Goal: Information Seeking & Learning: Learn about a topic

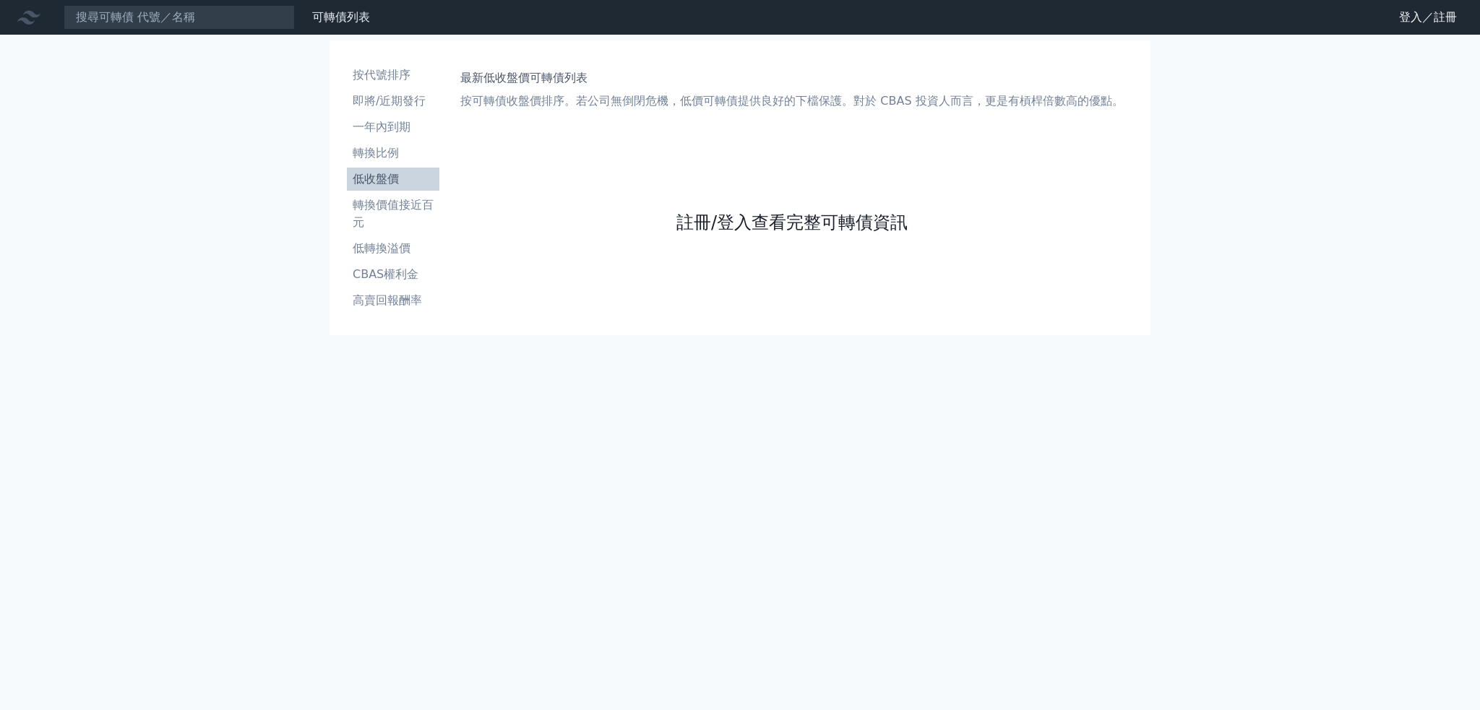
click at [791, 211] on link "註冊/登入查看完整可轉債資訊" at bounding box center [791, 222] width 231 height 23
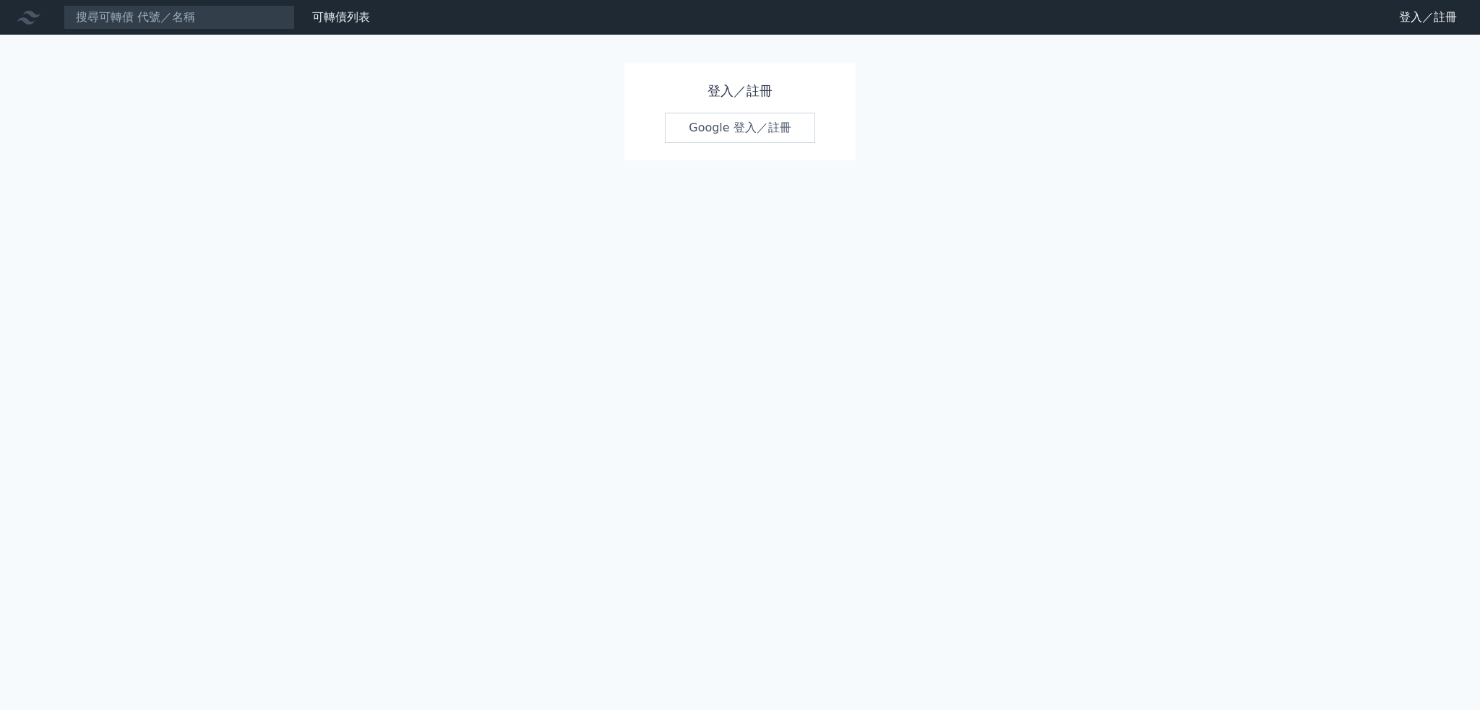
click at [725, 118] on link "Google 登入／註冊" at bounding box center [740, 128] width 150 height 30
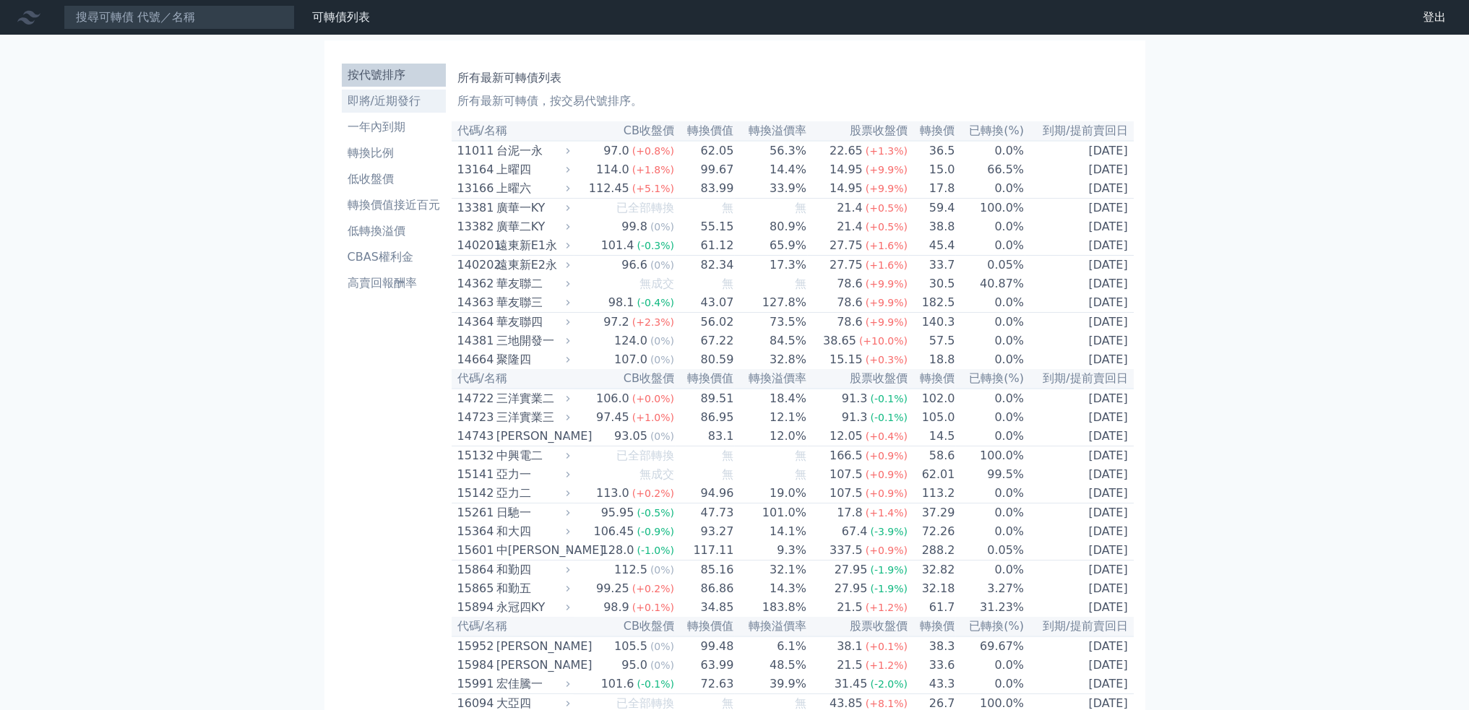
click at [399, 103] on li "即將/近期發行" at bounding box center [394, 100] width 104 height 17
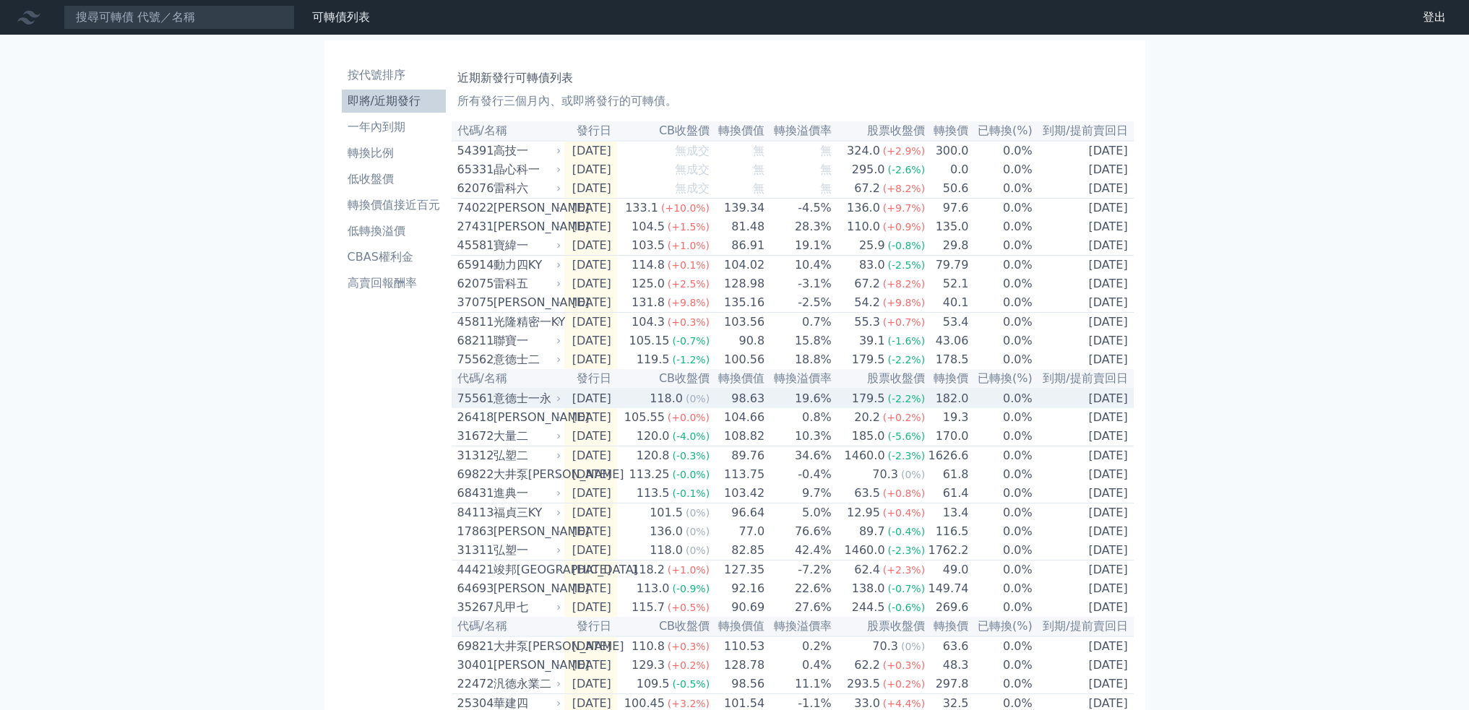
drag, startPoint x: 566, startPoint y: 415, endPoint x: 572, endPoint y: 430, distance: 16.5
click at [566, 408] on tr "75561 意德士一永 [DATE] 118.0 (0%) 98.63 19.6% 179.5 (-2.2%) 182.0 0.0% [DATE]" at bounding box center [793, 399] width 682 height 20
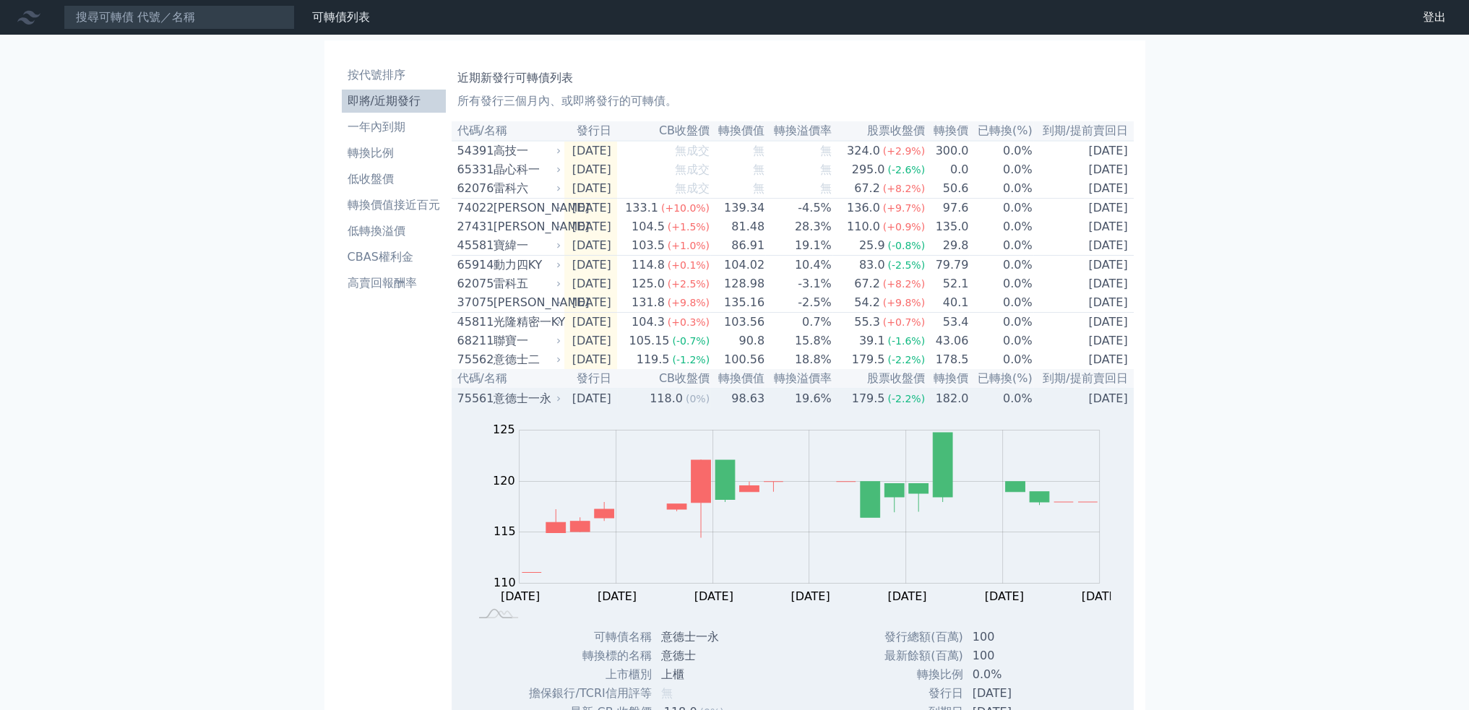
scroll to position [289, 0]
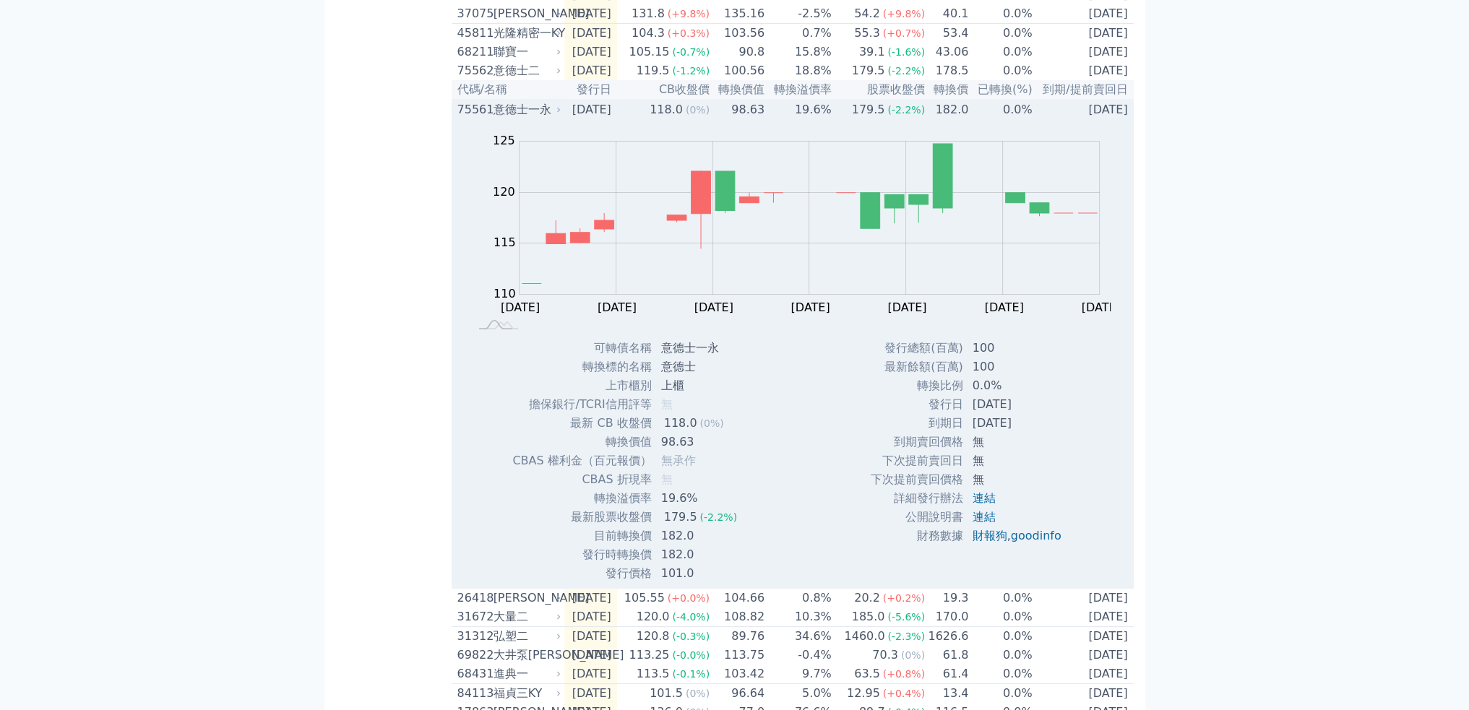
click at [533, 118] on div "意德士一永" at bounding box center [525, 109] width 65 height 17
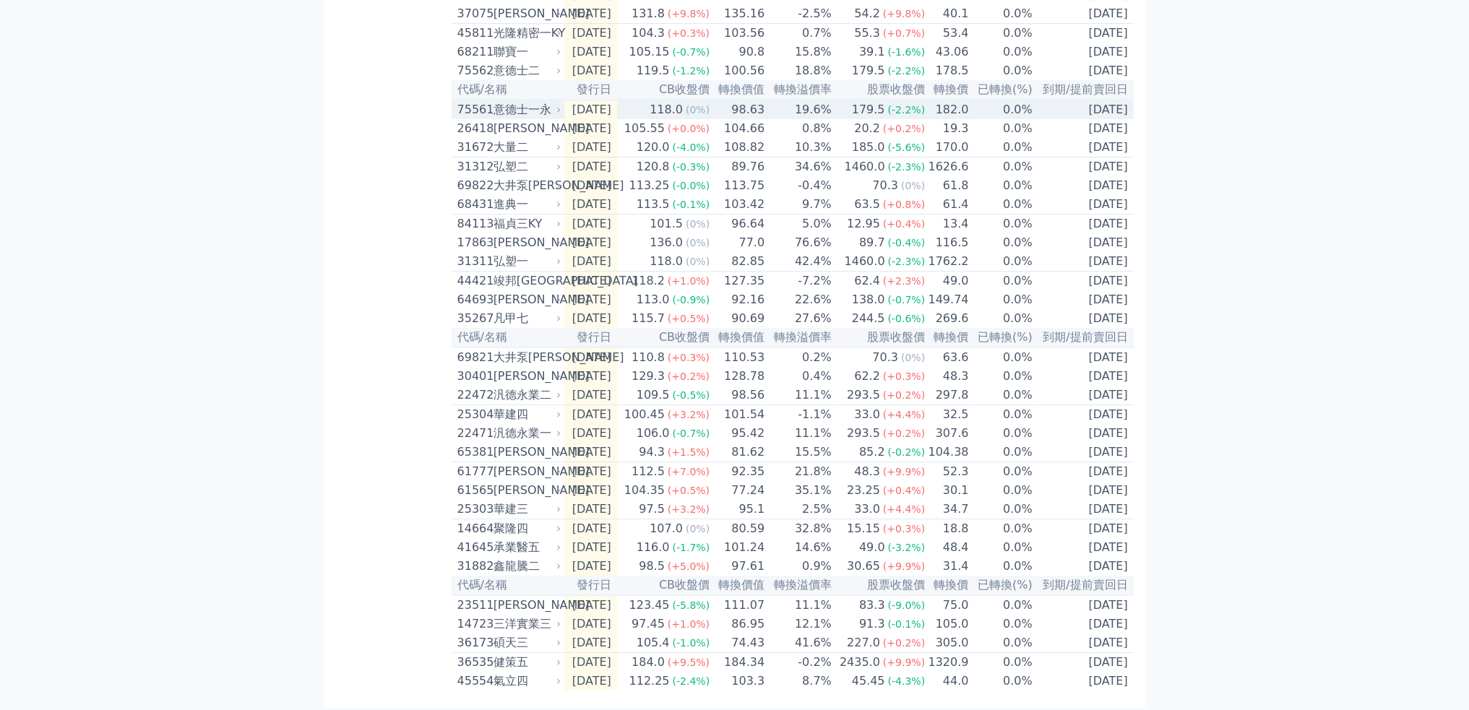
click at [533, 118] on div "意德士一永" at bounding box center [525, 109] width 65 height 17
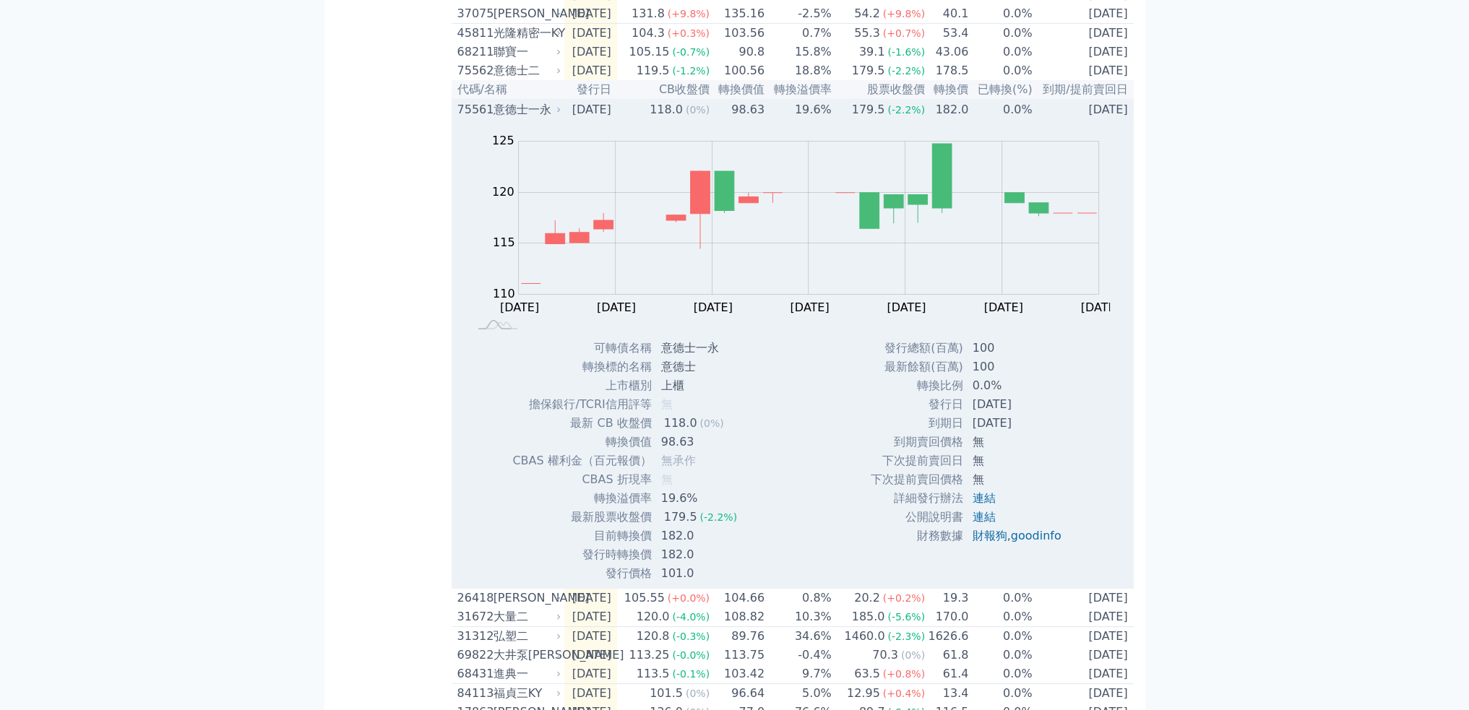
click at [533, 118] on div "意德士一永" at bounding box center [525, 109] width 65 height 17
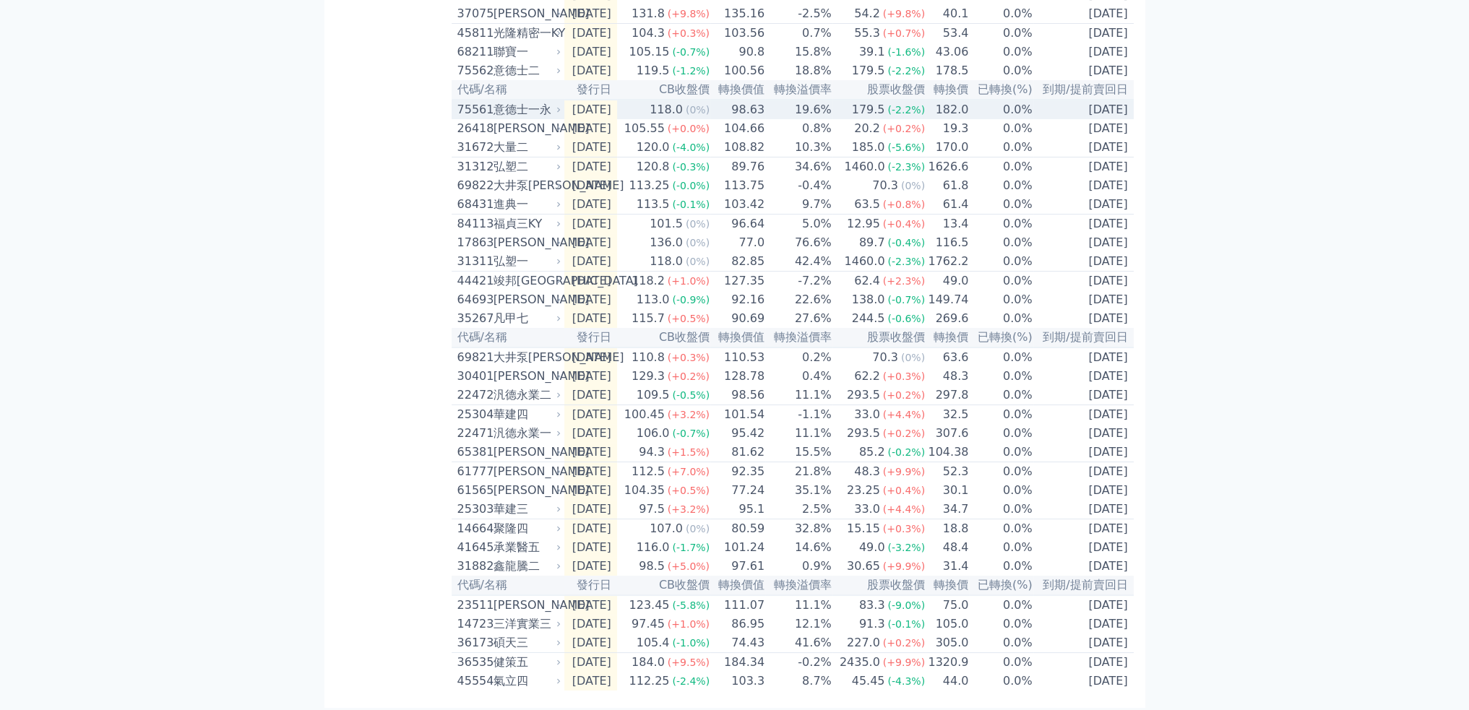
click at [533, 118] on div "意德士一永" at bounding box center [525, 109] width 65 height 17
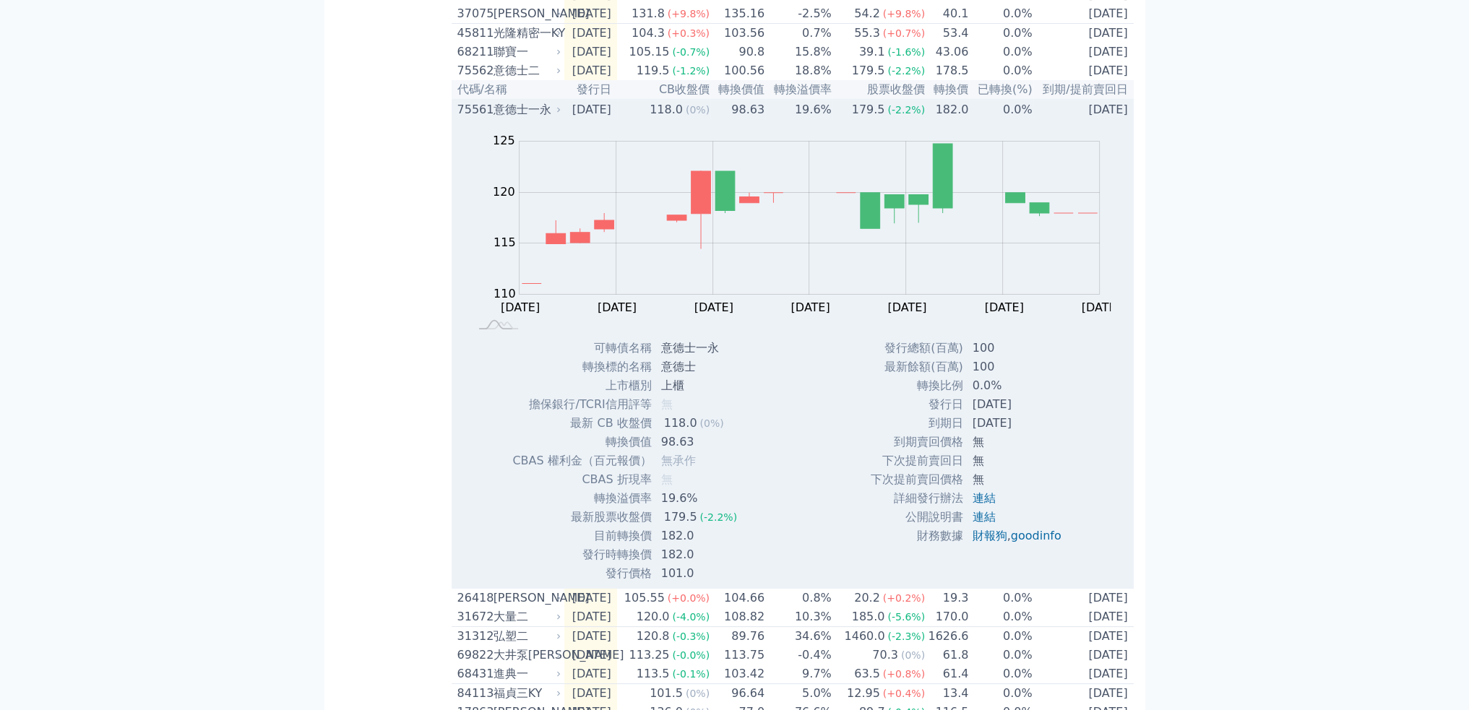
click at [533, 118] on div "意德士一永" at bounding box center [525, 109] width 65 height 17
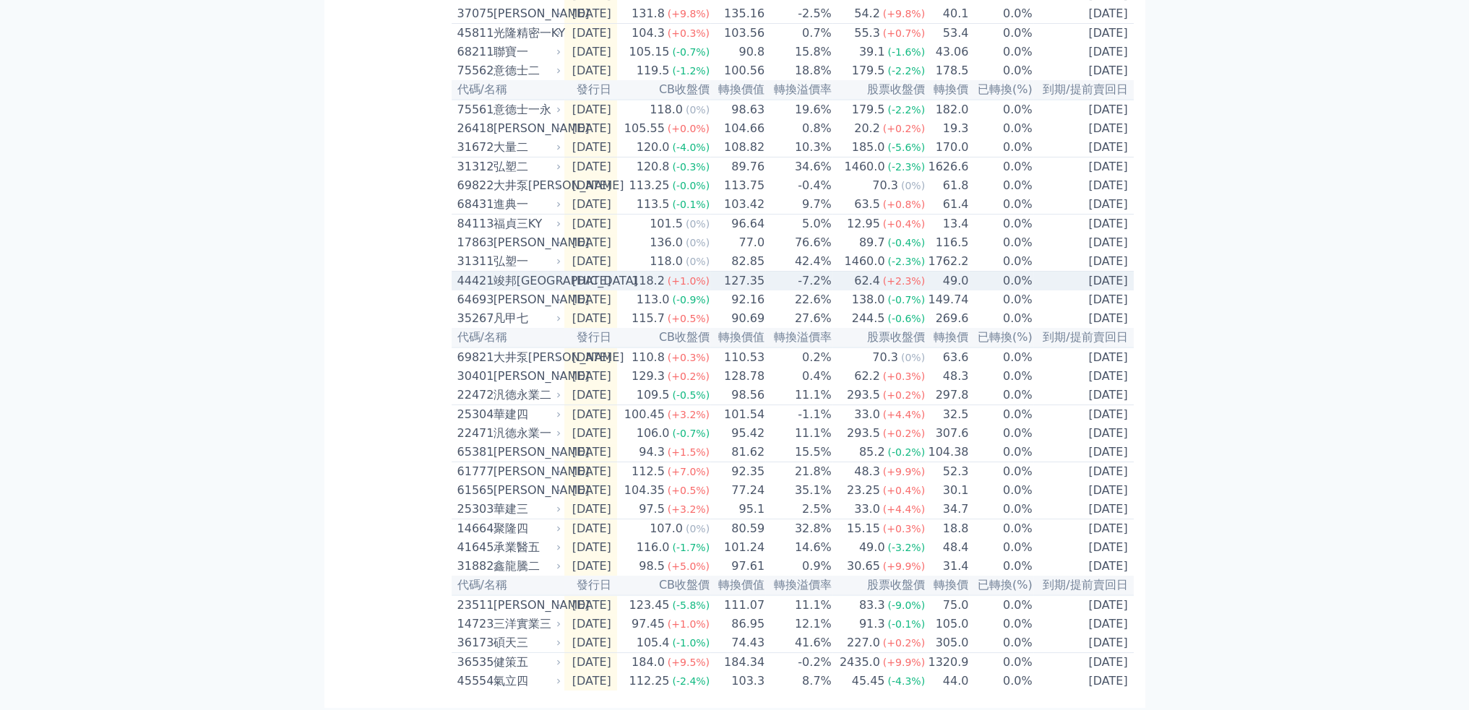
click at [568, 291] on td "[DATE]" at bounding box center [590, 282] width 53 height 20
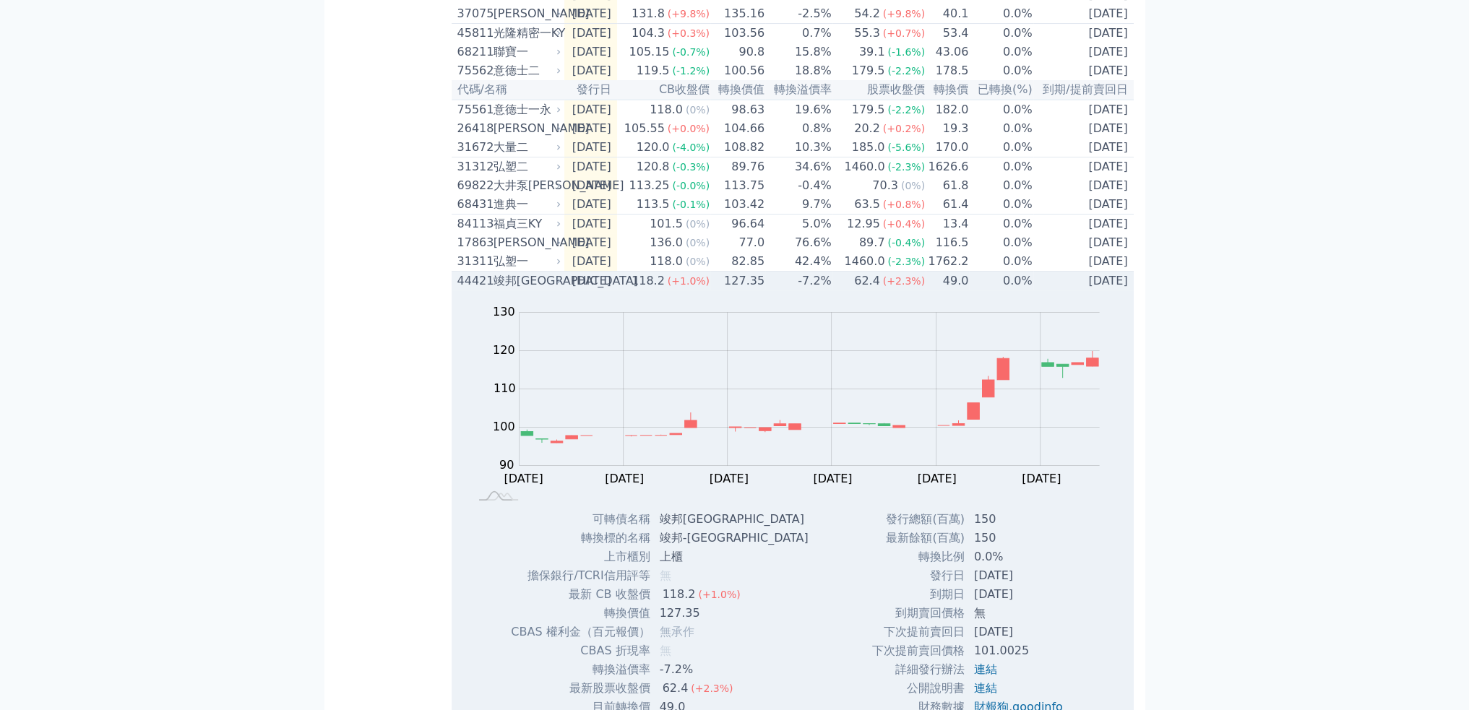
click at [545, 290] on div "竣邦[GEOGRAPHIC_DATA]" at bounding box center [525, 280] width 65 height 17
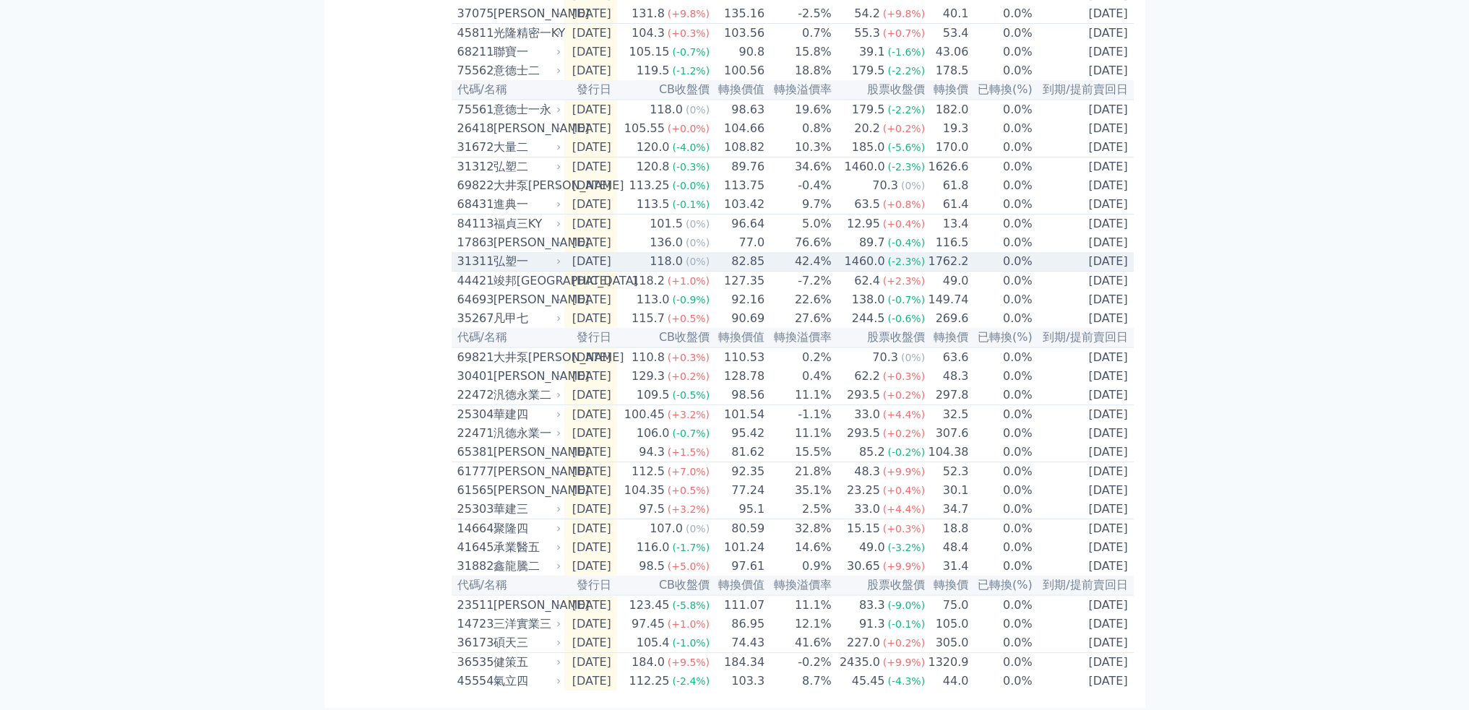
click at [525, 270] on div "弘塑一" at bounding box center [525, 261] width 65 height 17
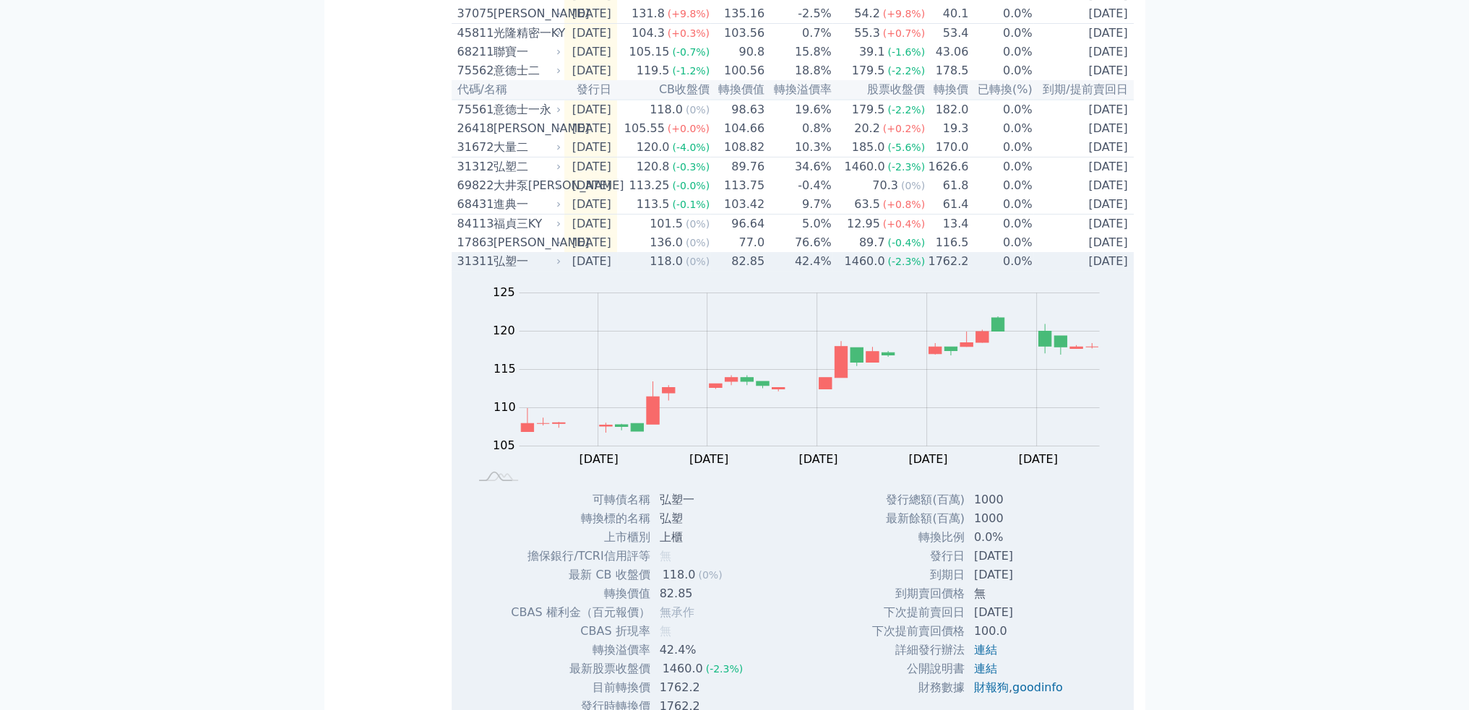
click at [525, 270] on div "弘塑一" at bounding box center [525, 261] width 65 height 17
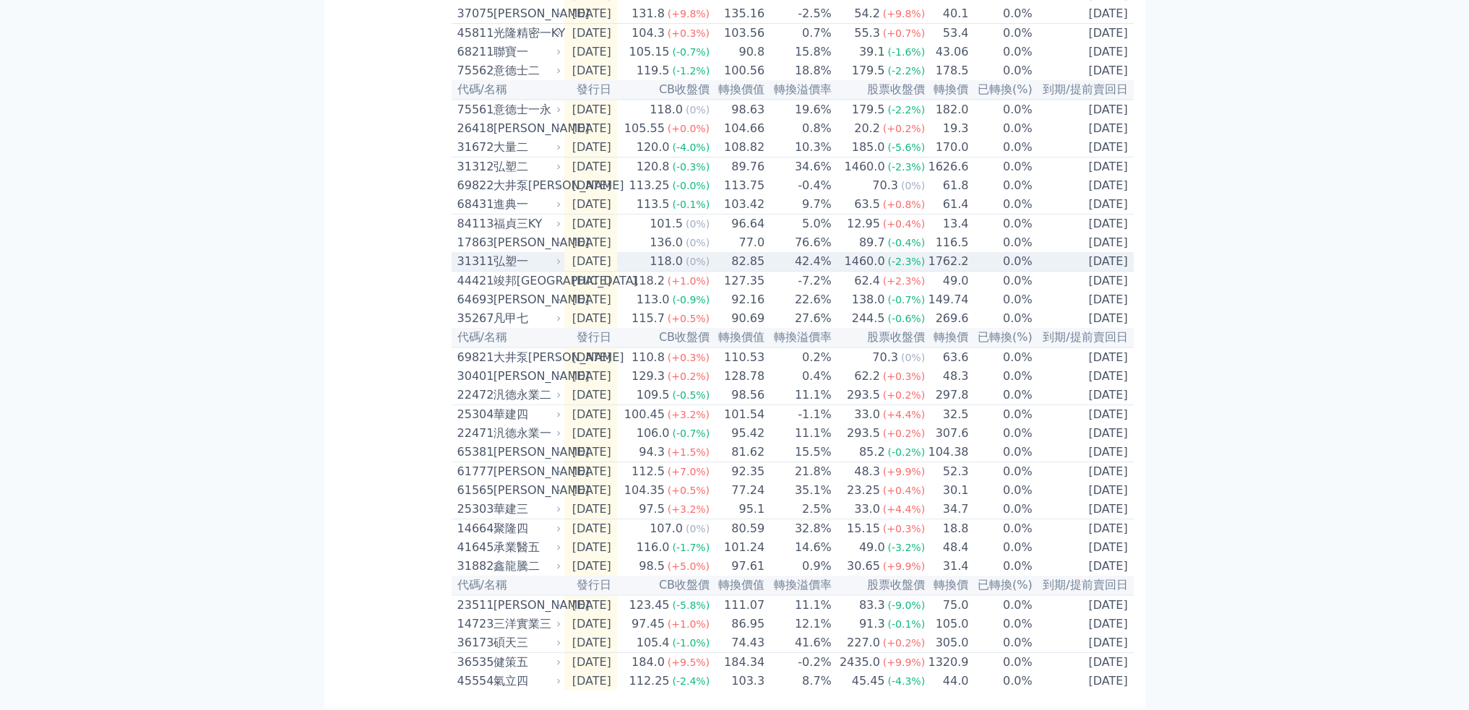
click at [529, 251] on div "[PERSON_NAME]" at bounding box center [525, 242] width 65 height 17
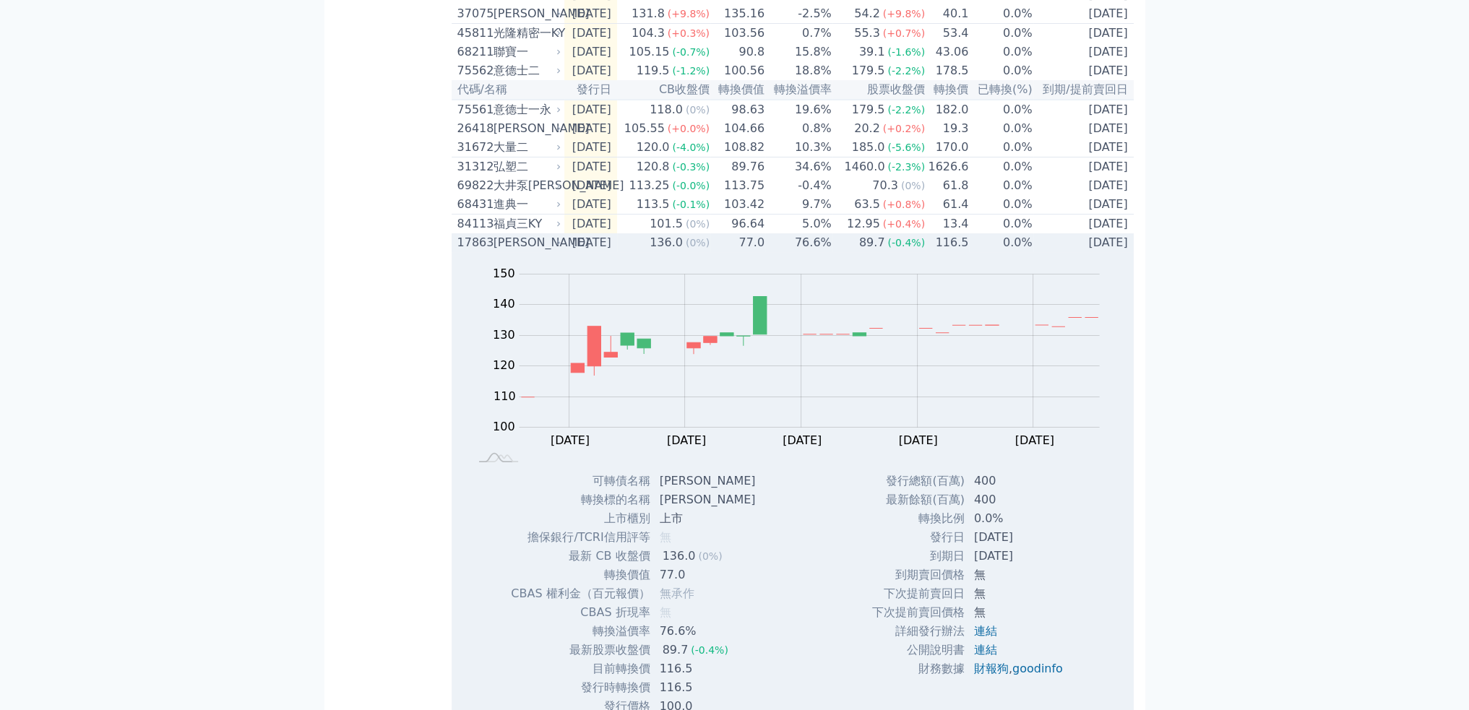
click at [529, 251] on div "[PERSON_NAME]" at bounding box center [525, 242] width 65 height 17
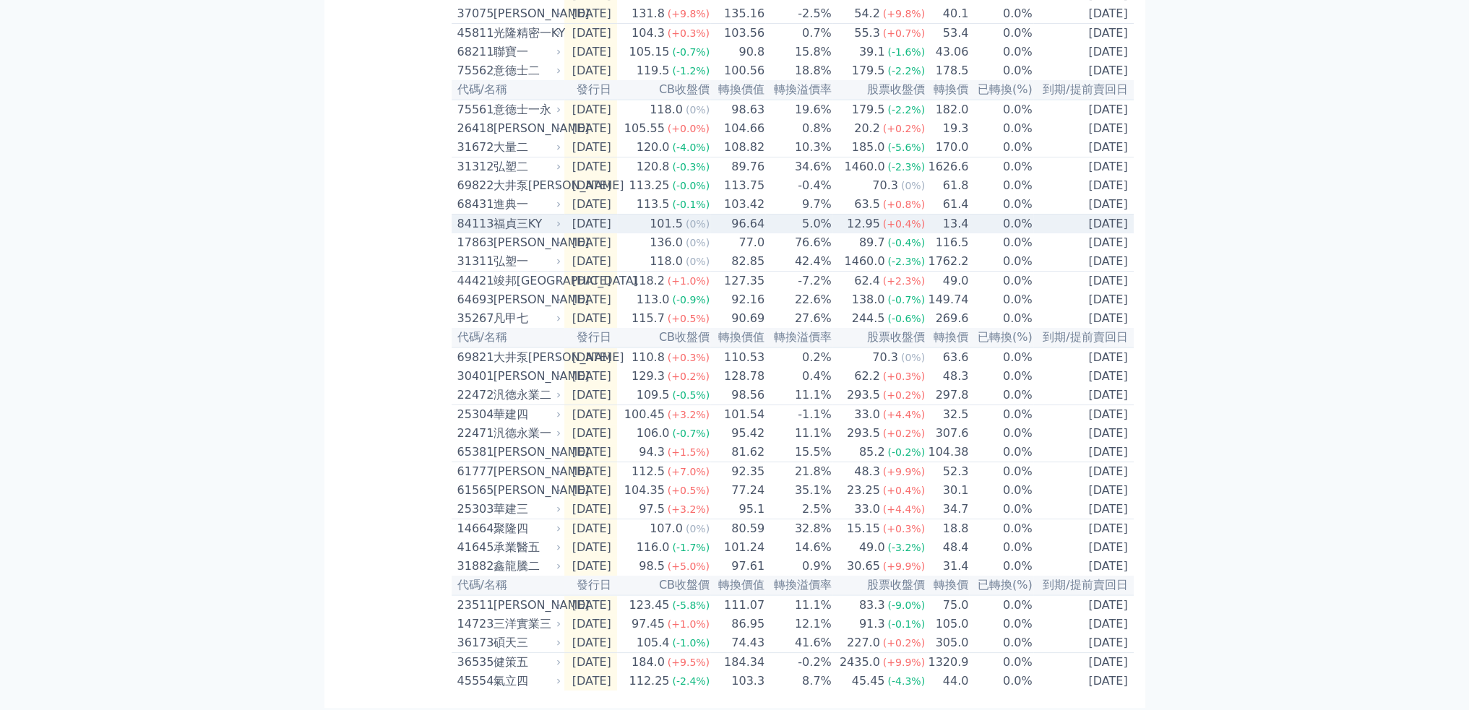
click at [535, 233] on div "福貞三KY" at bounding box center [525, 223] width 65 height 17
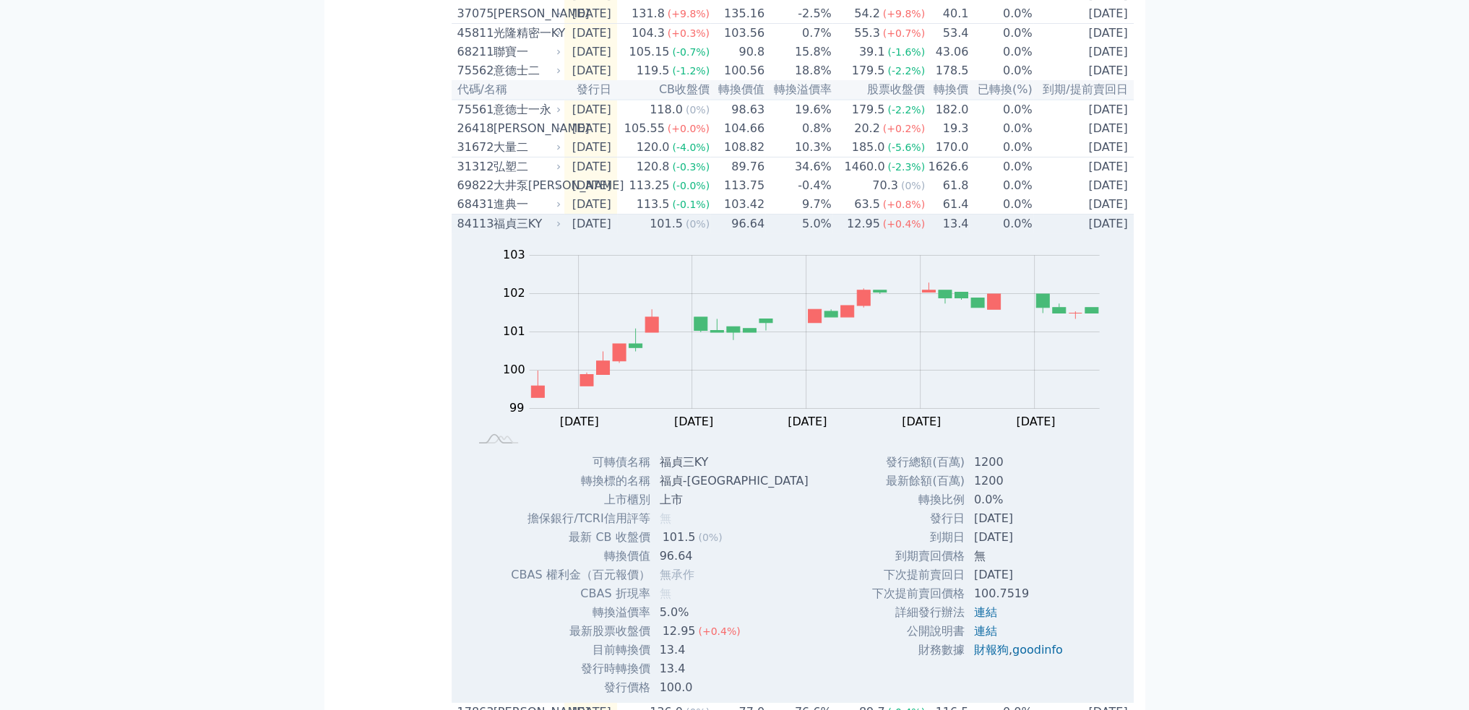
click at [538, 233] on div "福貞三KY" at bounding box center [525, 223] width 65 height 17
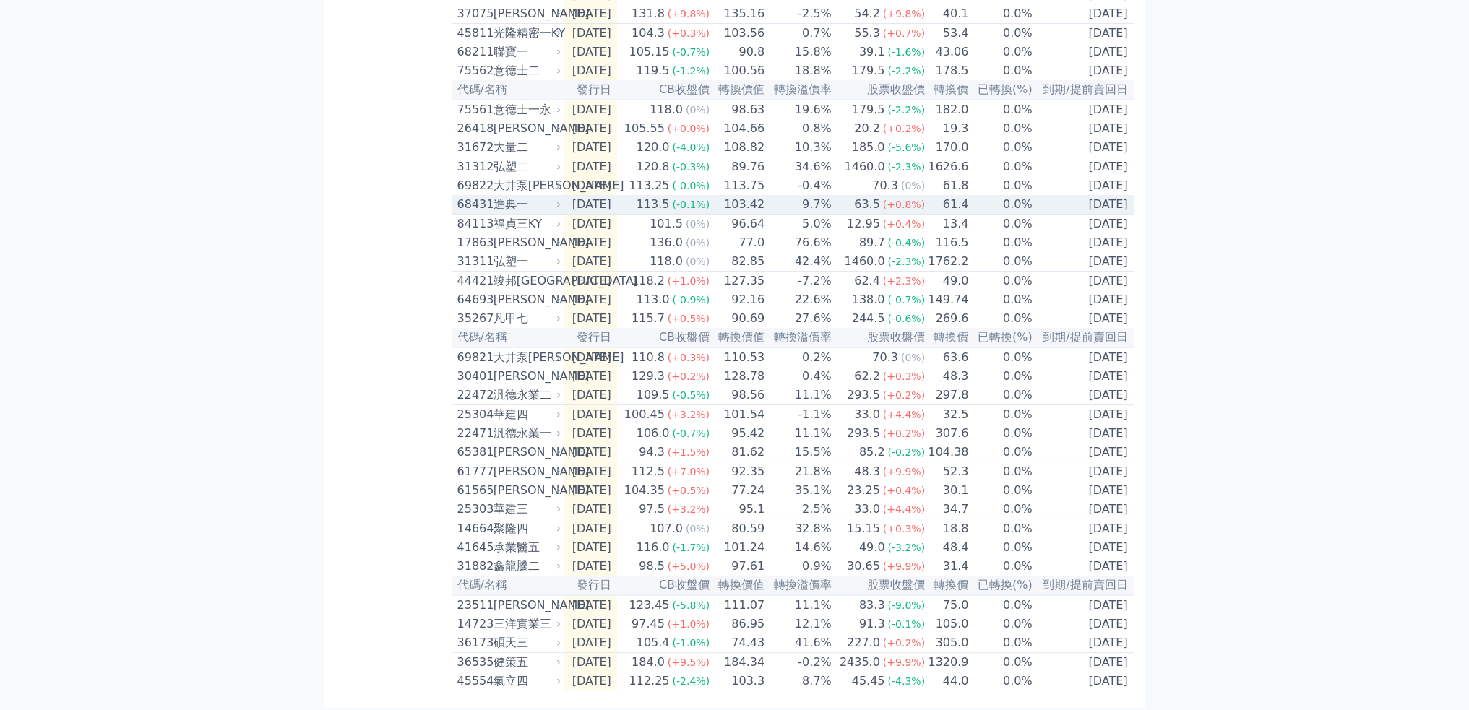
scroll to position [0, 0]
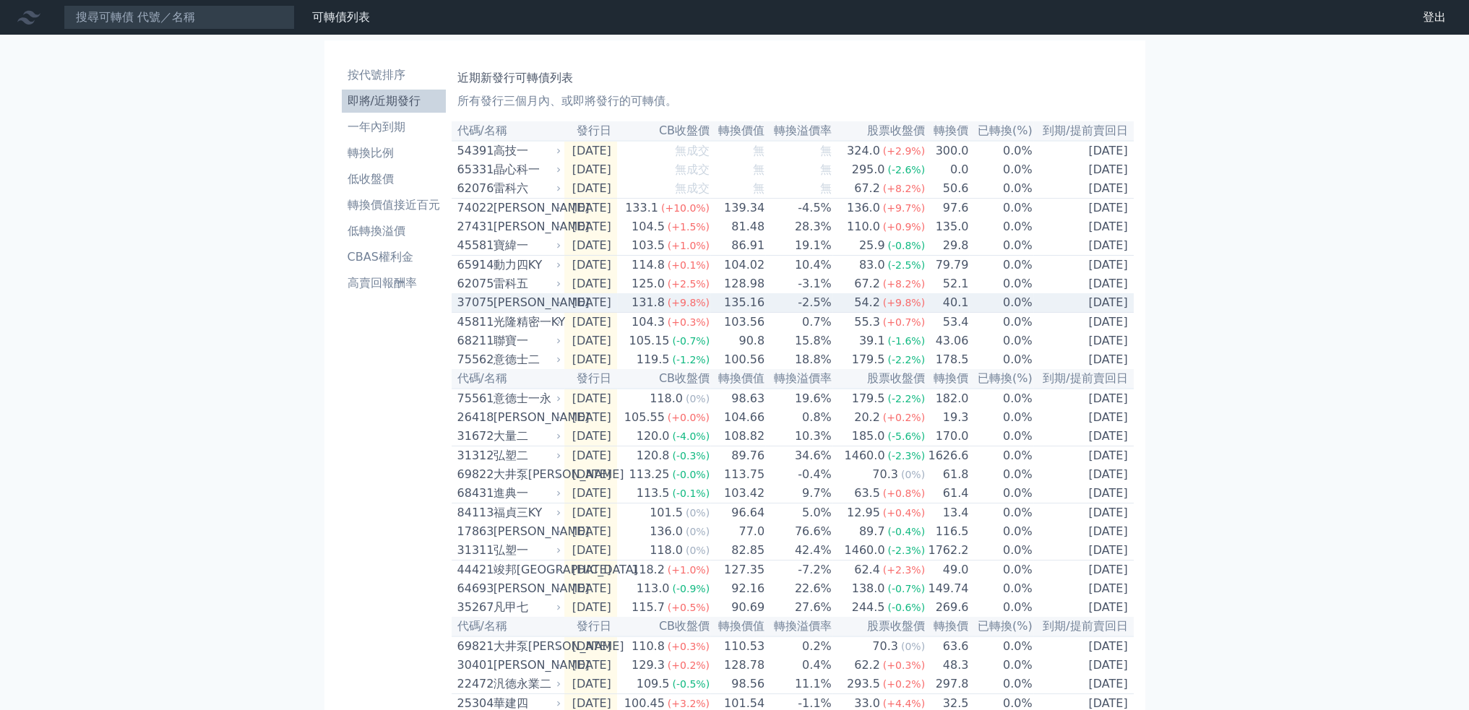
click at [522, 311] on div "[PERSON_NAME]" at bounding box center [525, 302] width 65 height 17
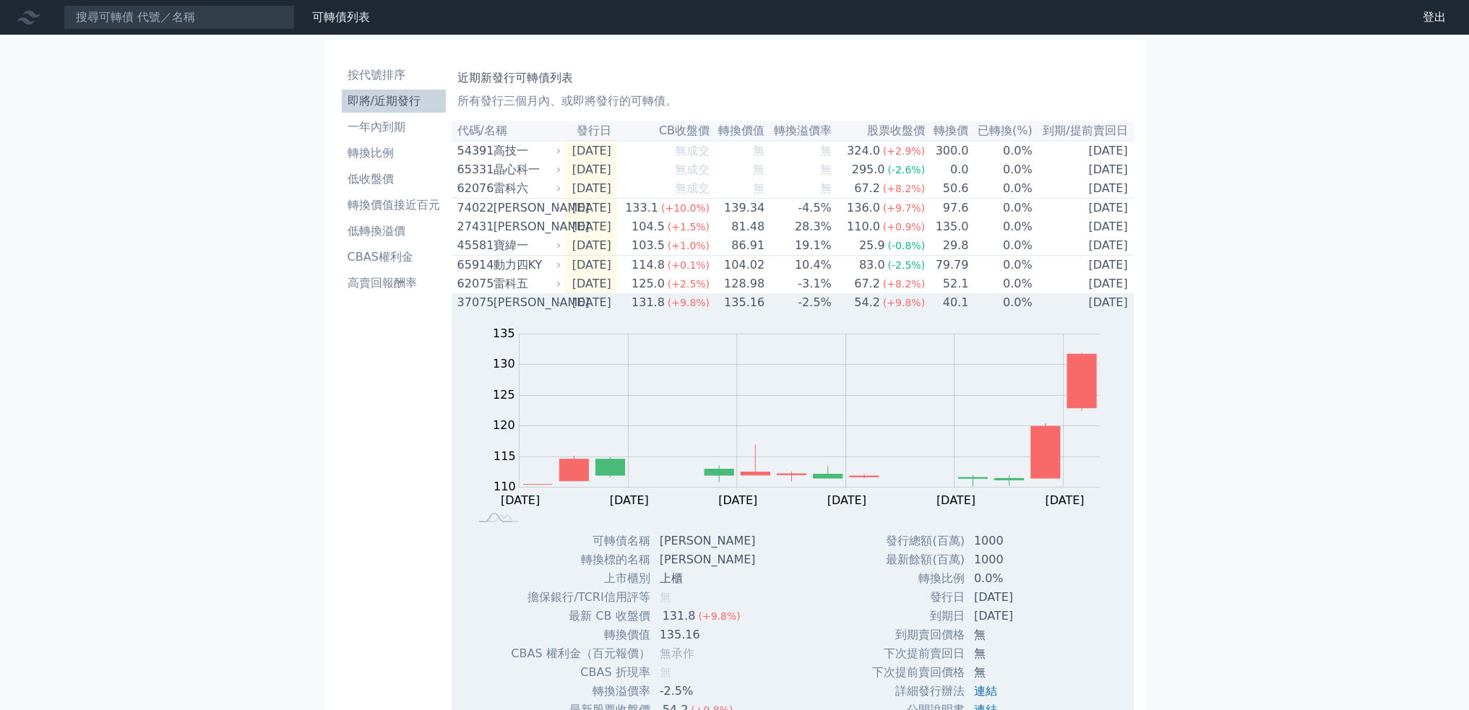
click at [523, 311] on div "[PERSON_NAME]" at bounding box center [525, 302] width 65 height 17
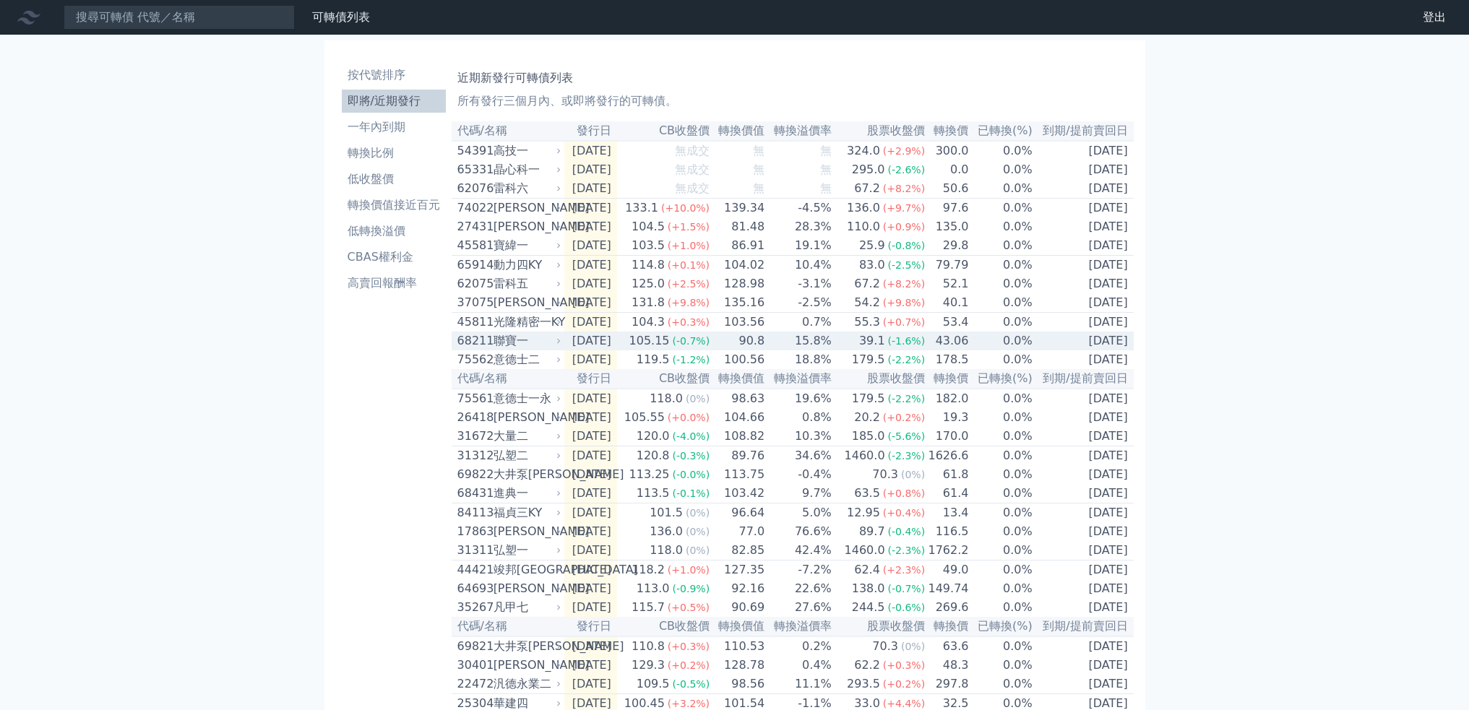
click at [533, 331] on div "光隆精密一KY" at bounding box center [525, 322] width 65 height 17
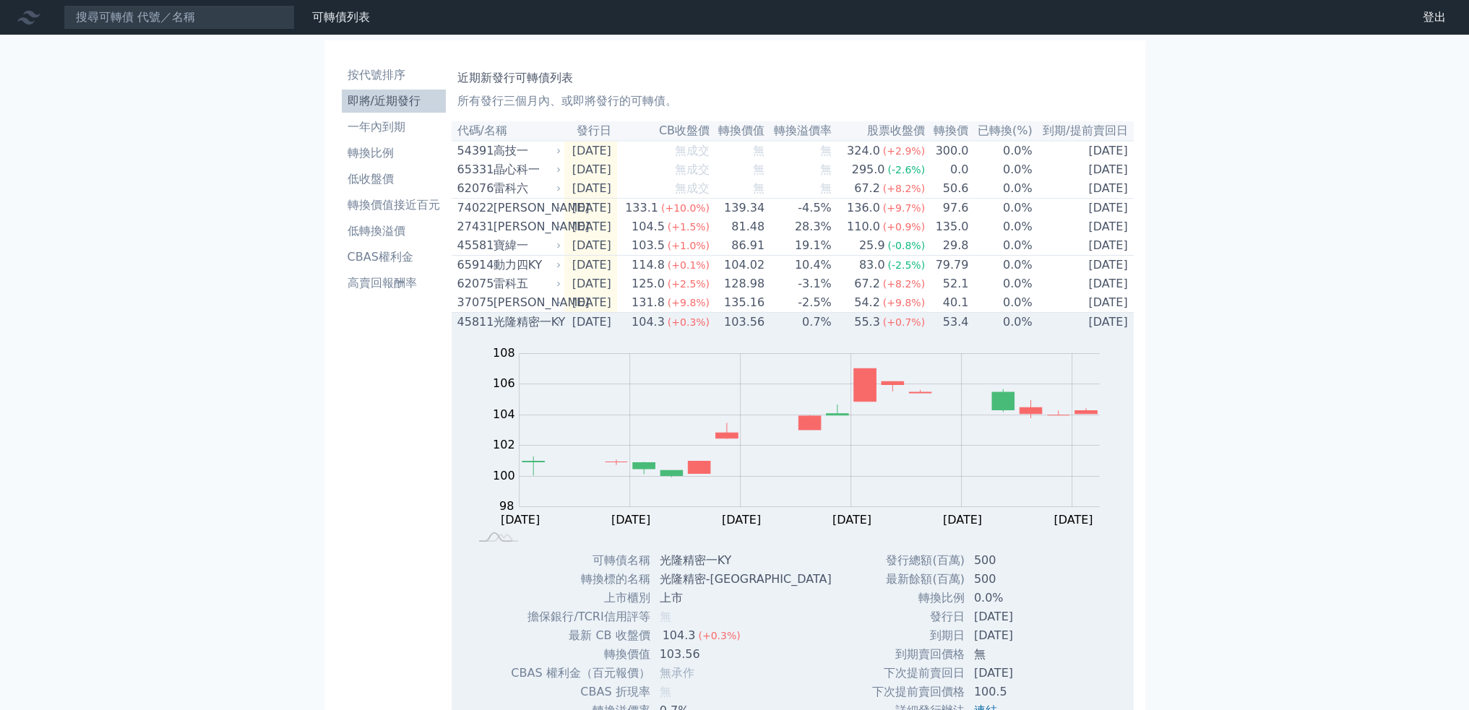
click at [533, 331] on div "光隆精密一KY" at bounding box center [525, 322] width 65 height 17
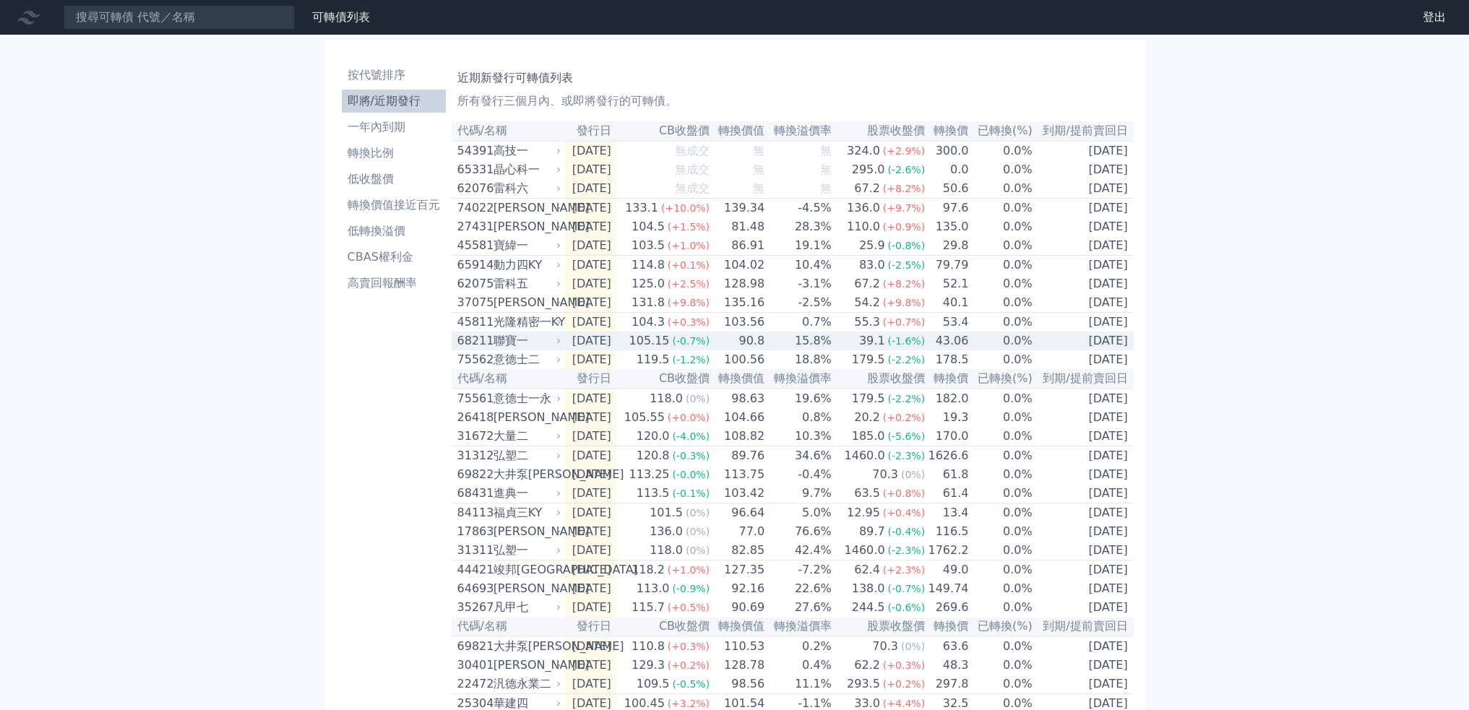
click at [534, 350] on div "聯寶一" at bounding box center [525, 340] width 65 height 17
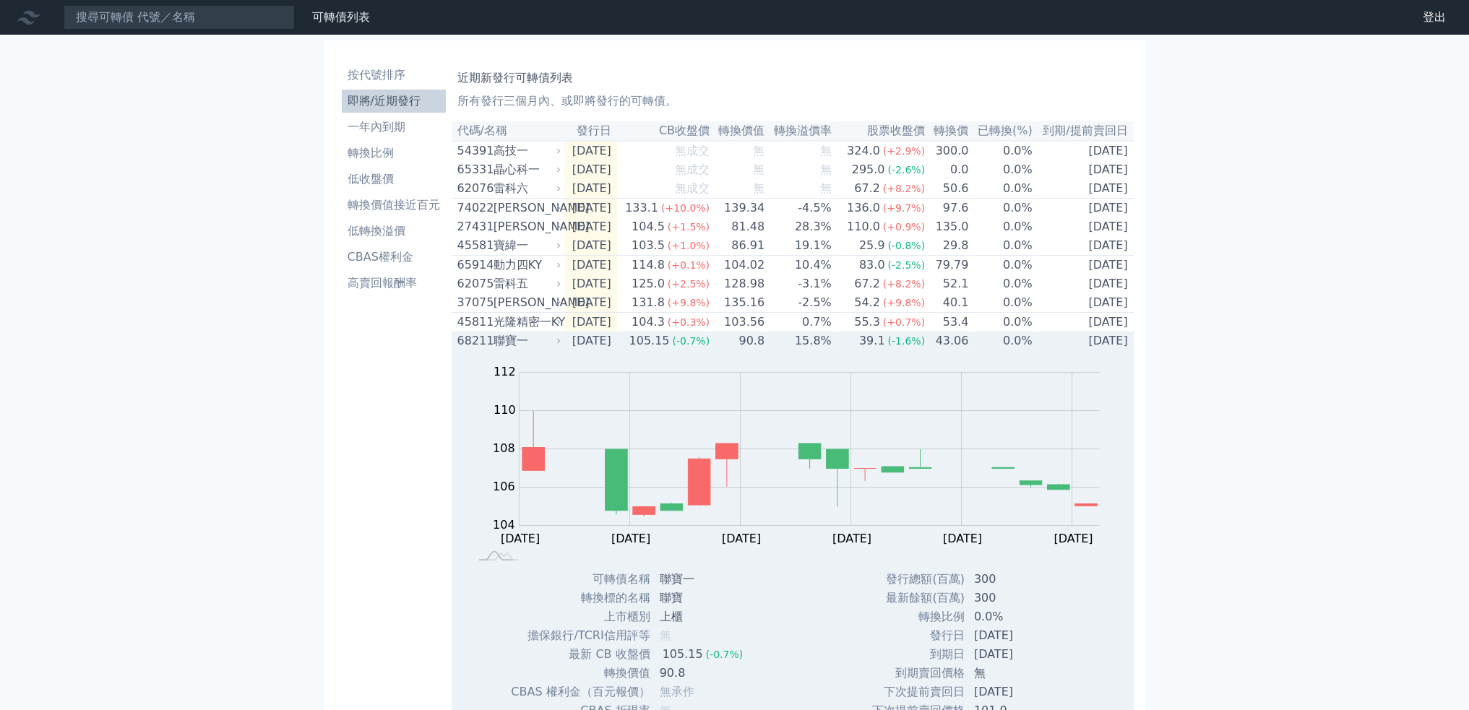
click at [534, 350] on div "聯寶一" at bounding box center [525, 340] width 65 height 17
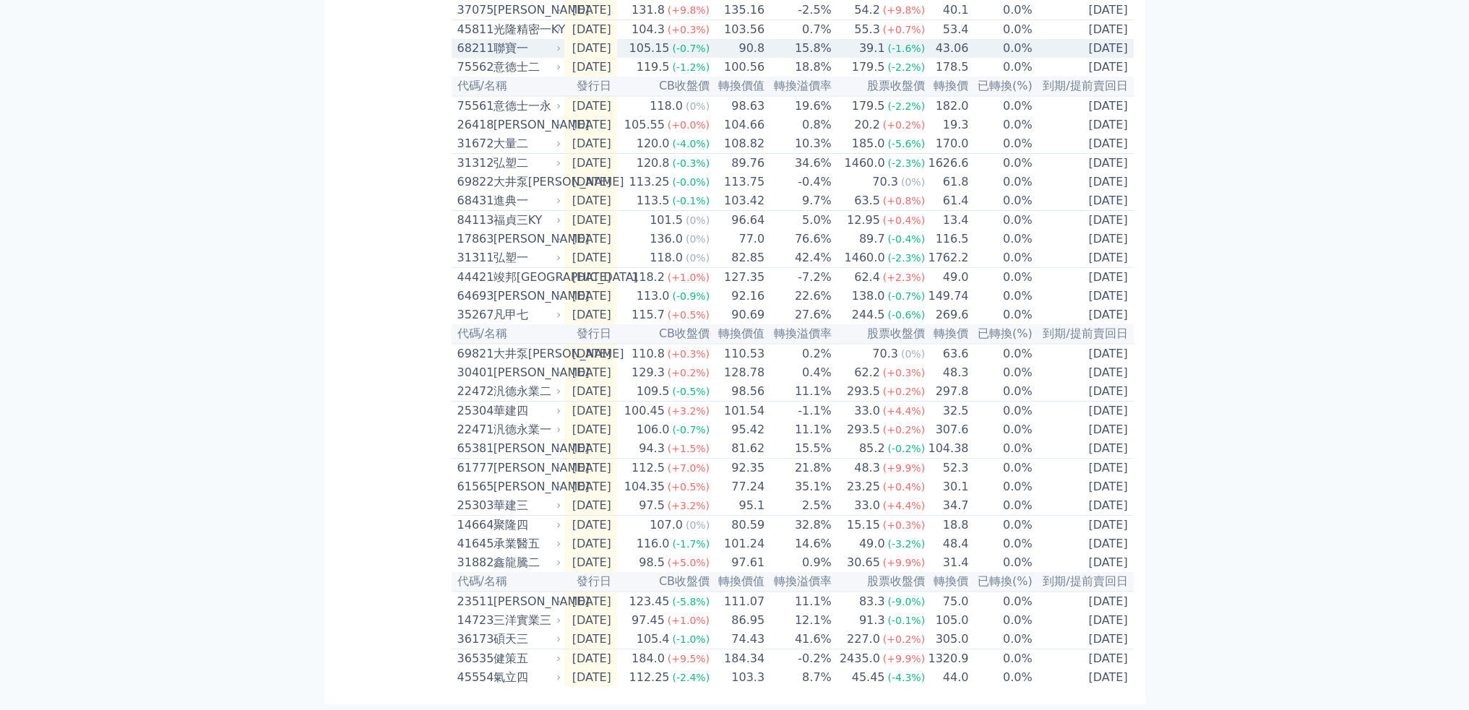
scroll to position [355, 0]
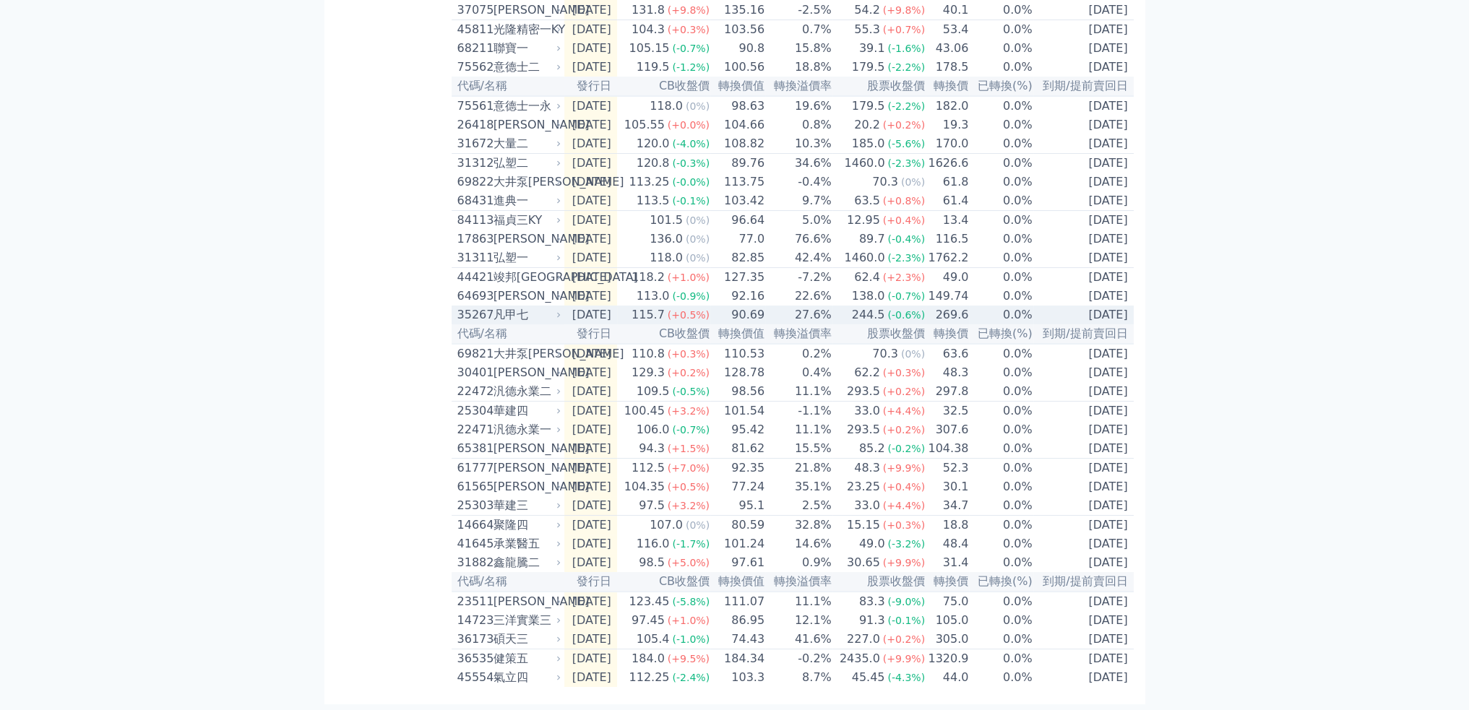
click at [536, 288] on div "[PERSON_NAME]" at bounding box center [525, 296] width 65 height 17
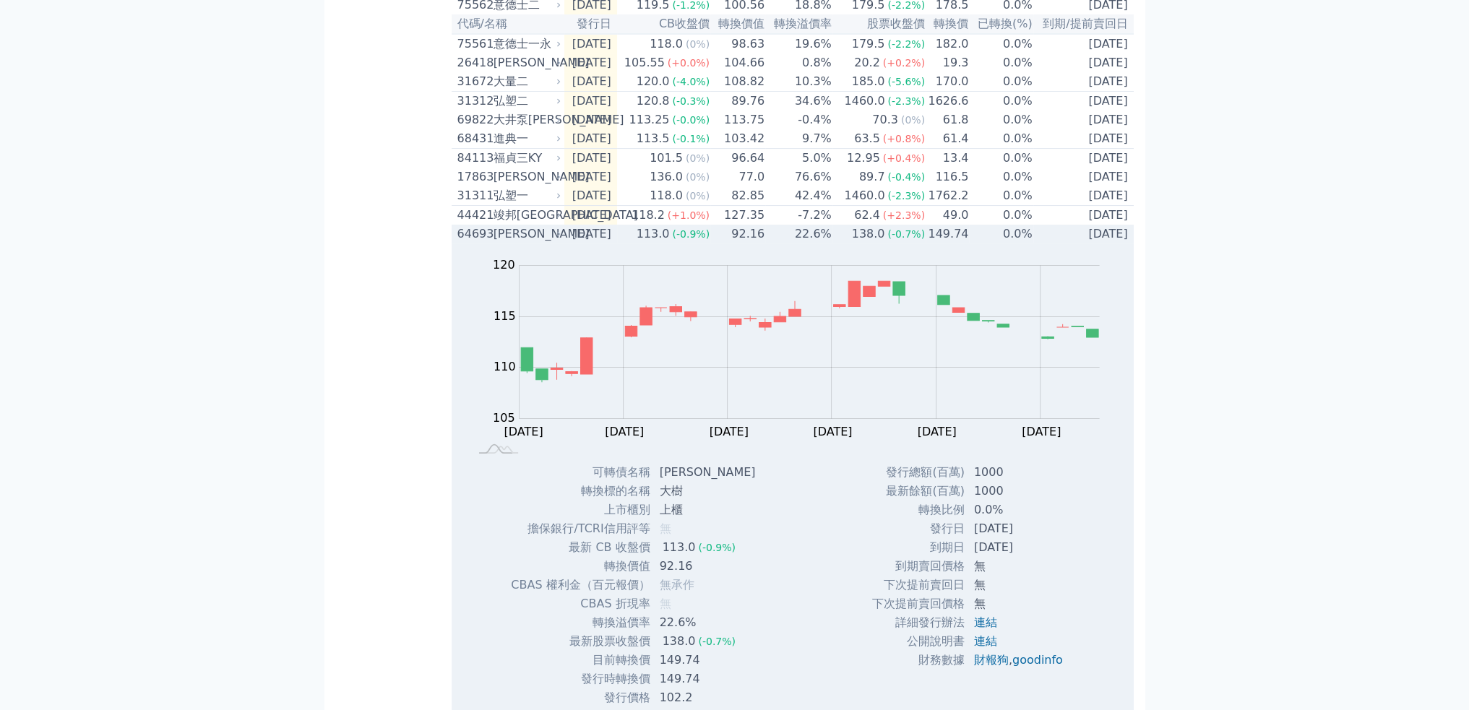
click at [536, 243] on div "[PERSON_NAME]" at bounding box center [525, 233] width 65 height 17
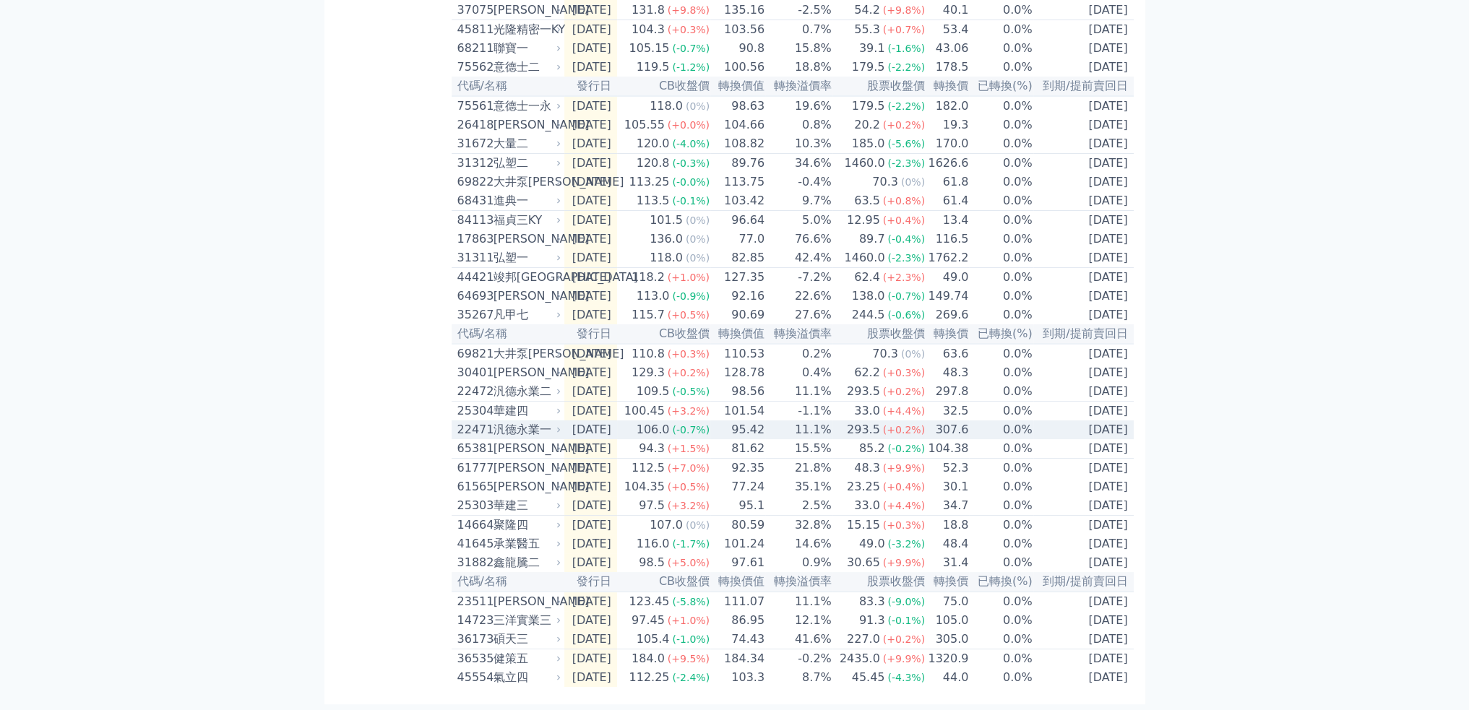
click at [559, 426] on icon at bounding box center [558, 430] width 9 height 9
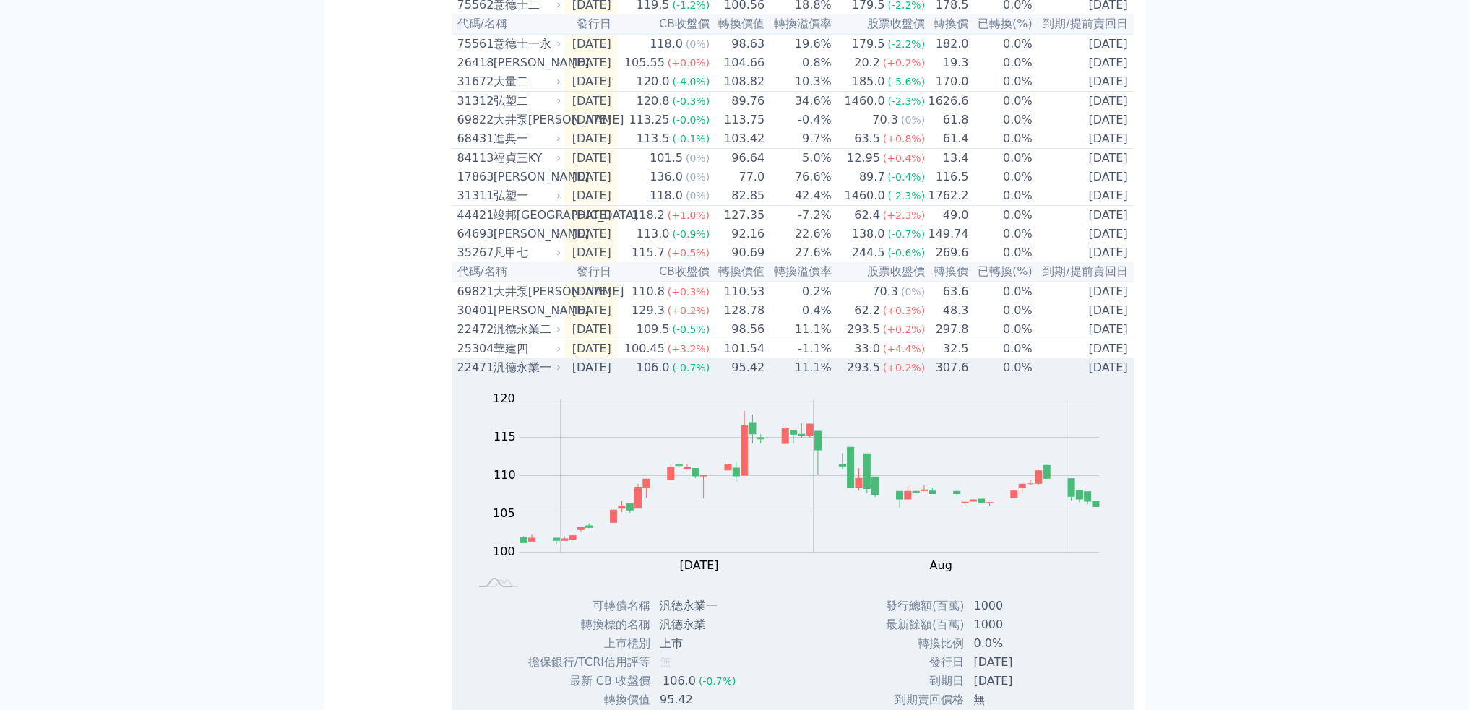
click at [539, 376] on div "汎德永業一" at bounding box center [525, 367] width 65 height 17
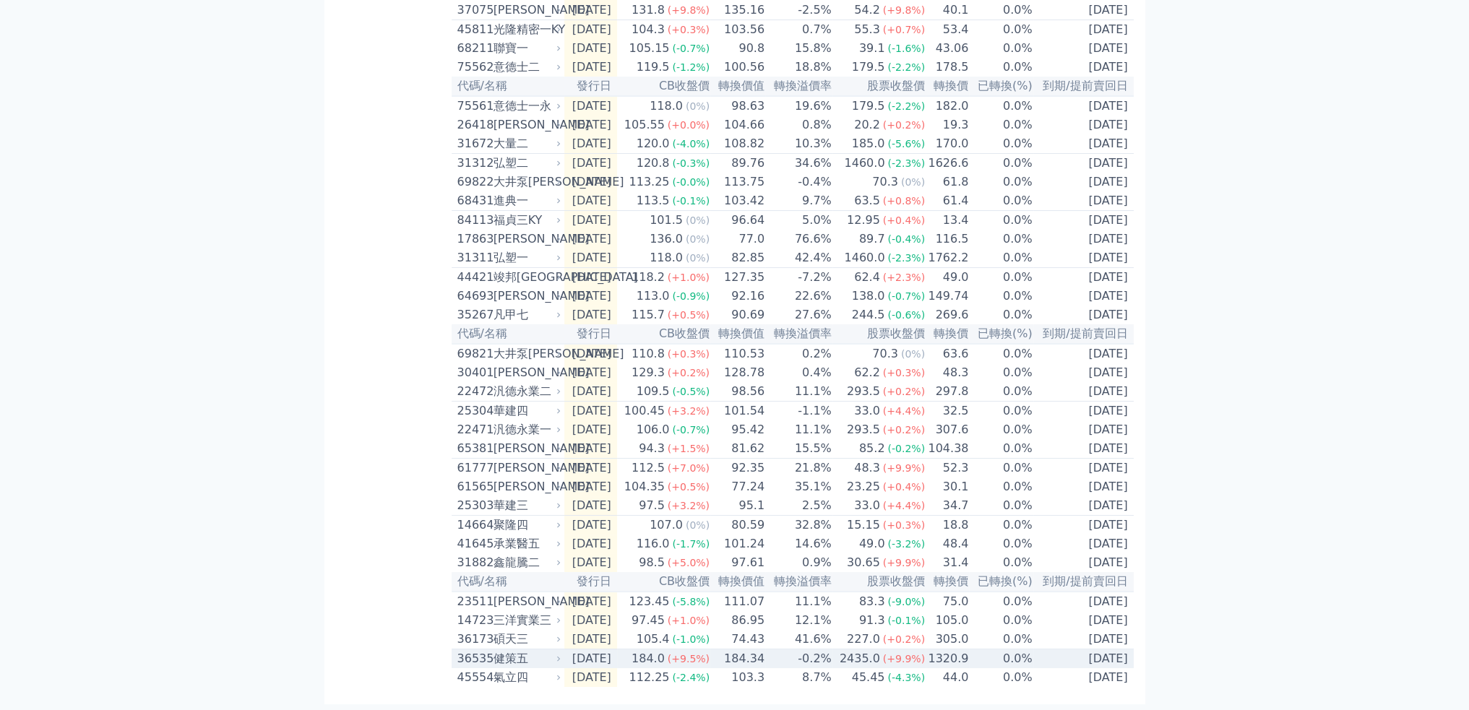
click at [525, 655] on div "健策五" at bounding box center [525, 658] width 65 height 17
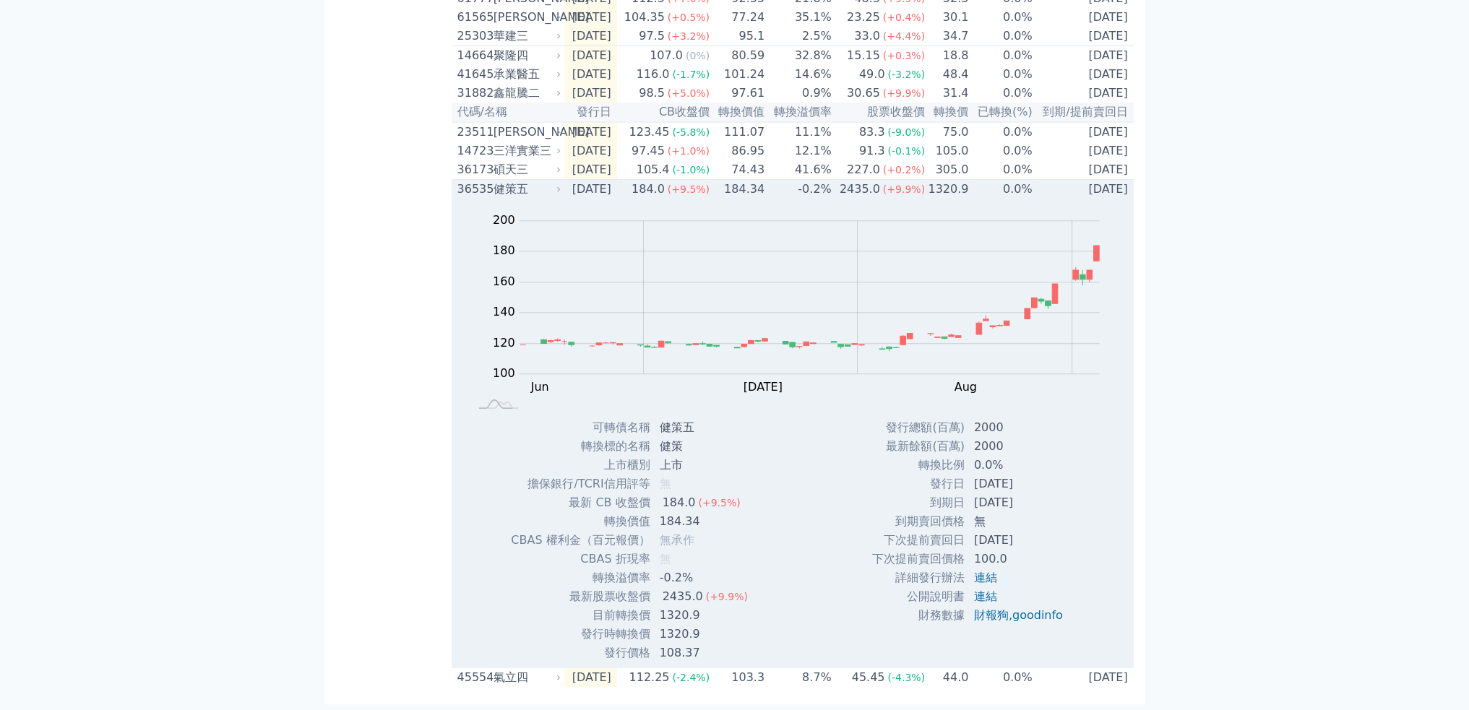
scroll to position [0, 0]
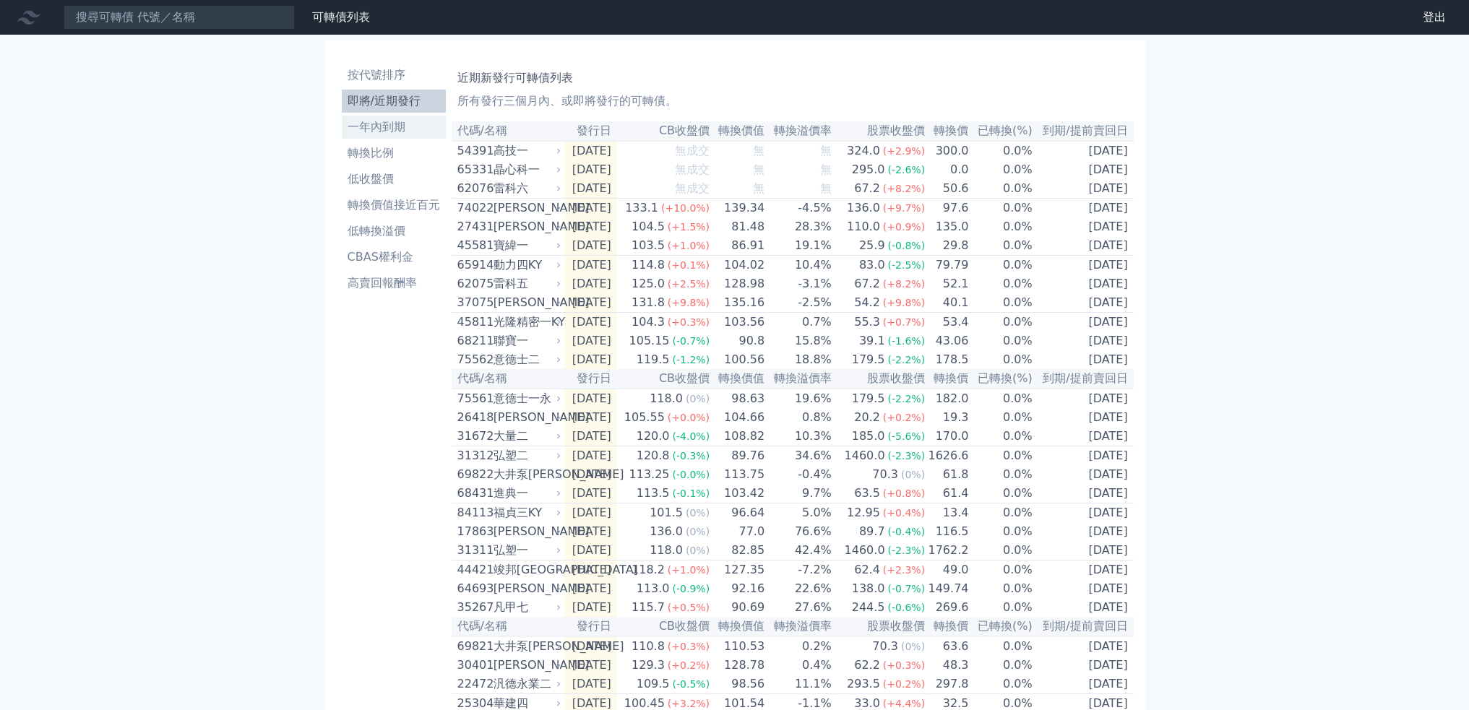
click at [370, 124] on li "一年內到期" at bounding box center [394, 126] width 104 height 17
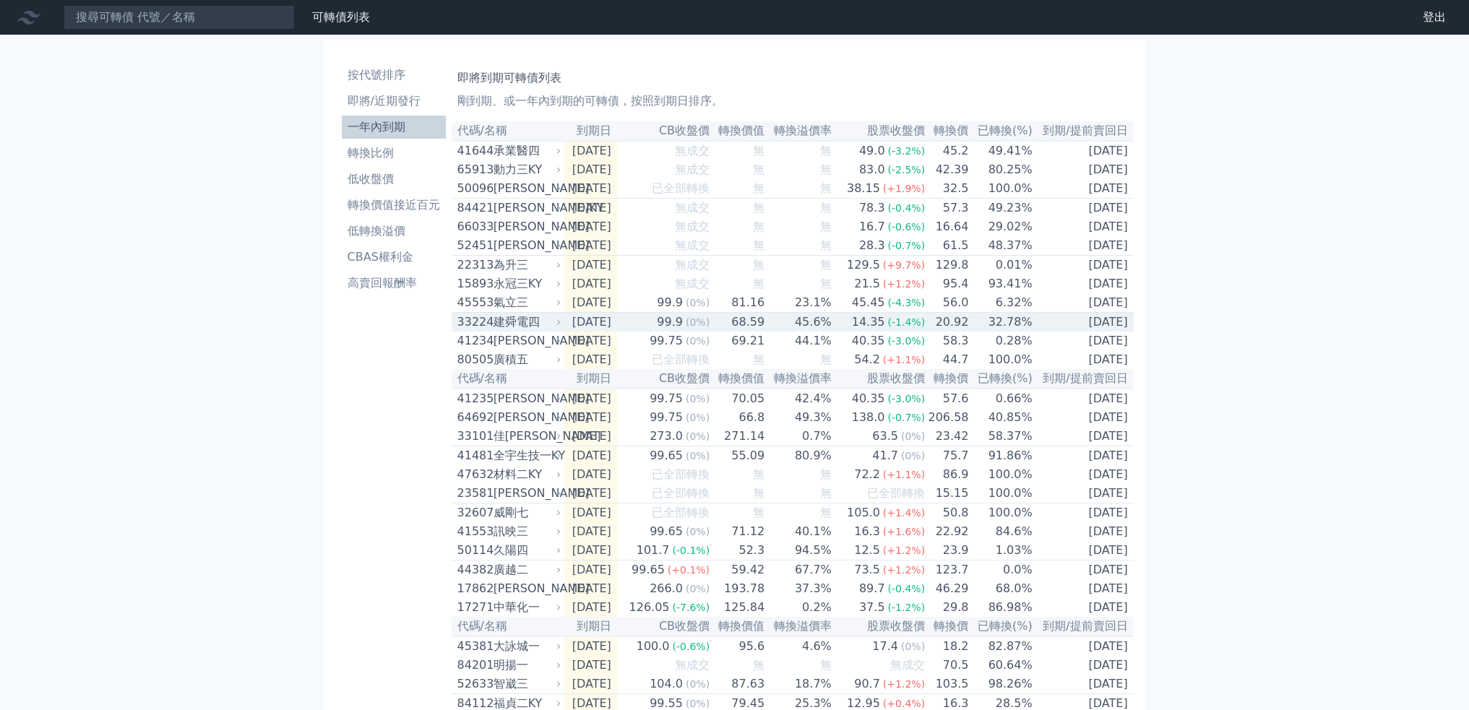
click at [535, 331] on div "建舜電四" at bounding box center [525, 322] width 65 height 17
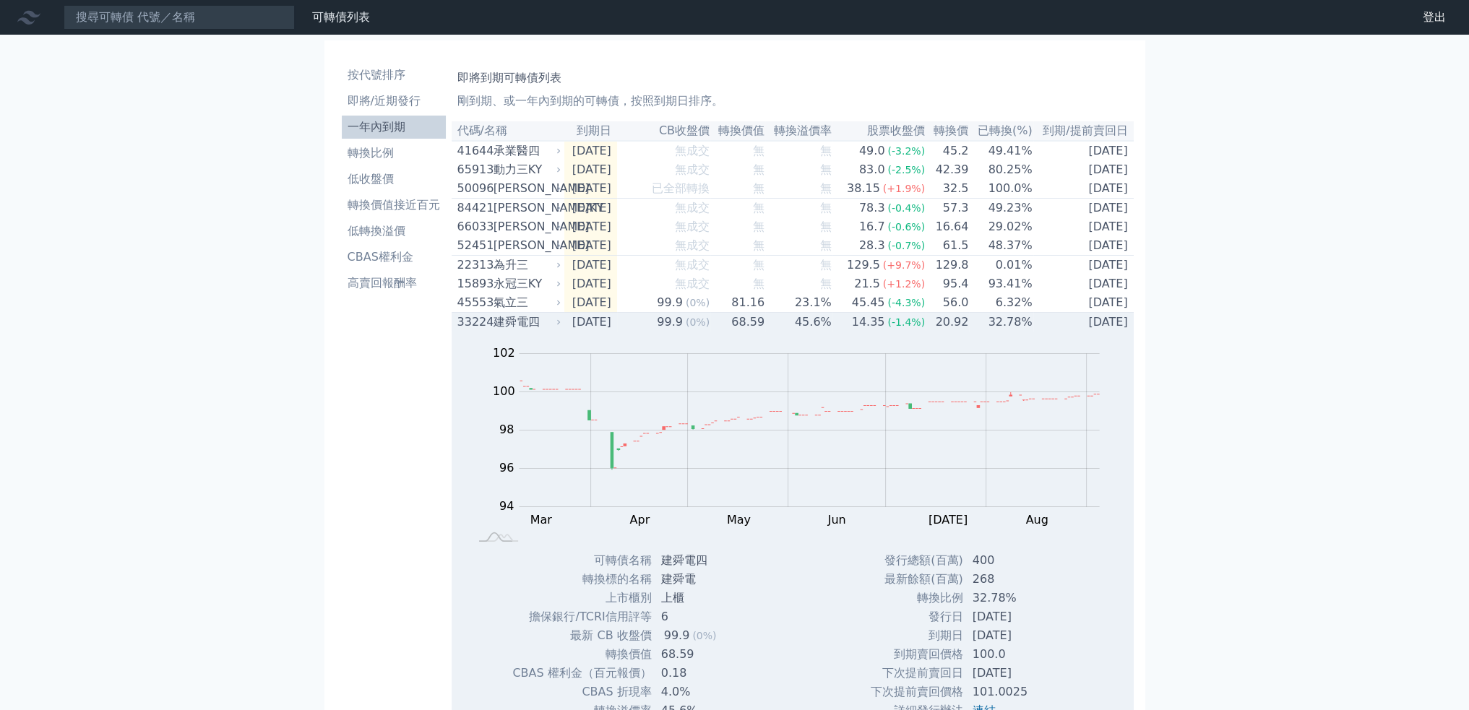
click at [535, 331] on div "建舜電四" at bounding box center [525, 322] width 65 height 17
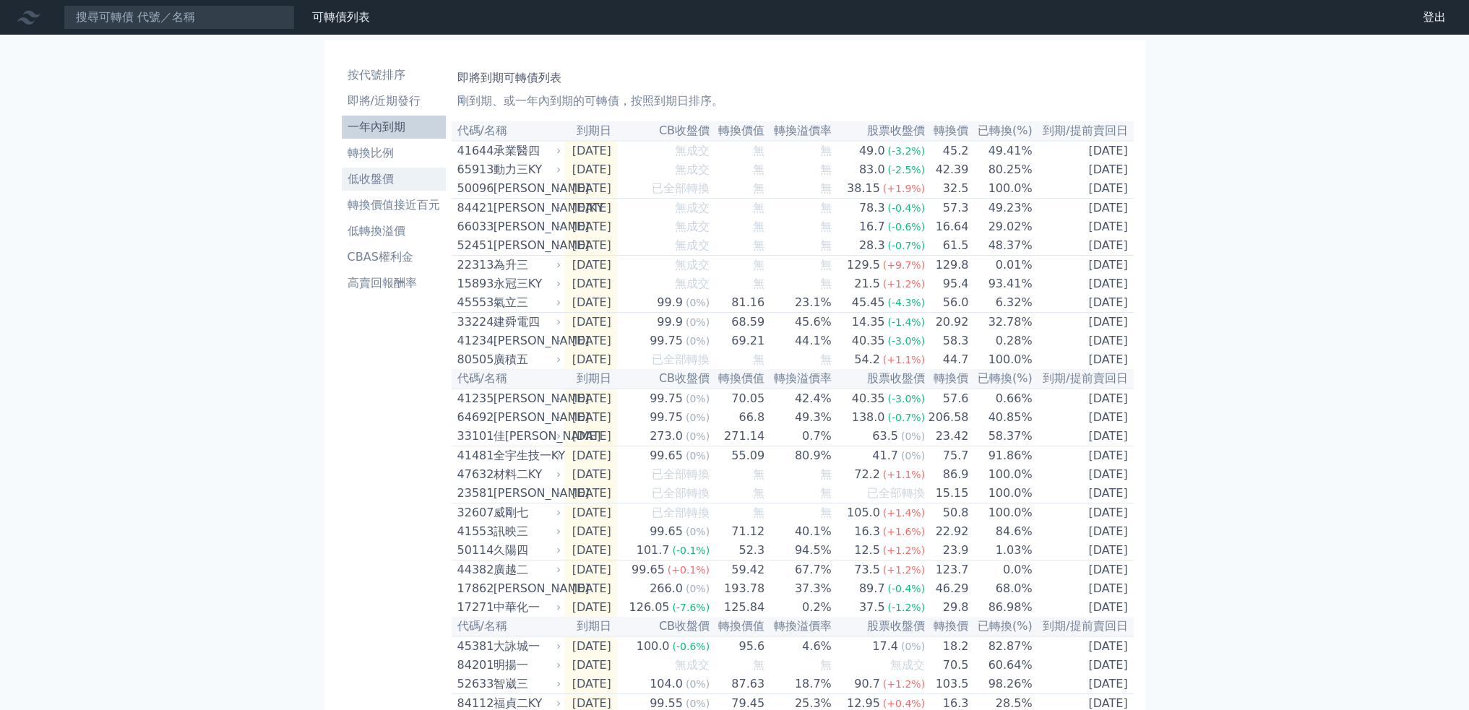
click at [382, 183] on li "低收盤價" at bounding box center [394, 179] width 104 height 17
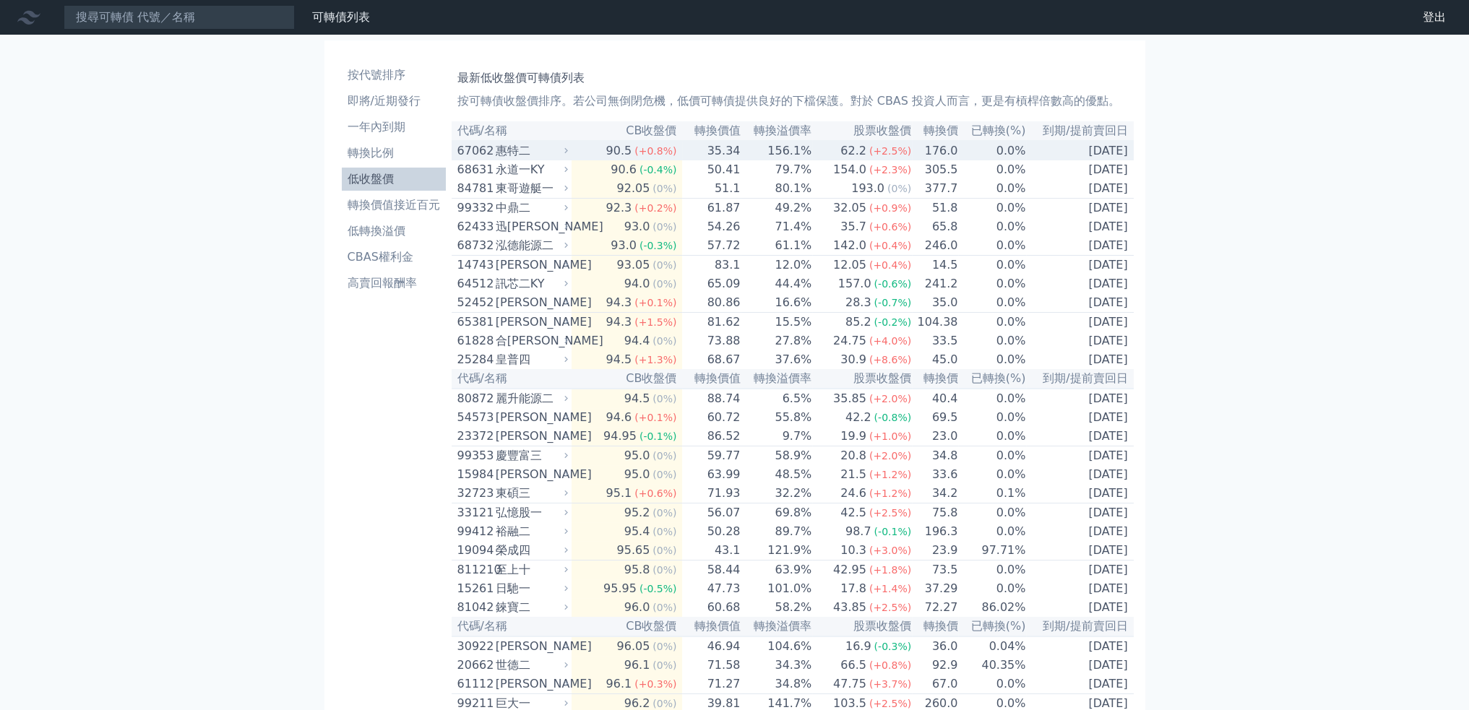
click at [555, 158] on div "惠特二" at bounding box center [530, 150] width 69 height 17
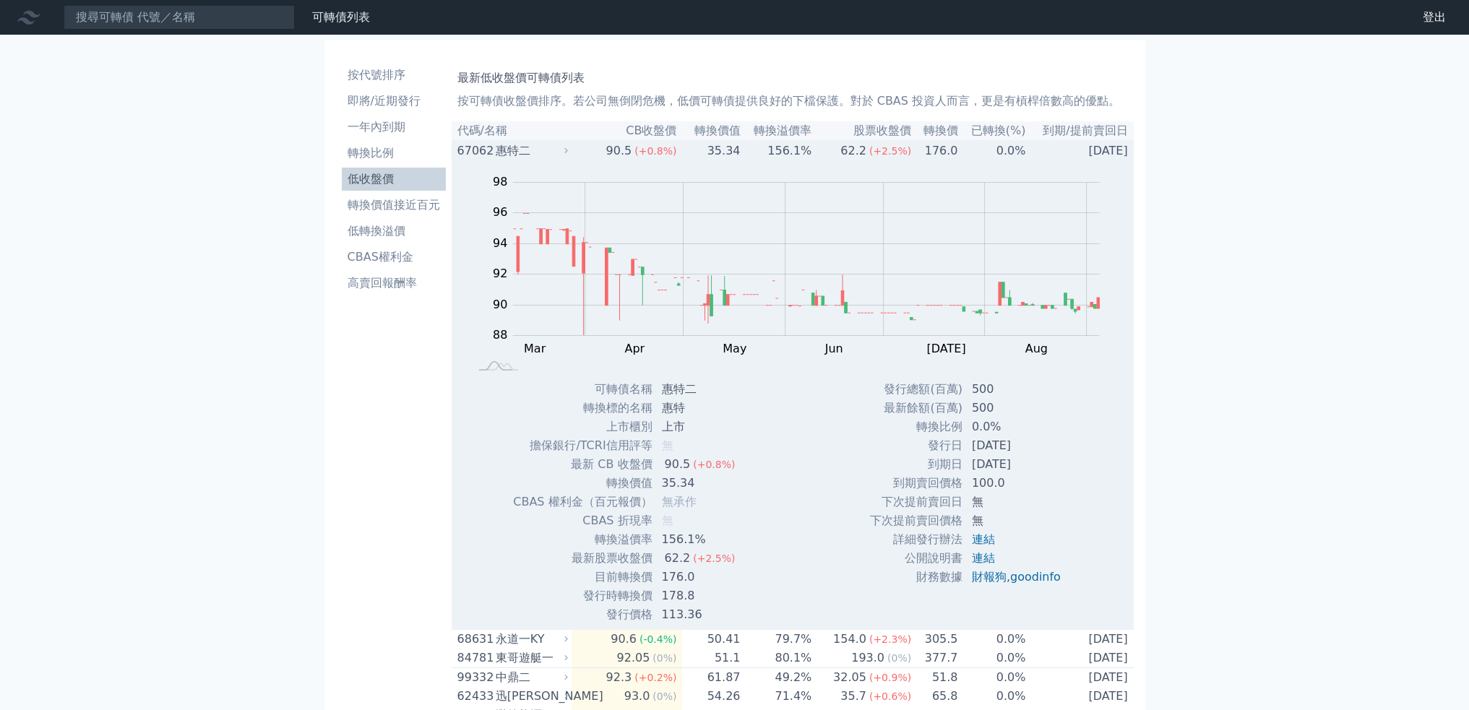
click at [555, 158] on div "惠特二" at bounding box center [530, 150] width 69 height 17
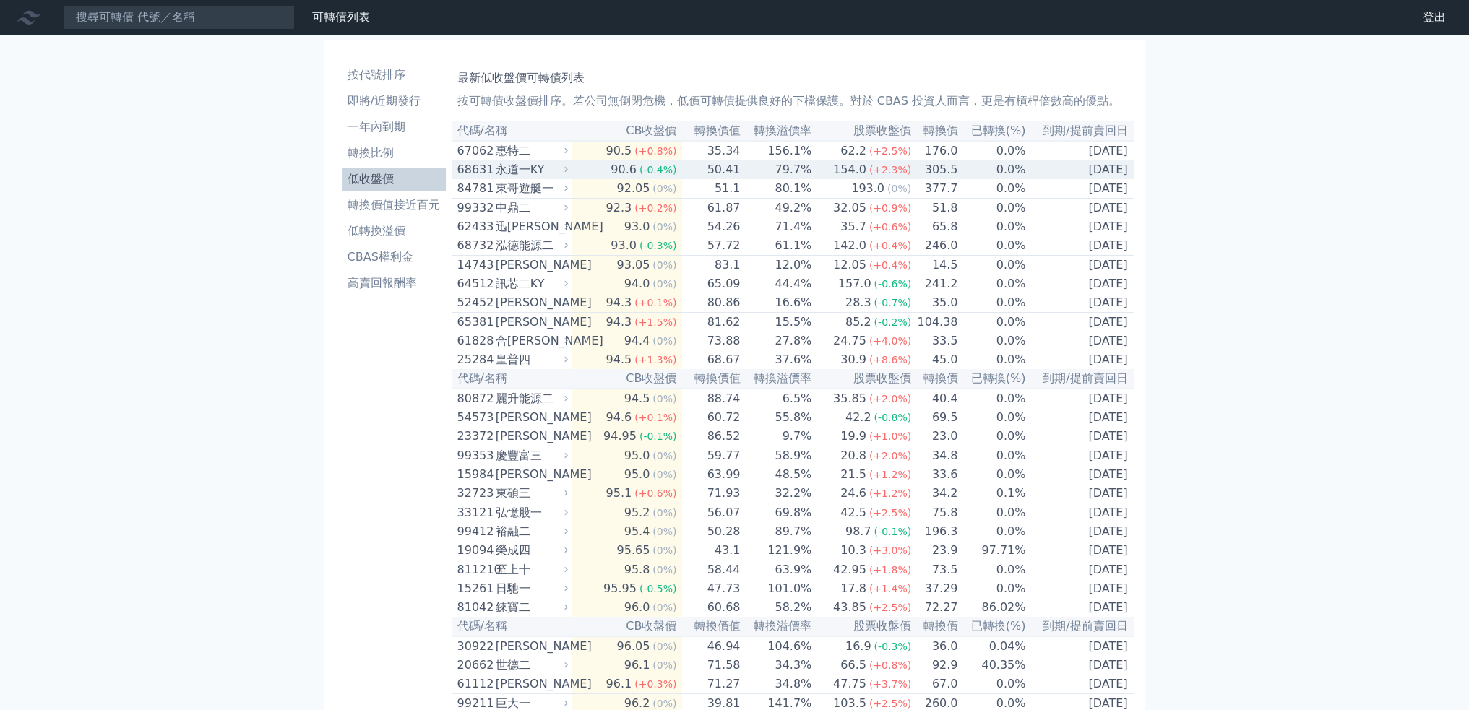
click at [552, 174] on div "永道一KY" at bounding box center [530, 169] width 69 height 17
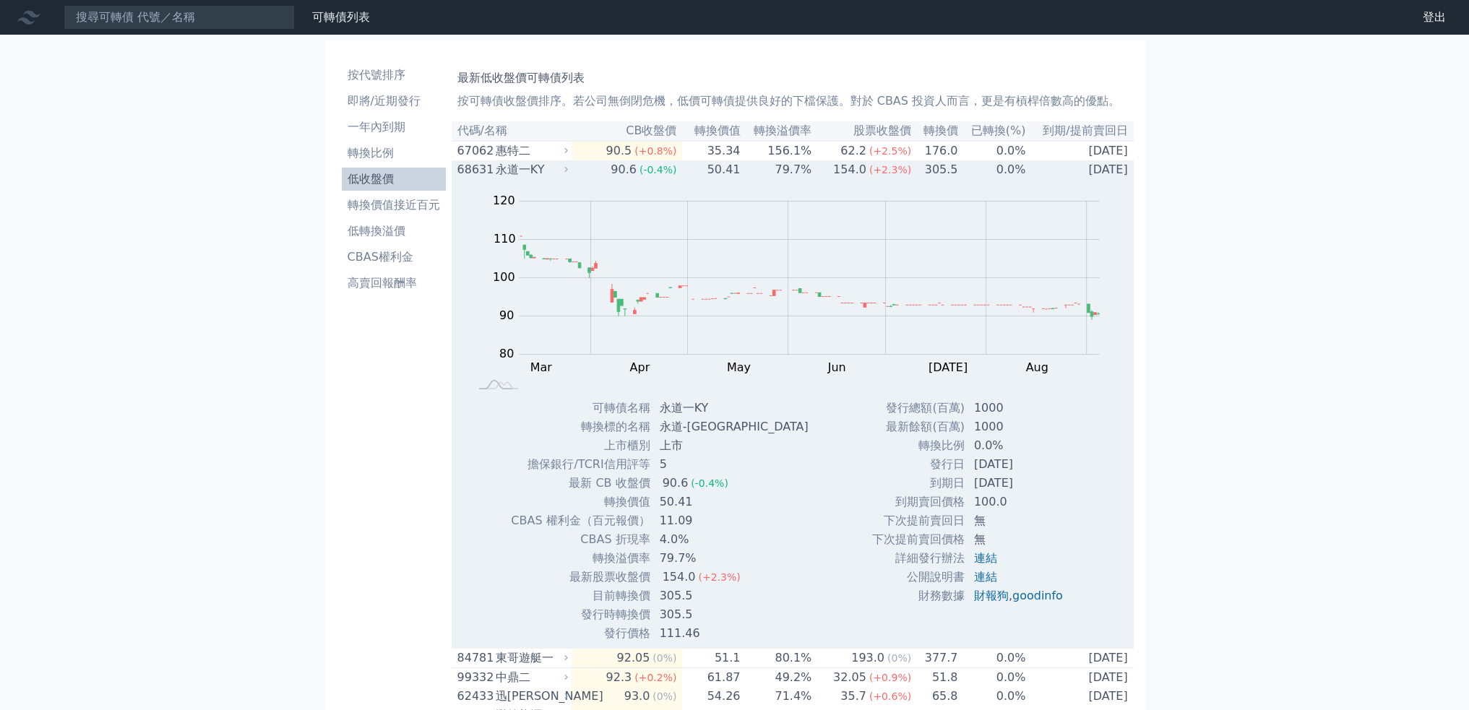
click at [552, 175] on div "永道一KY" at bounding box center [530, 169] width 69 height 17
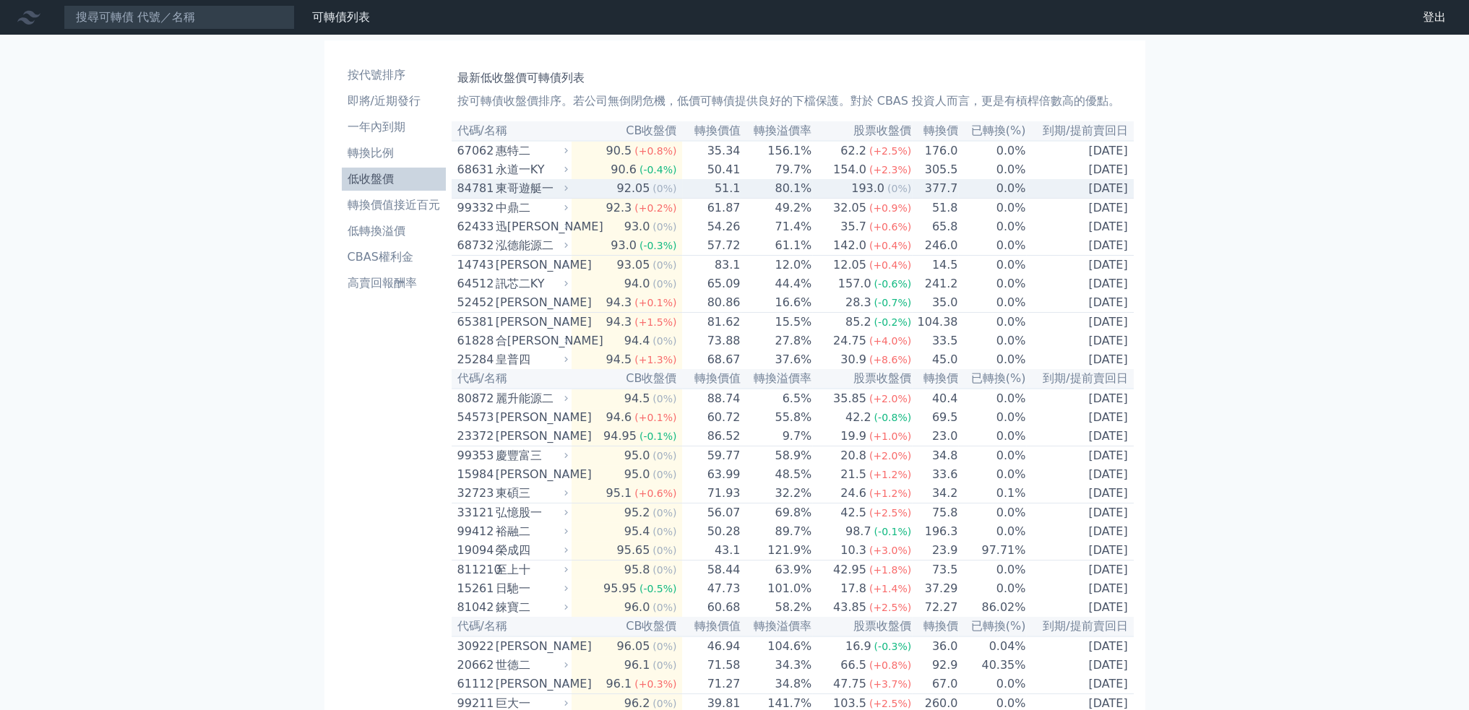
drag, startPoint x: 559, startPoint y: 186, endPoint x: 563, endPoint y: 176, distance: 10.7
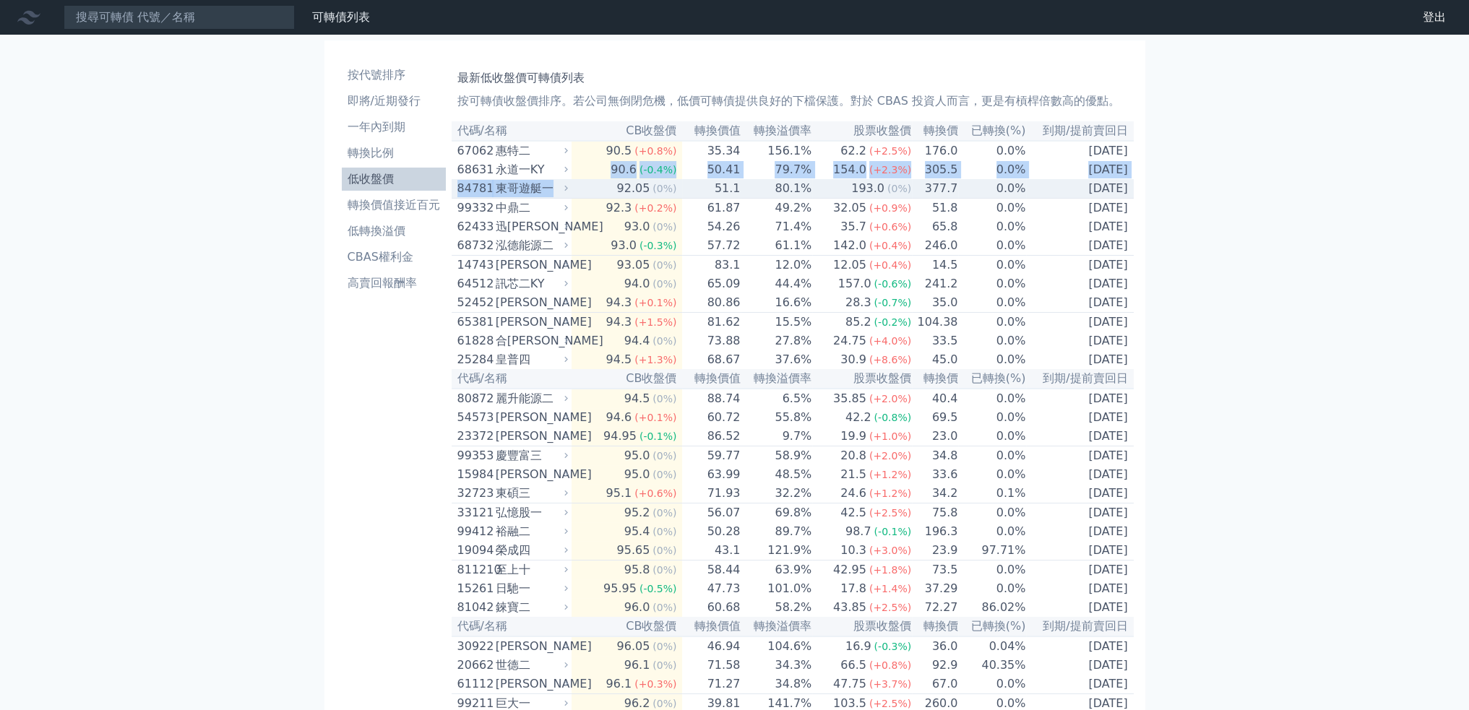
click at [552, 189] on div "東哥遊艇一" at bounding box center [530, 188] width 69 height 17
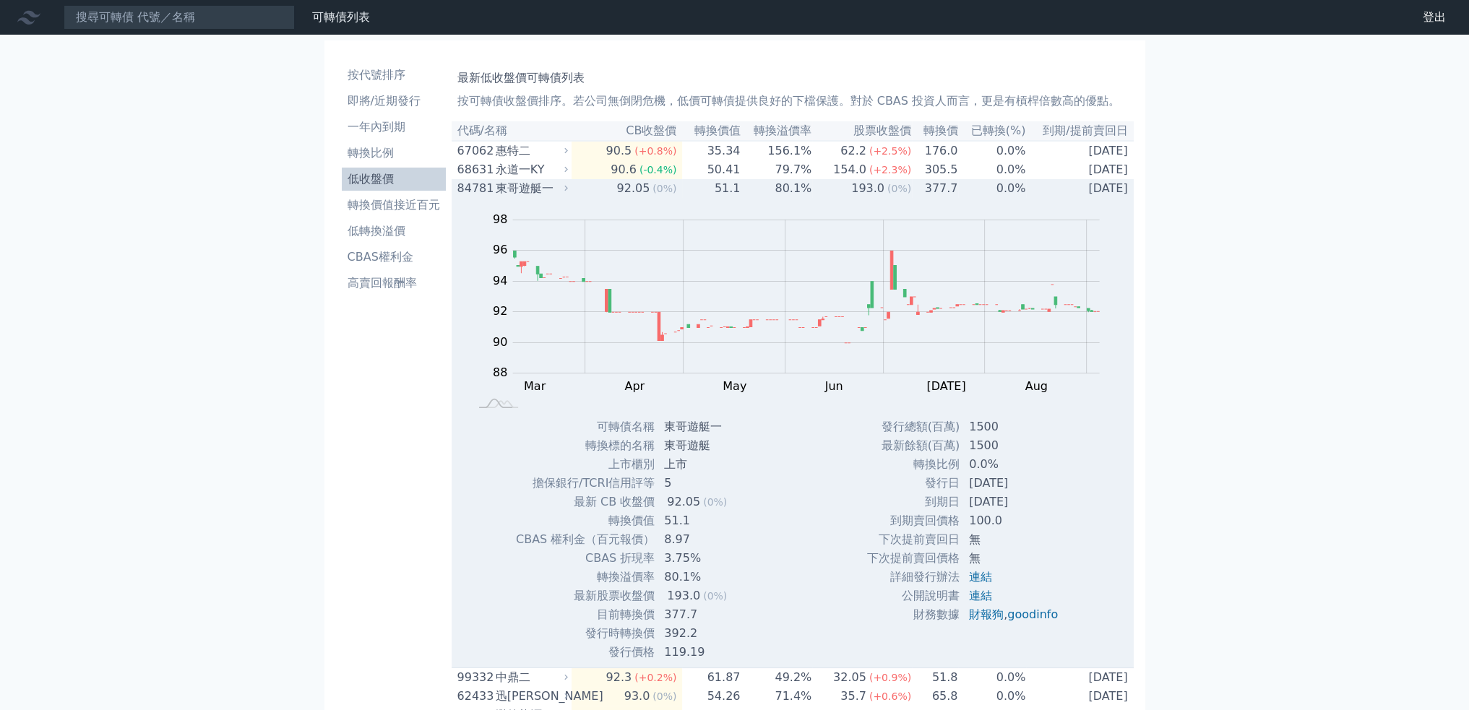
click at [552, 189] on div "東哥遊艇一" at bounding box center [530, 188] width 69 height 17
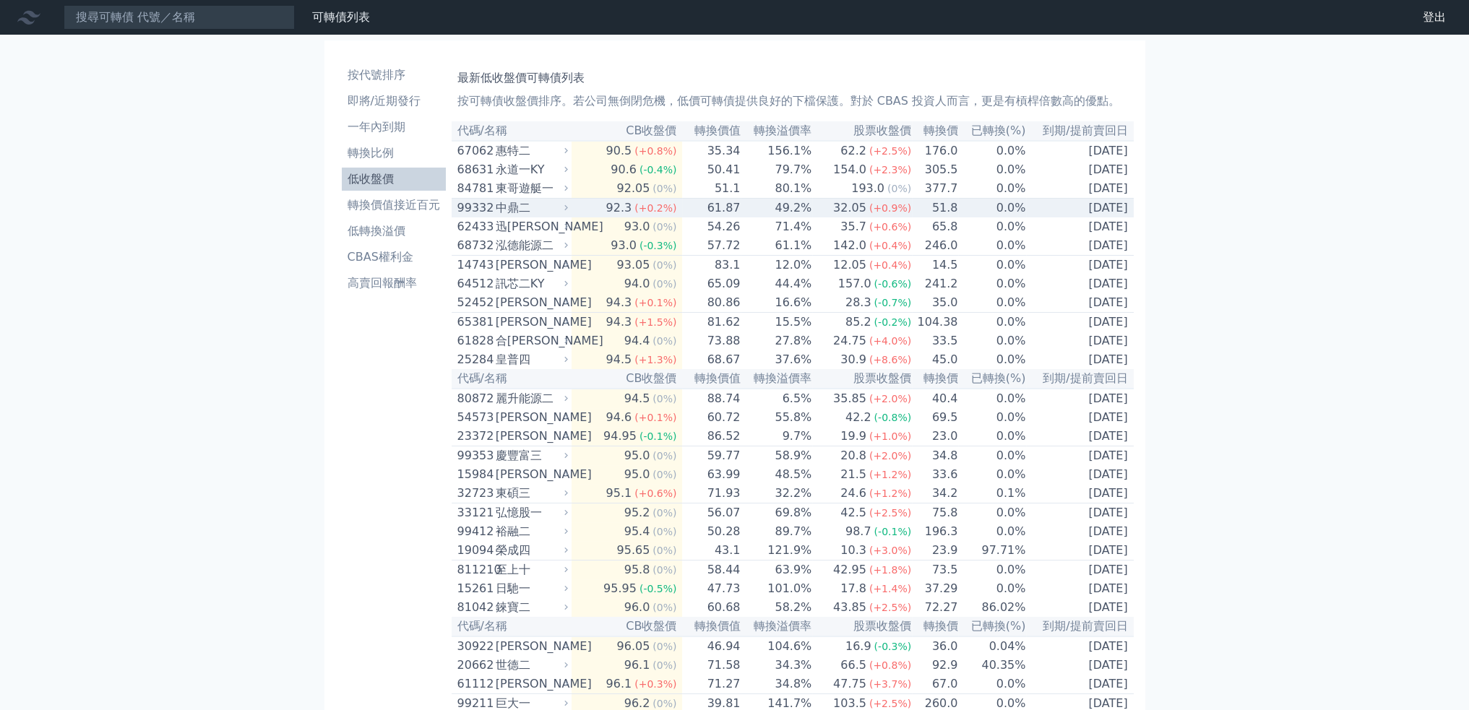
click at [546, 211] on div "中鼎二" at bounding box center [530, 207] width 69 height 17
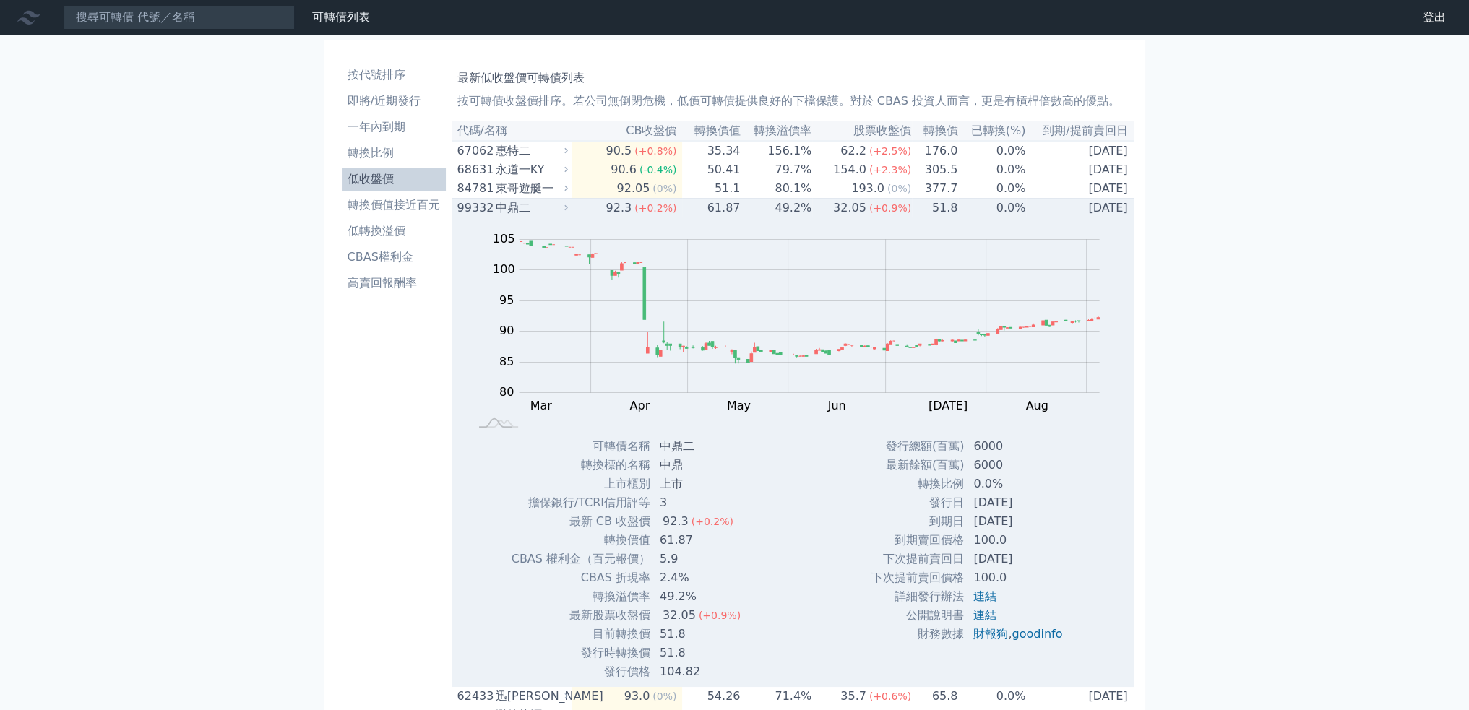
click at [546, 213] on div "中鼎二" at bounding box center [530, 207] width 69 height 17
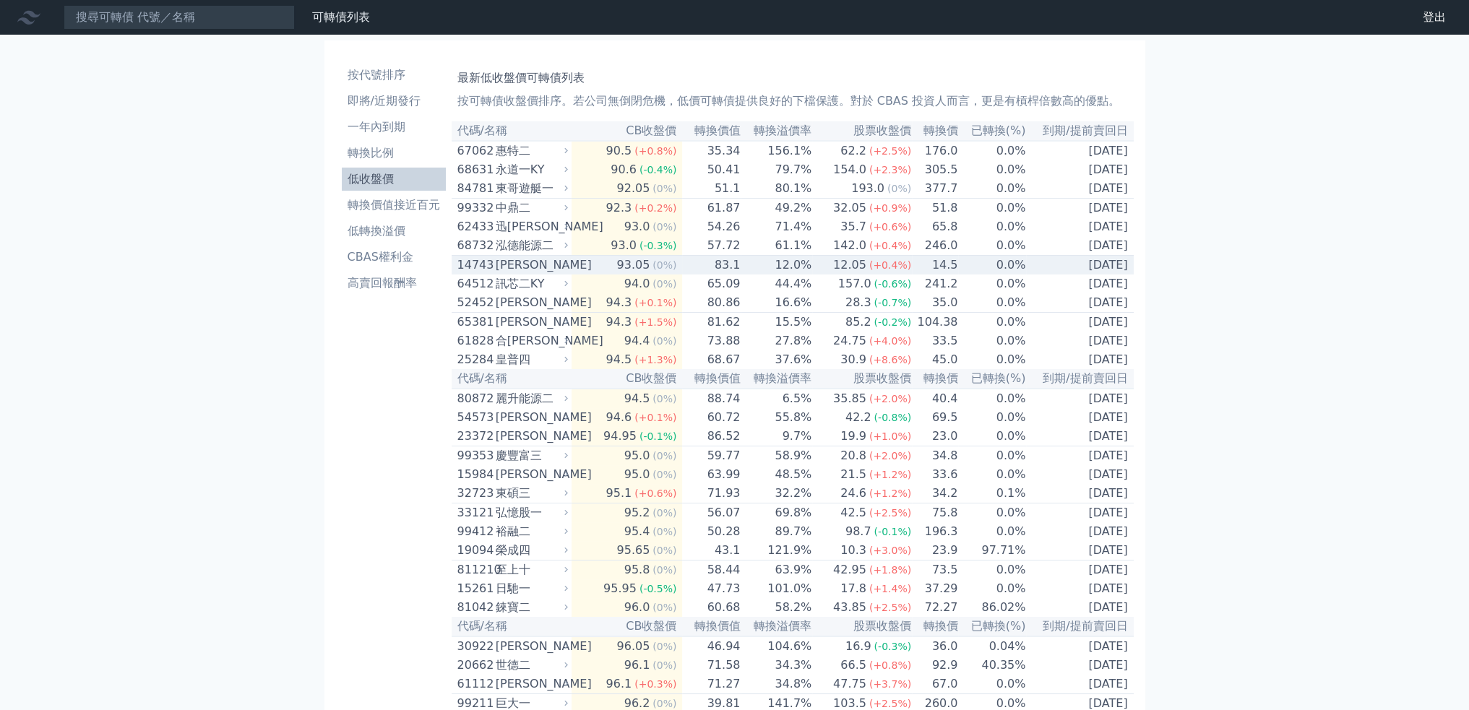
click at [544, 267] on div "[PERSON_NAME]" at bounding box center [530, 265] width 69 height 17
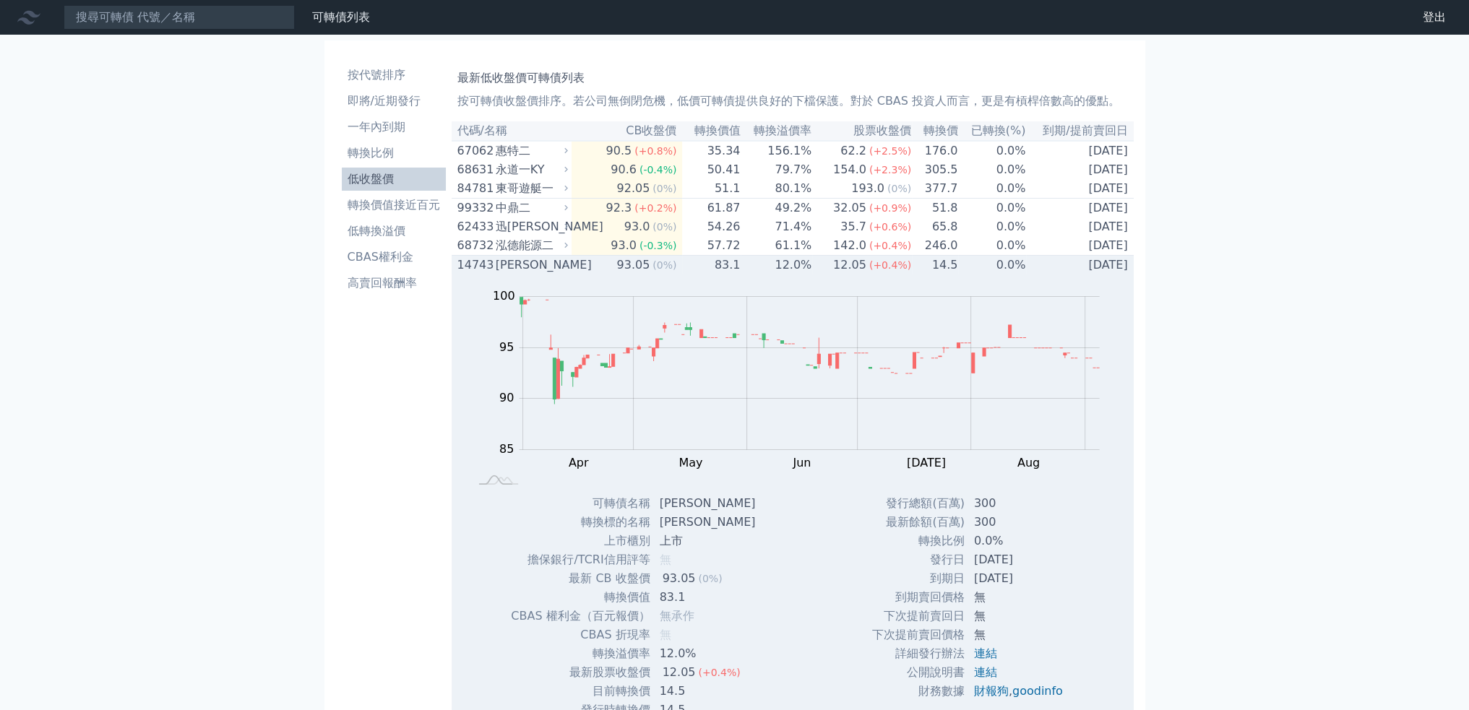
click at [544, 270] on div "[PERSON_NAME]" at bounding box center [530, 265] width 69 height 17
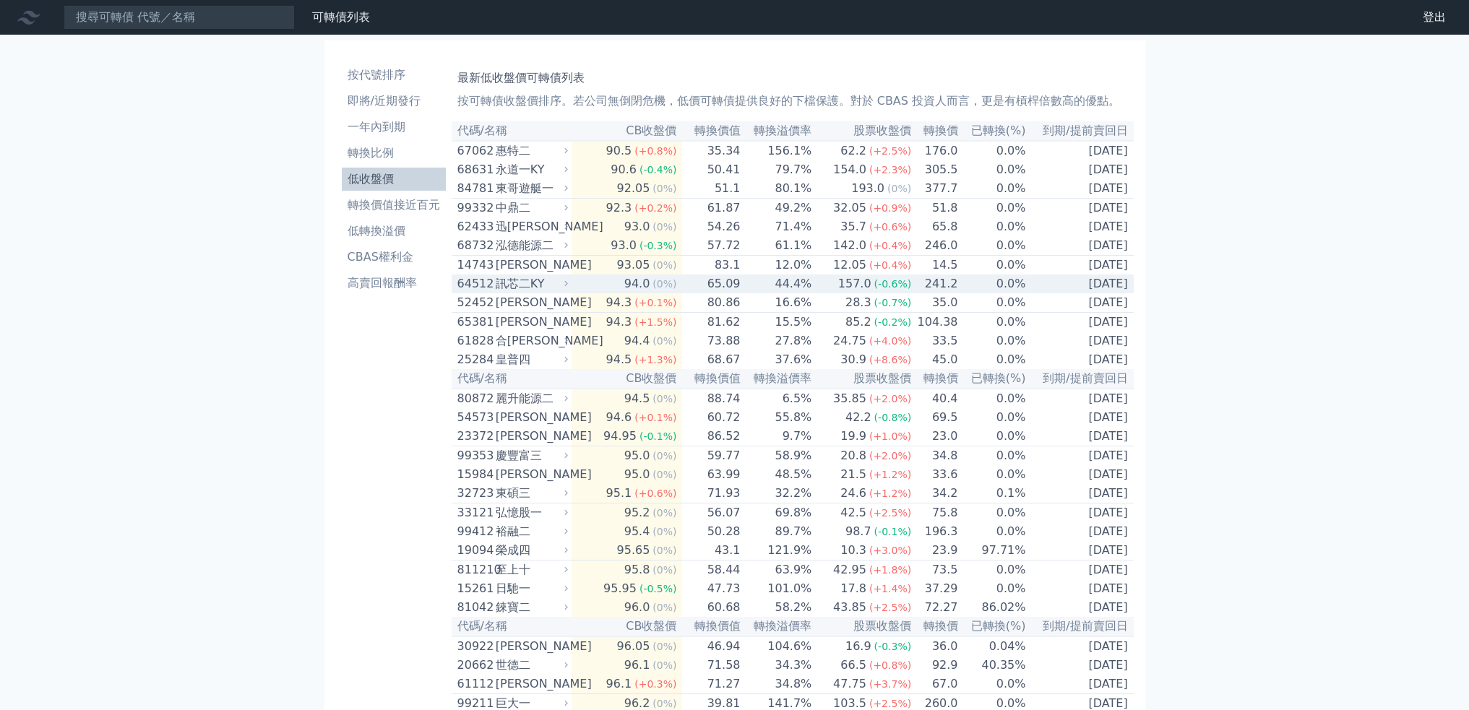
click at [549, 293] on div "訊芯二KY" at bounding box center [530, 283] width 69 height 17
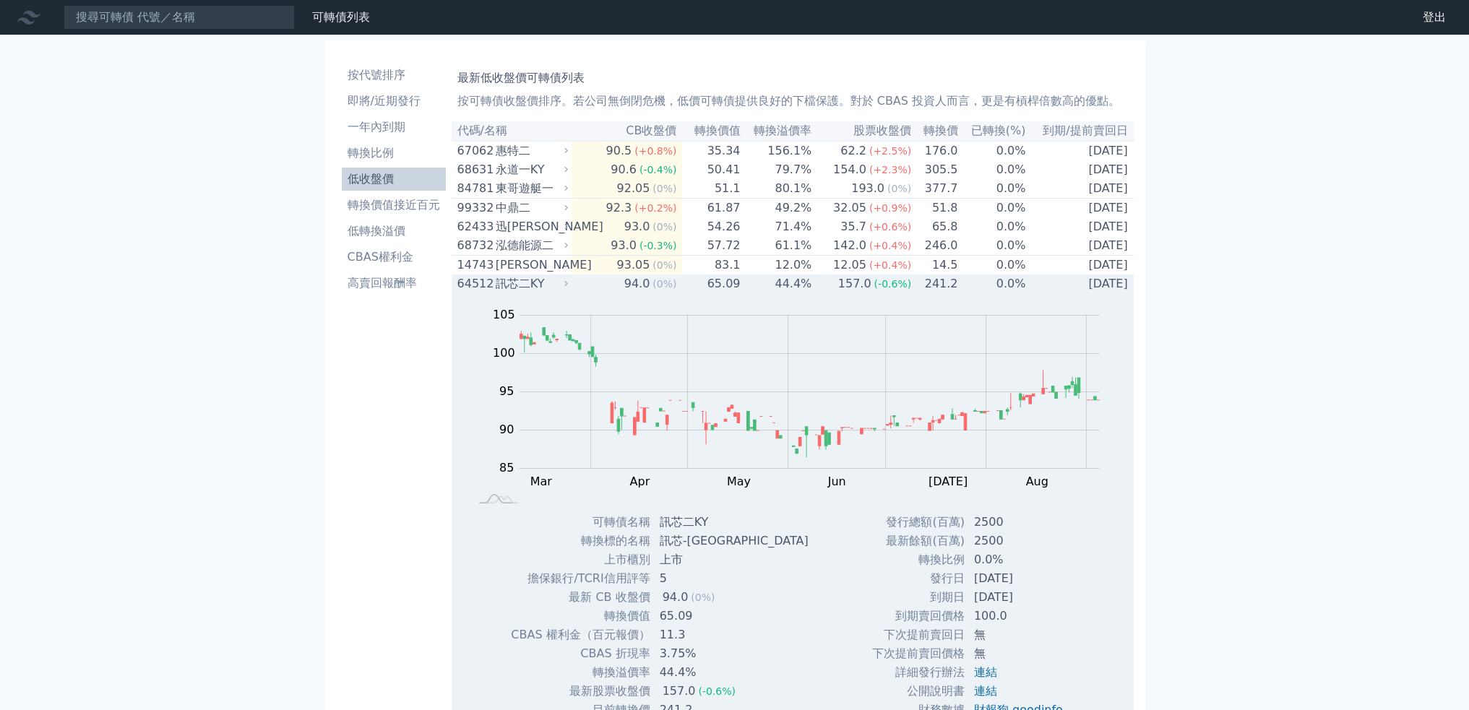
click at [549, 293] on div "訊芯二KY" at bounding box center [530, 283] width 69 height 17
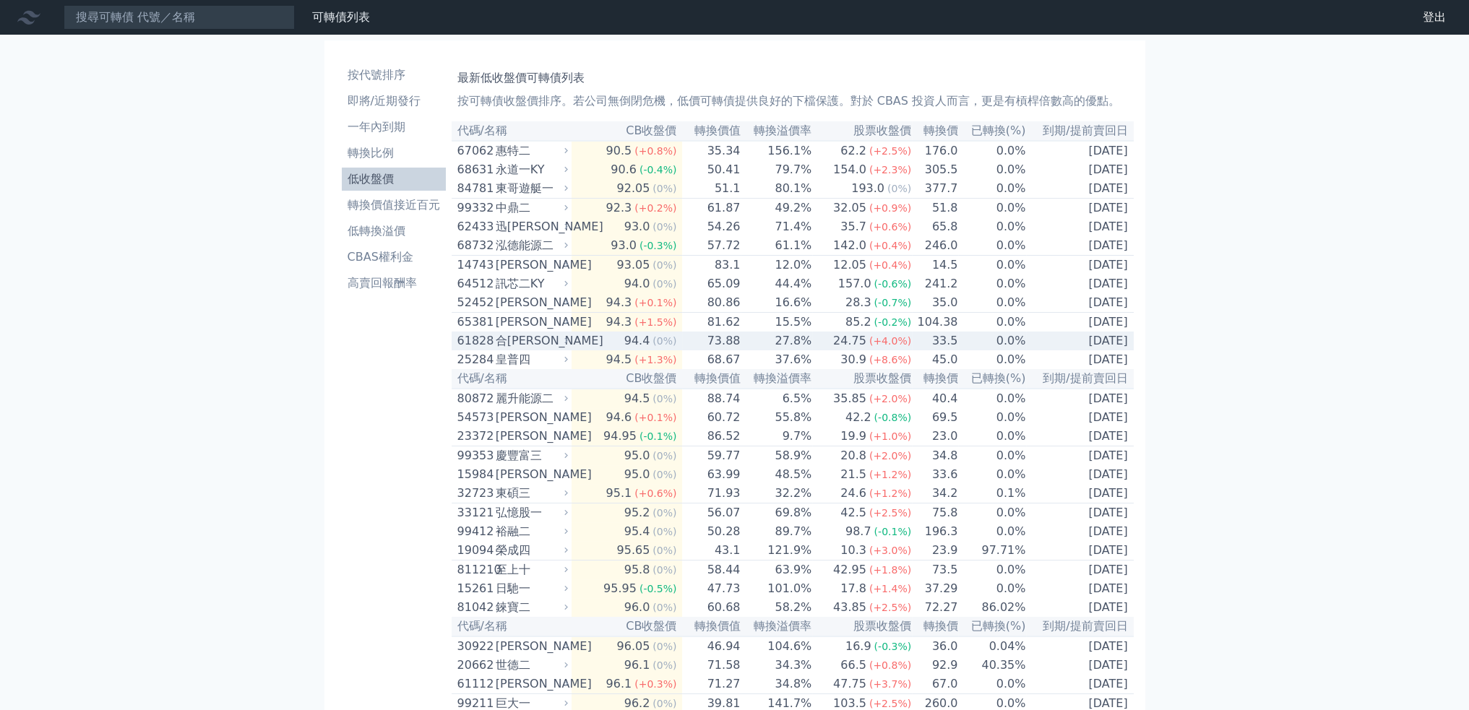
click at [526, 350] on div "合[PERSON_NAME]" at bounding box center [530, 340] width 69 height 17
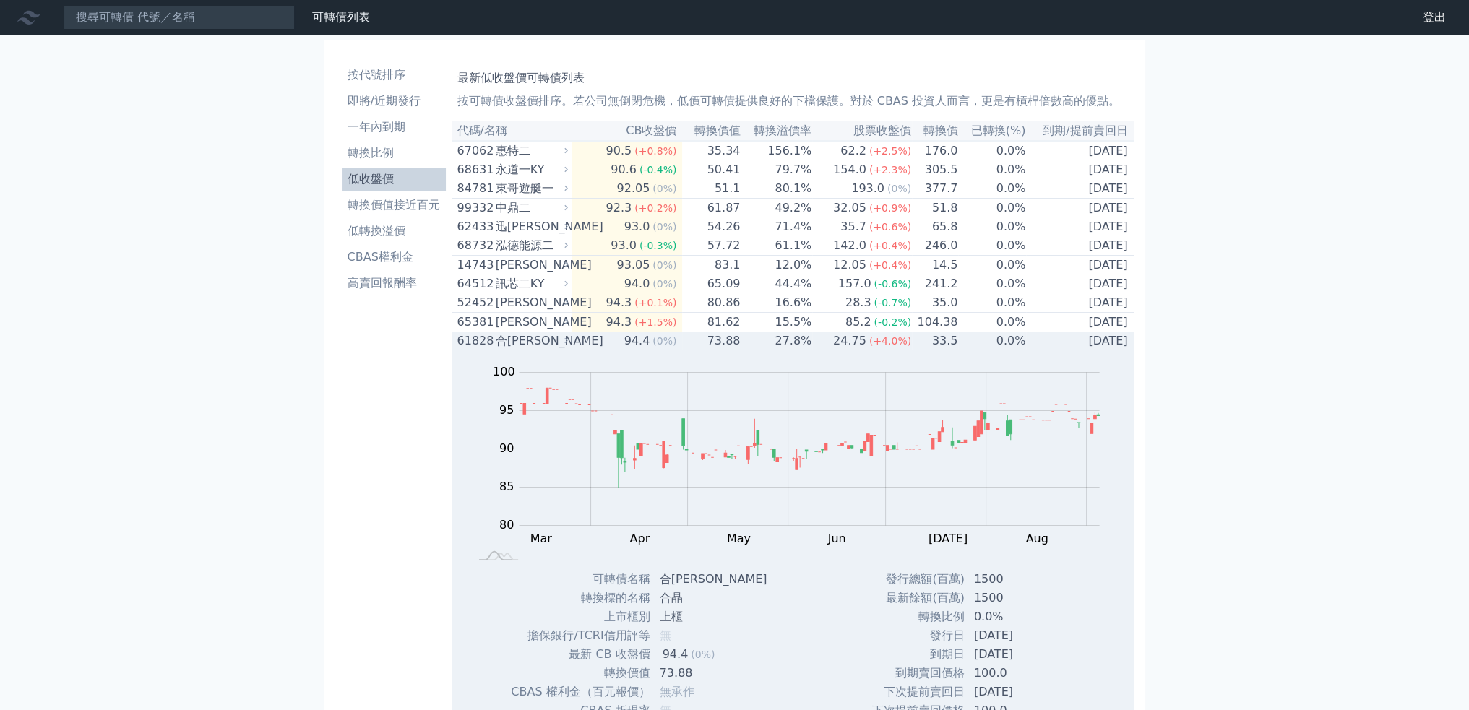
click at [526, 350] on div "合[PERSON_NAME]" at bounding box center [530, 340] width 69 height 17
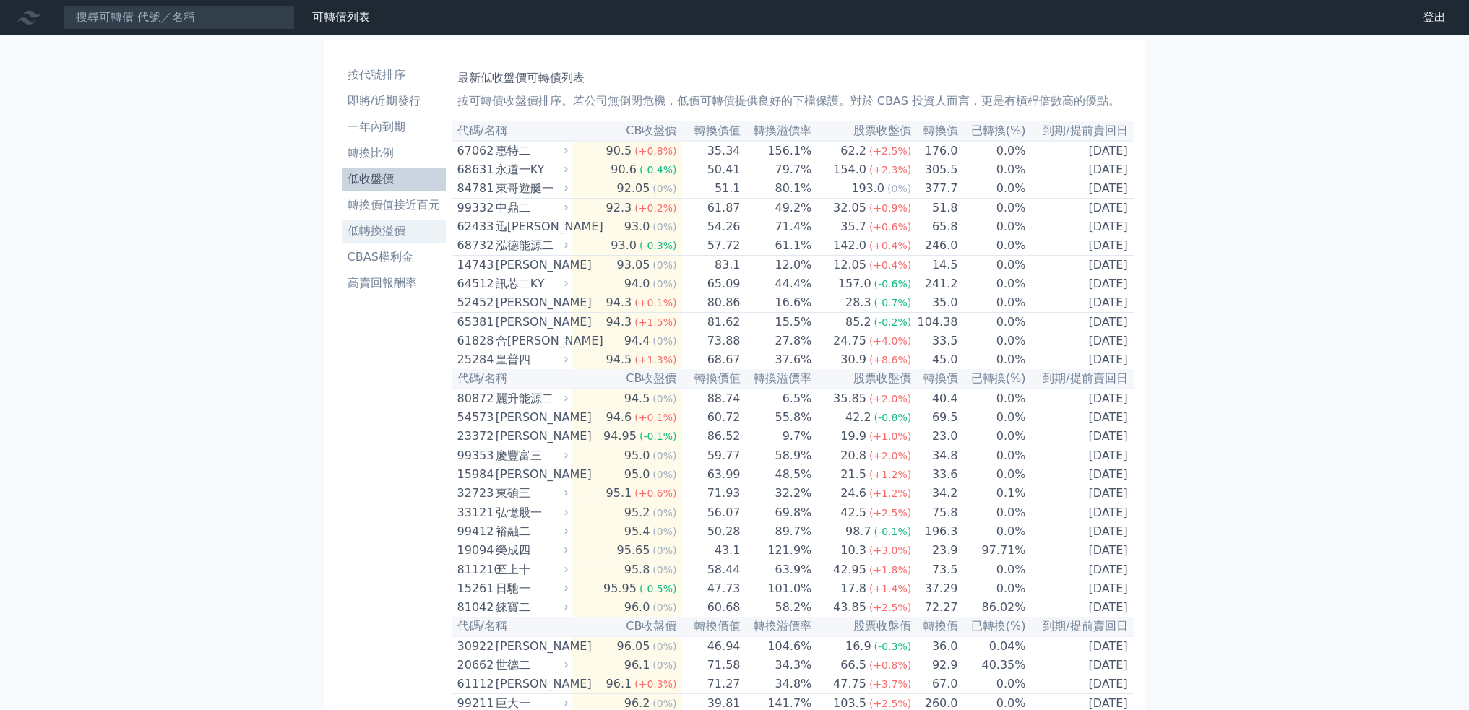
click at [402, 230] on li "低轉換溢價" at bounding box center [394, 231] width 104 height 17
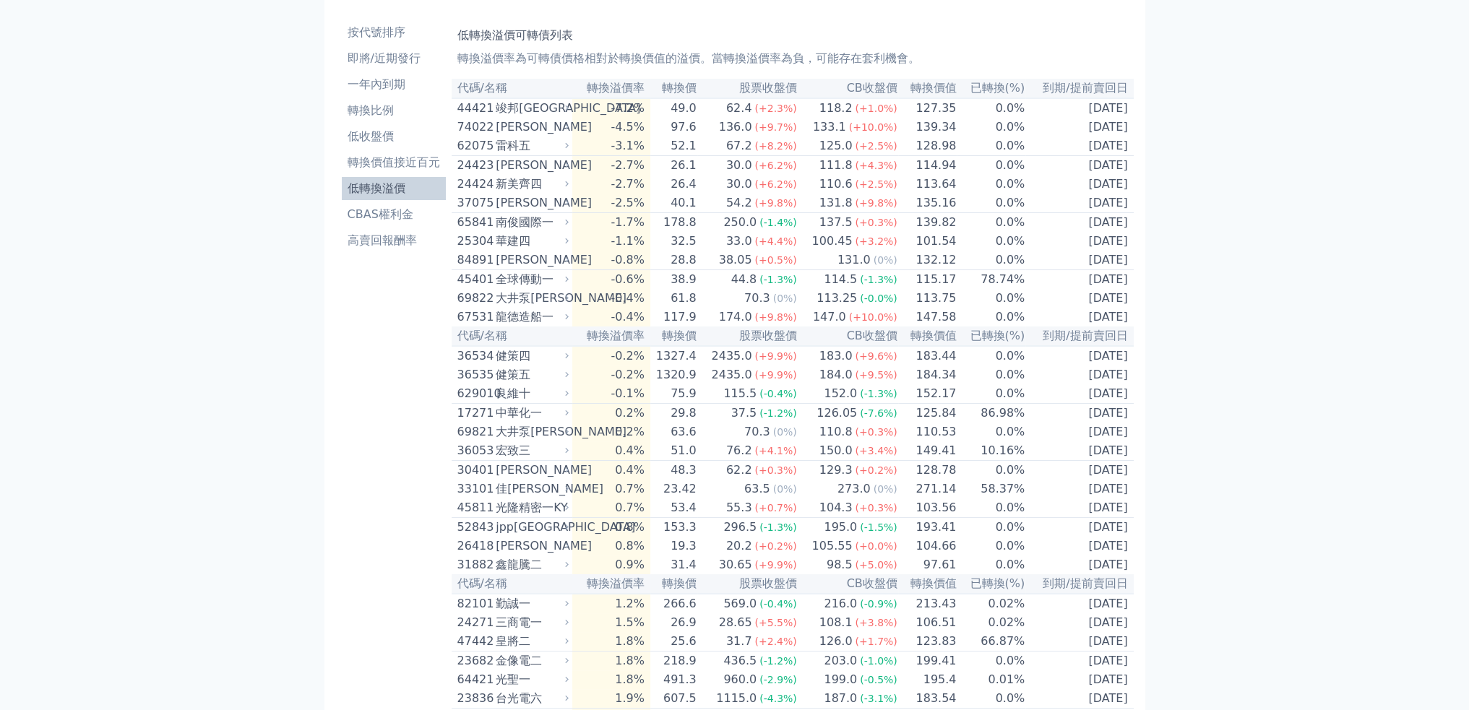
scroll to position [66, 0]
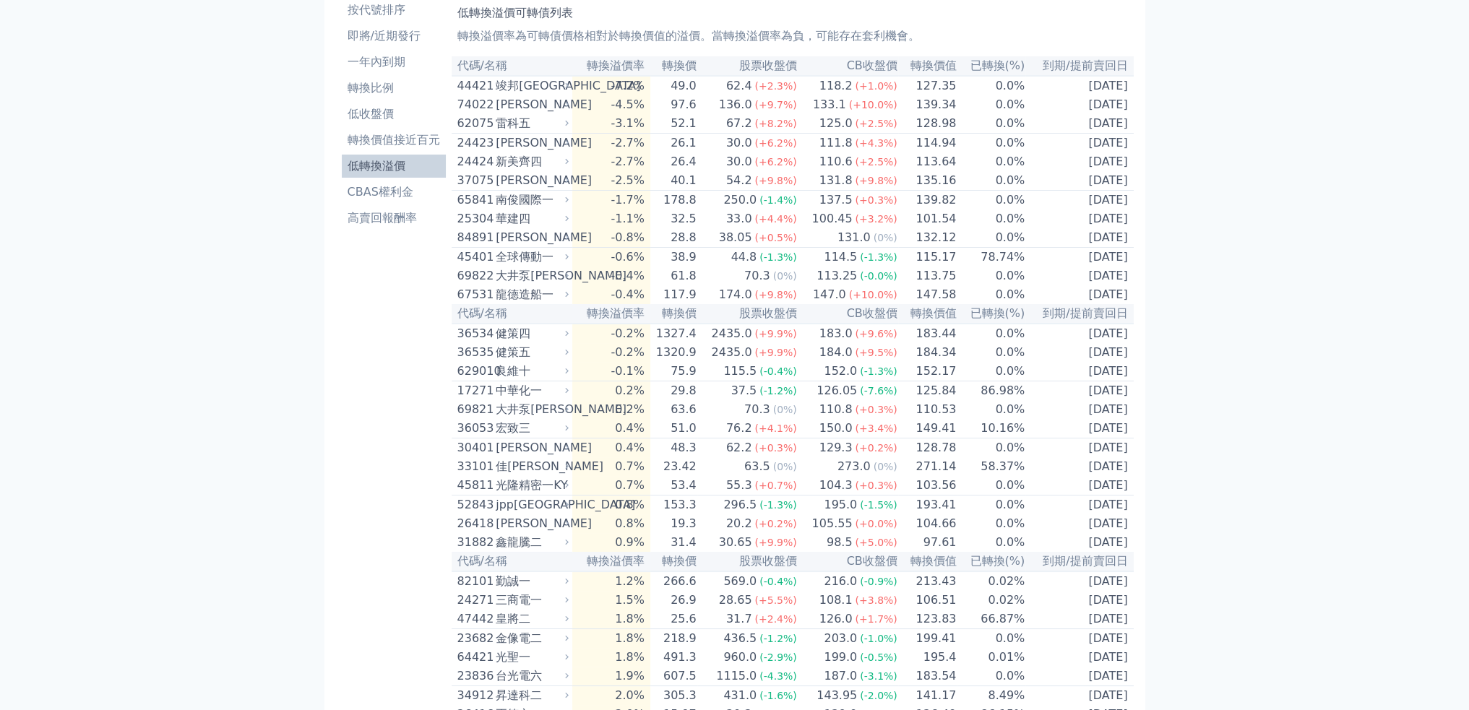
drag, startPoint x: 441, startPoint y: 370, endPoint x: 432, endPoint y: 405, distance: 35.7
click at [621, 342] on td "-0.2%" at bounding box center [610, 333] width 77 height 20
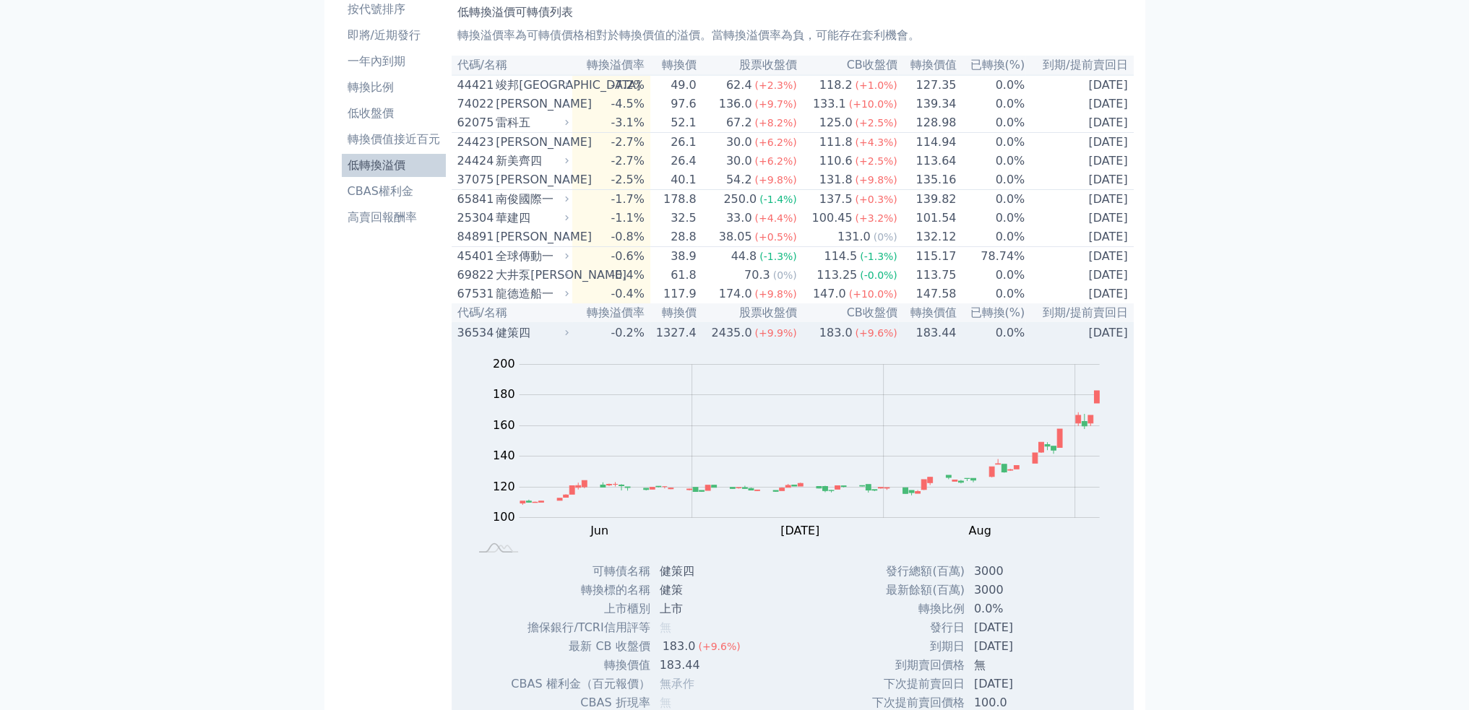
click at [621, 342] on td "-0.2%" at bounding box center [610, 333] width 77 height 20
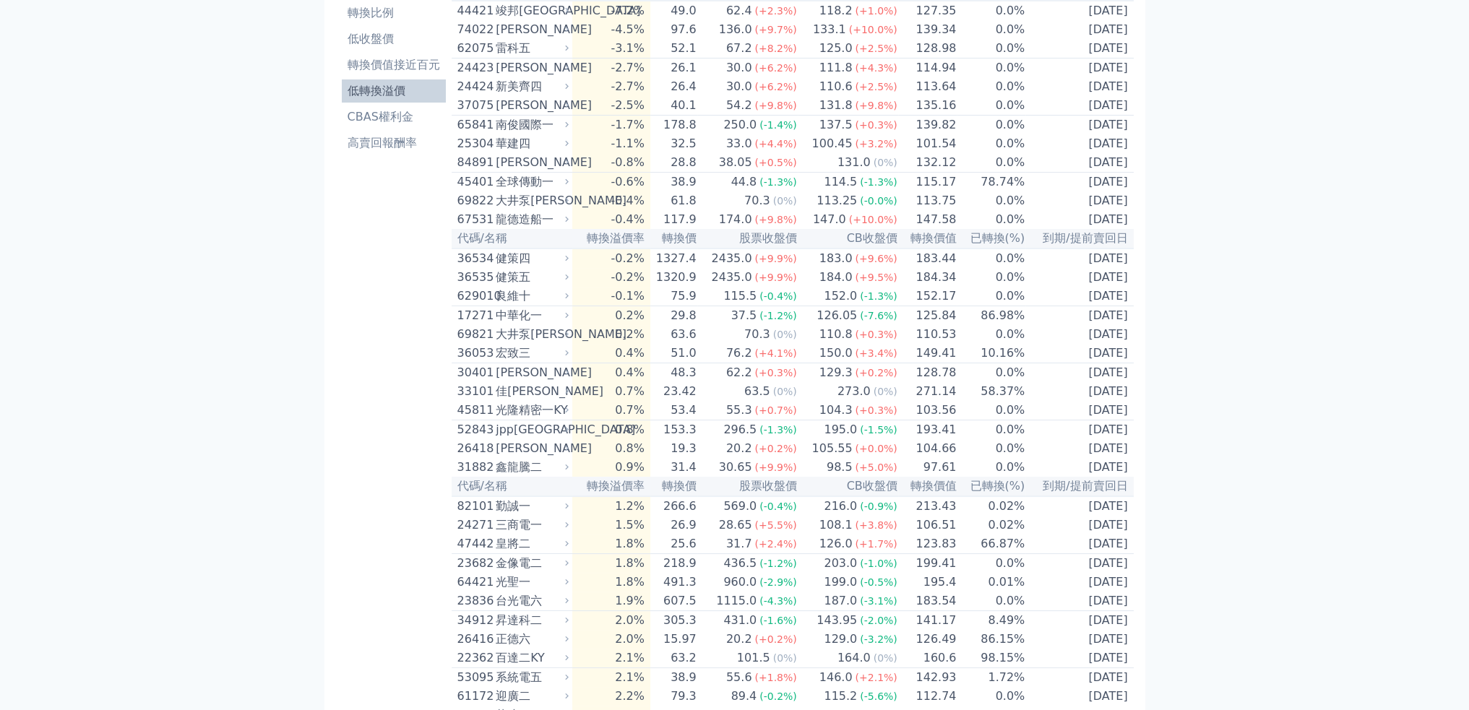
drag, startPoint x: 332, startPoint y: 334, endPoint x: 344, endPoint y: 369, distance: 37.2
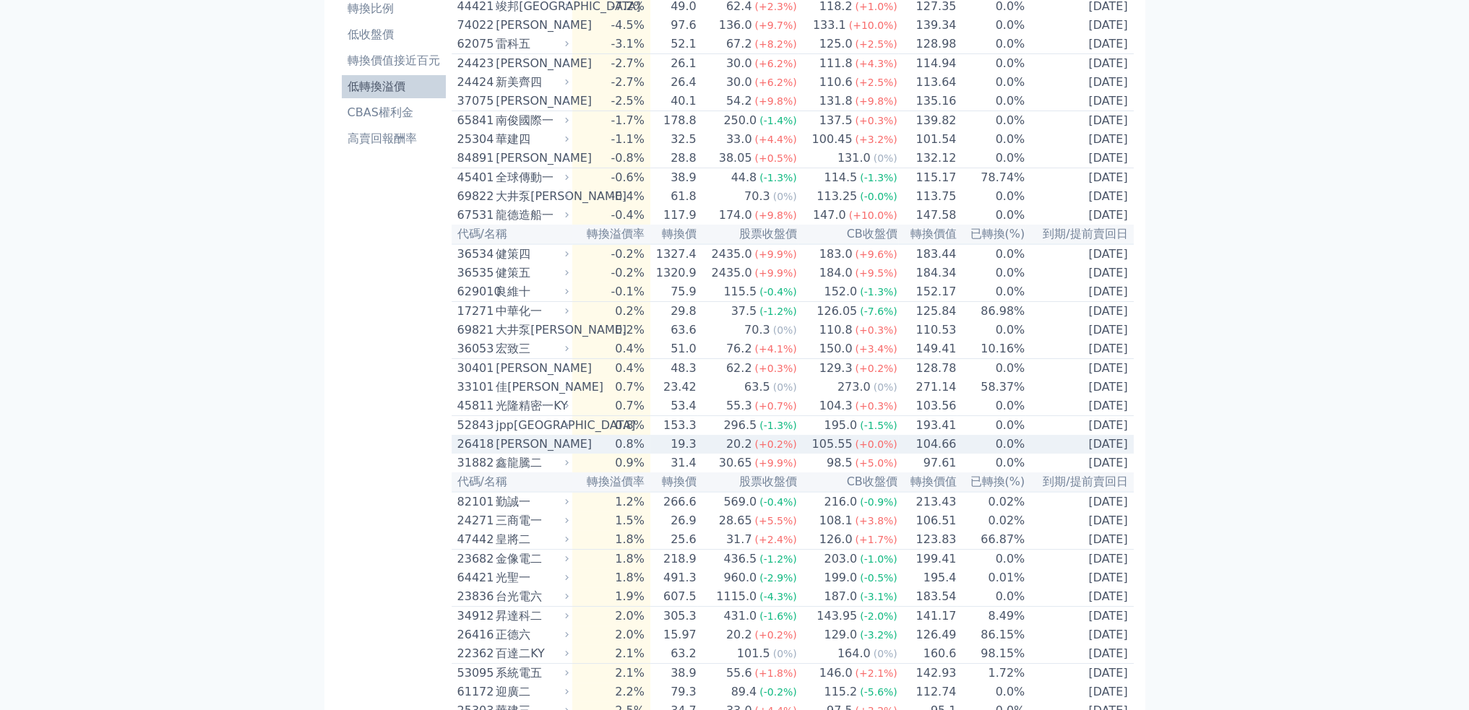
click at [530, 453] on div "[PERSON_NAME]" at bounding box center [531, 444] width 70 height 17
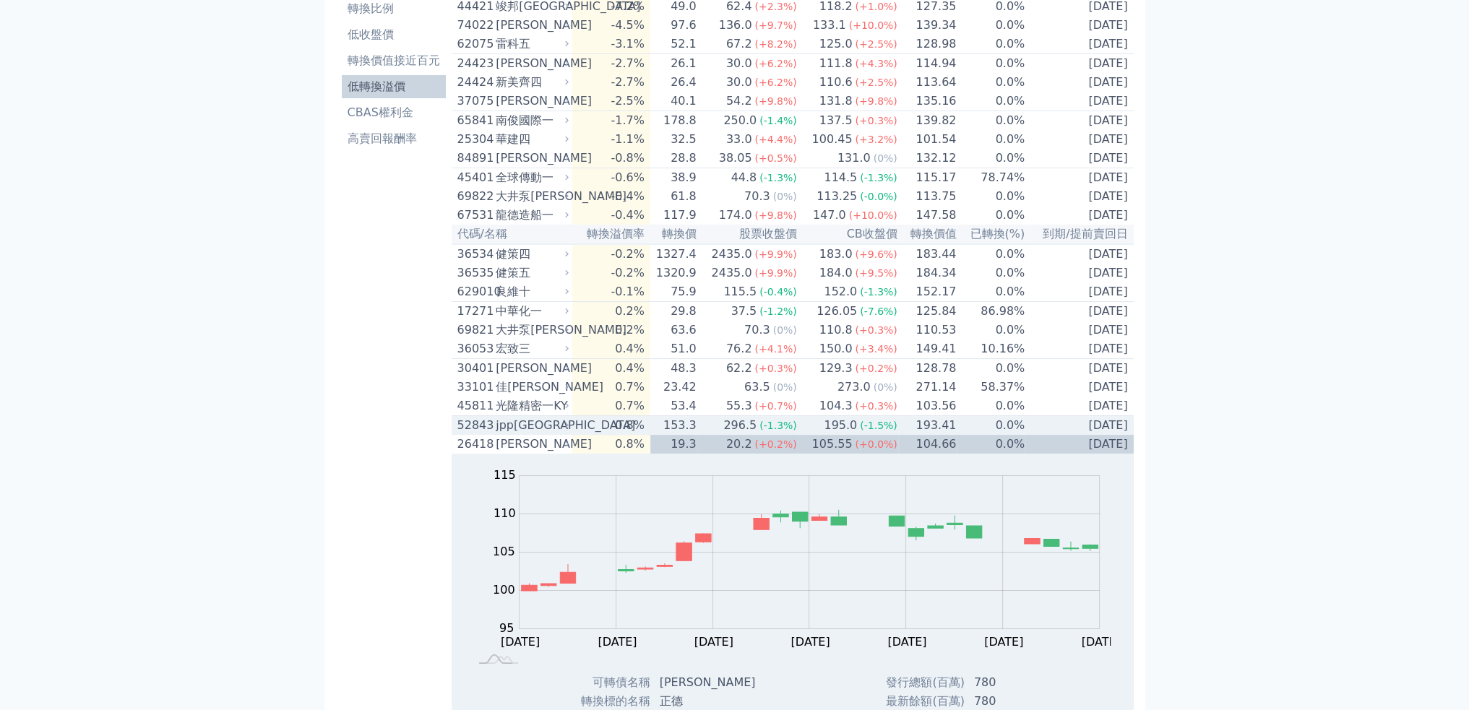
click at [551, 434] on div "jpp[GEOGRAPHIC_DATA]" at bounding box center [531, 425] width 70 height 17
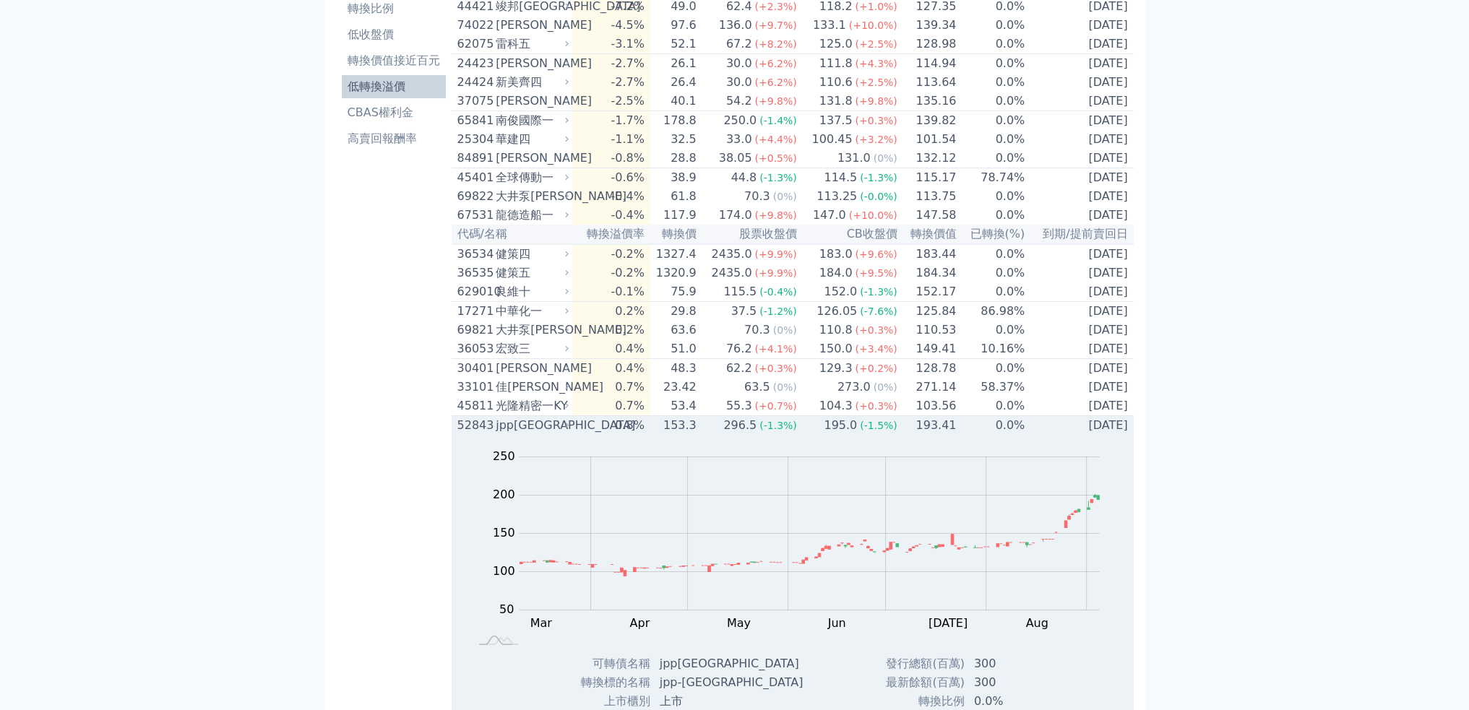
click at [566, 434] on div "jpp[GEOGRAPHIC_DATA]" at bounding box center [531, 425] width 70 height 17
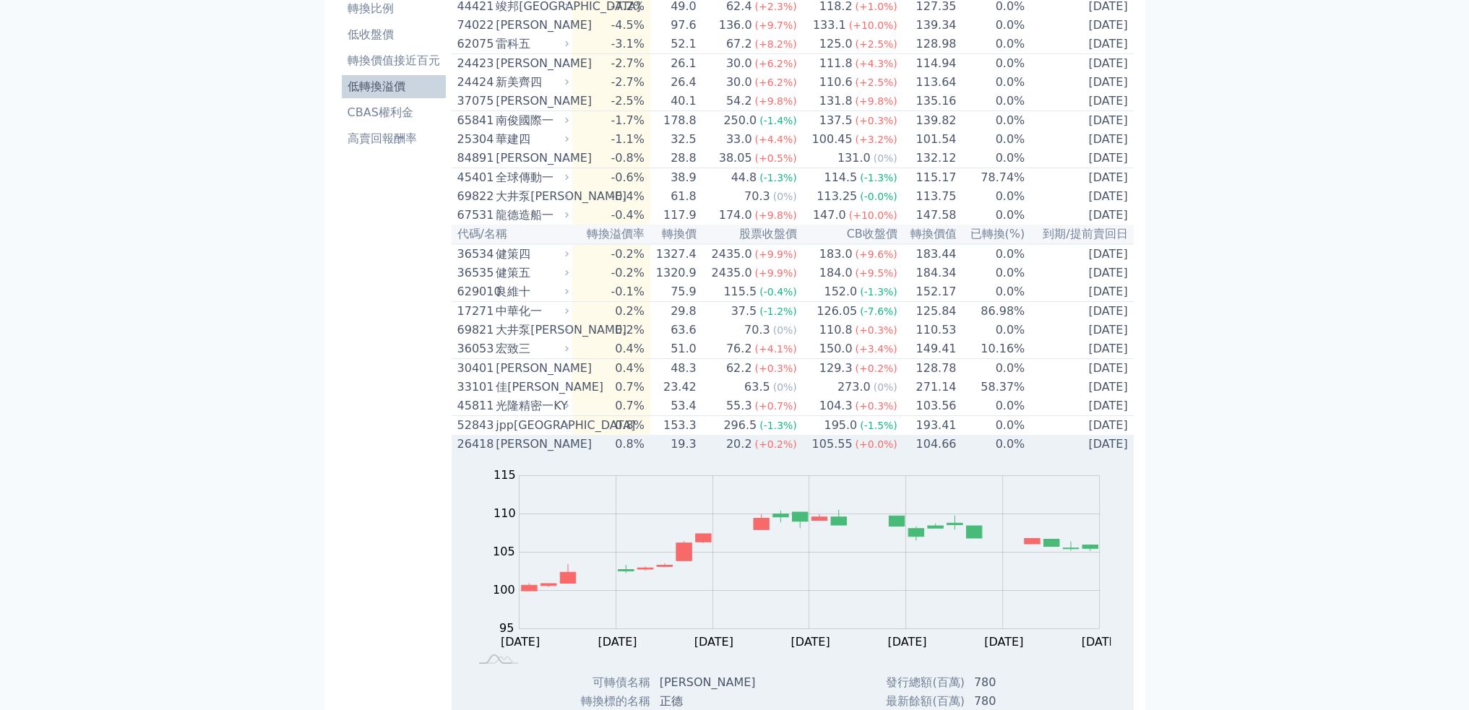
click at [555, 453] on div "[PERSON_NAME]" at bounding box center [531, 444] width 70 height 17
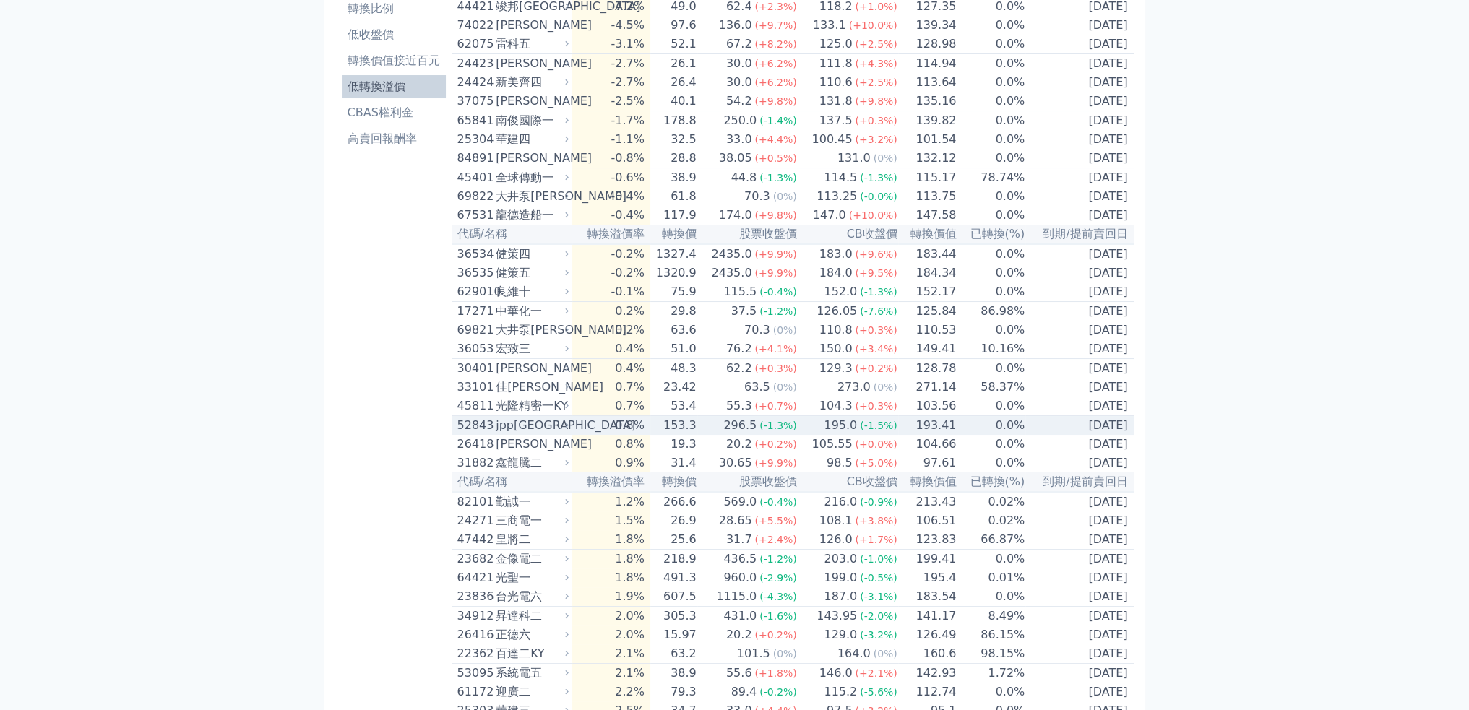
click at [566, 434] on div "jpp[GEOGRAPHIC_DATA]" at bounding box center [531, 425] width 70 height 17
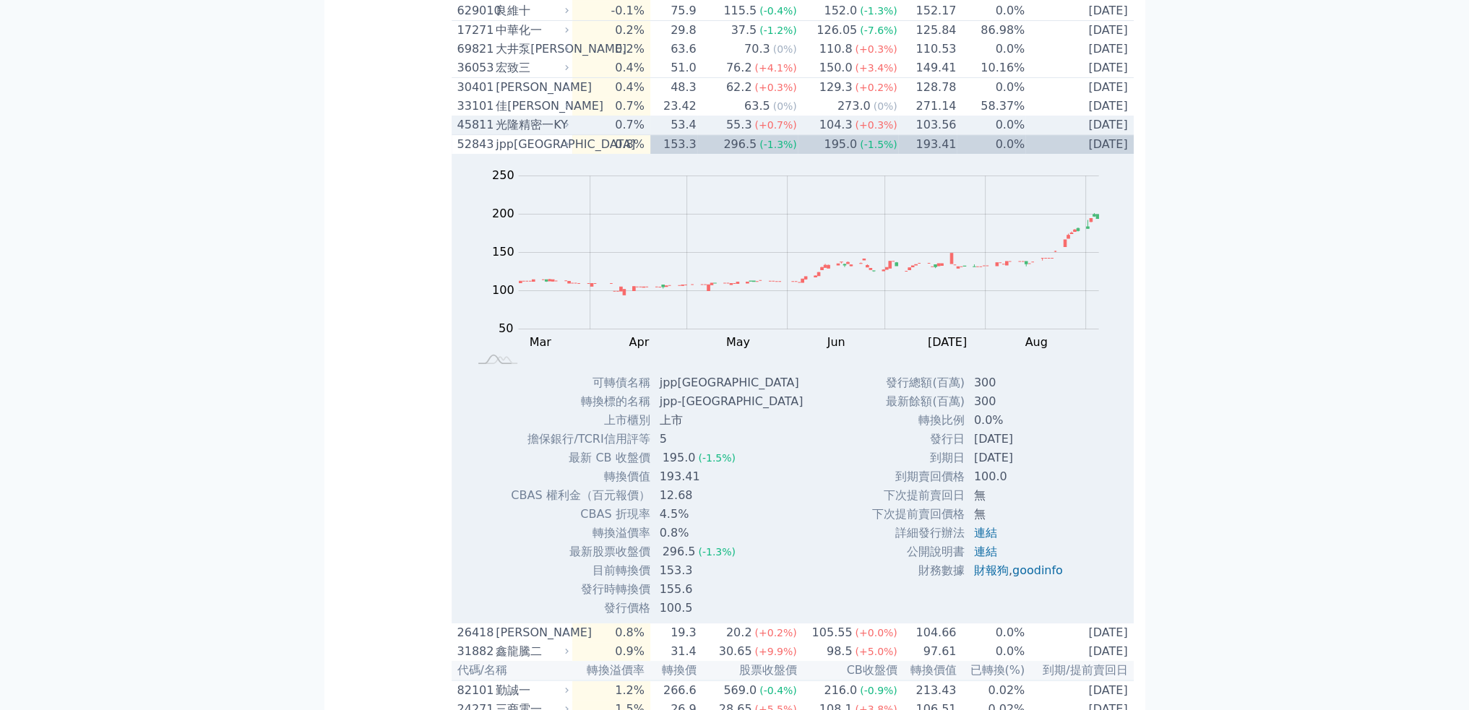
scroll to position [434, 0]
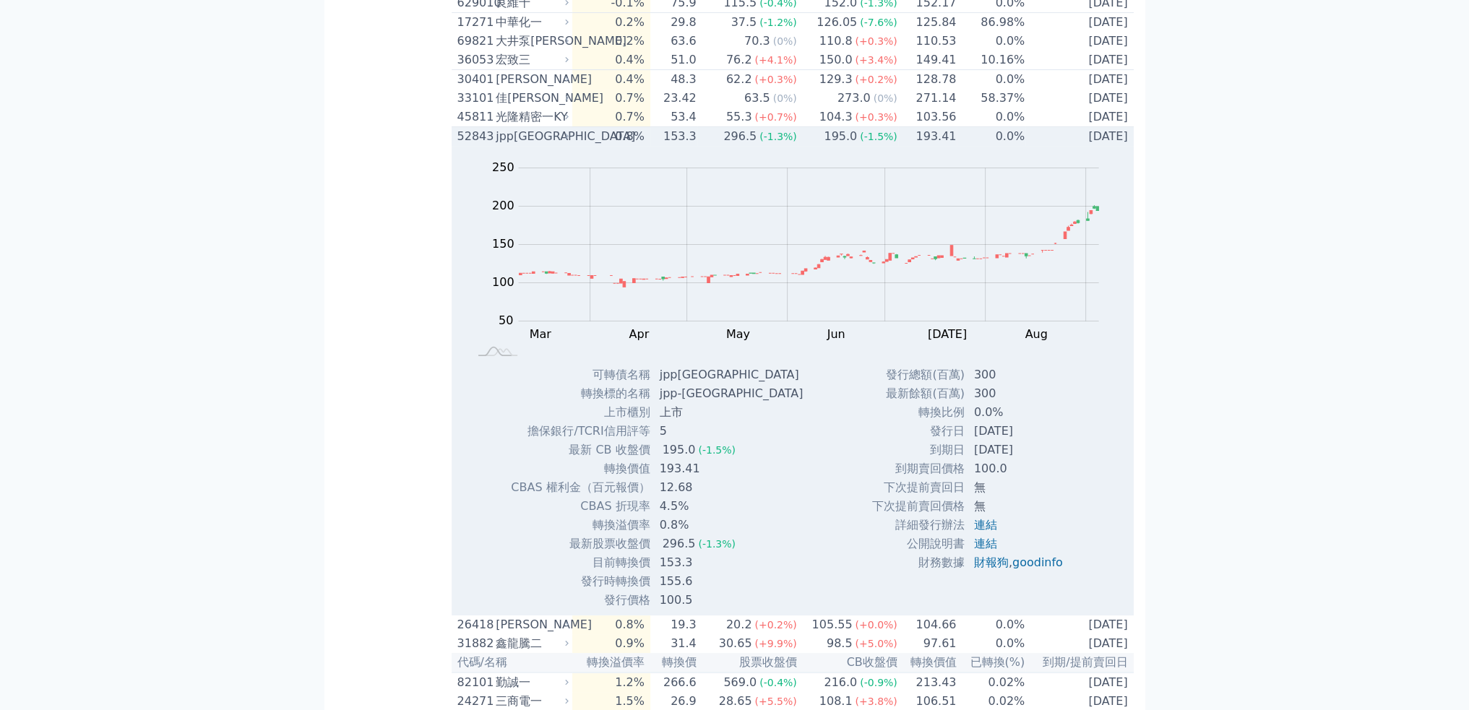
click at [561, 145] on div "jpp[GEOGRAPHIC_DATA]" at bounding box center [531, 136] width 70 height 17
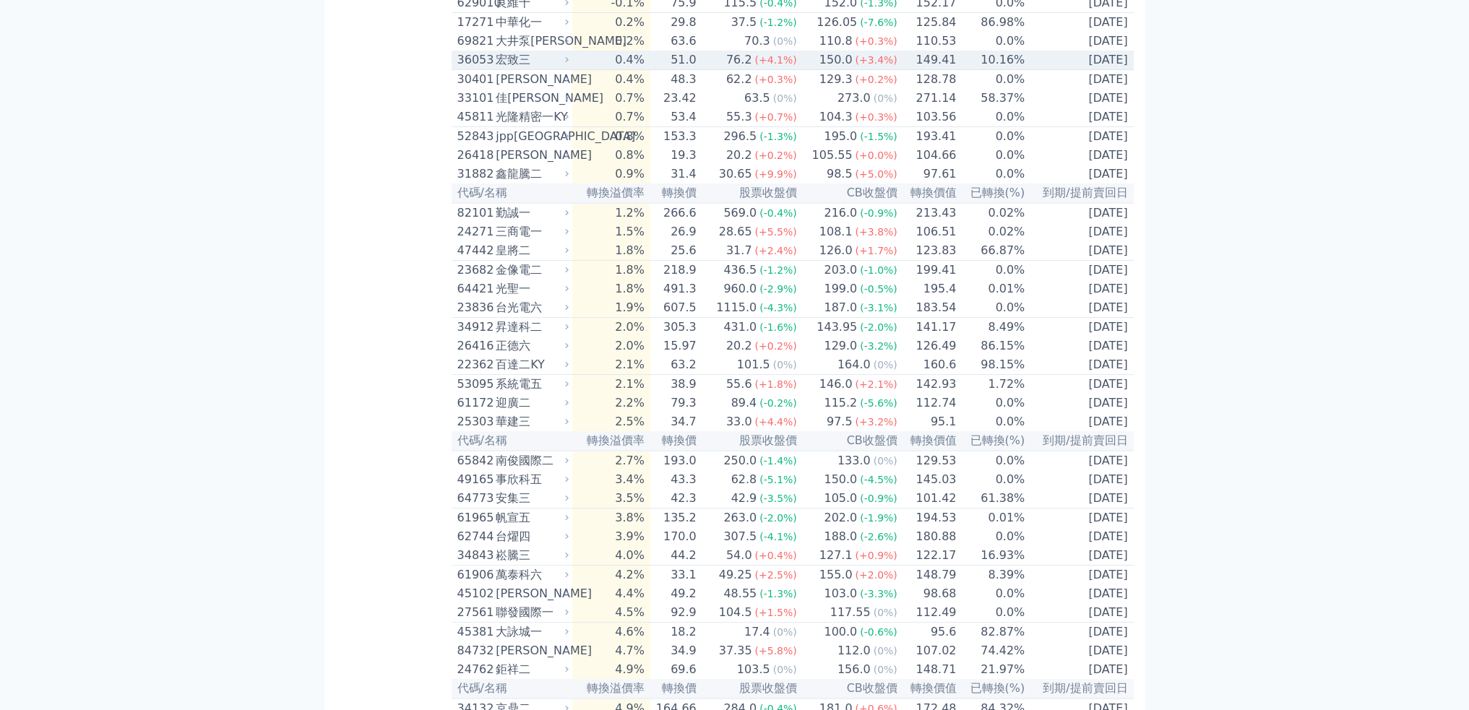
scroll to position [0, 0]
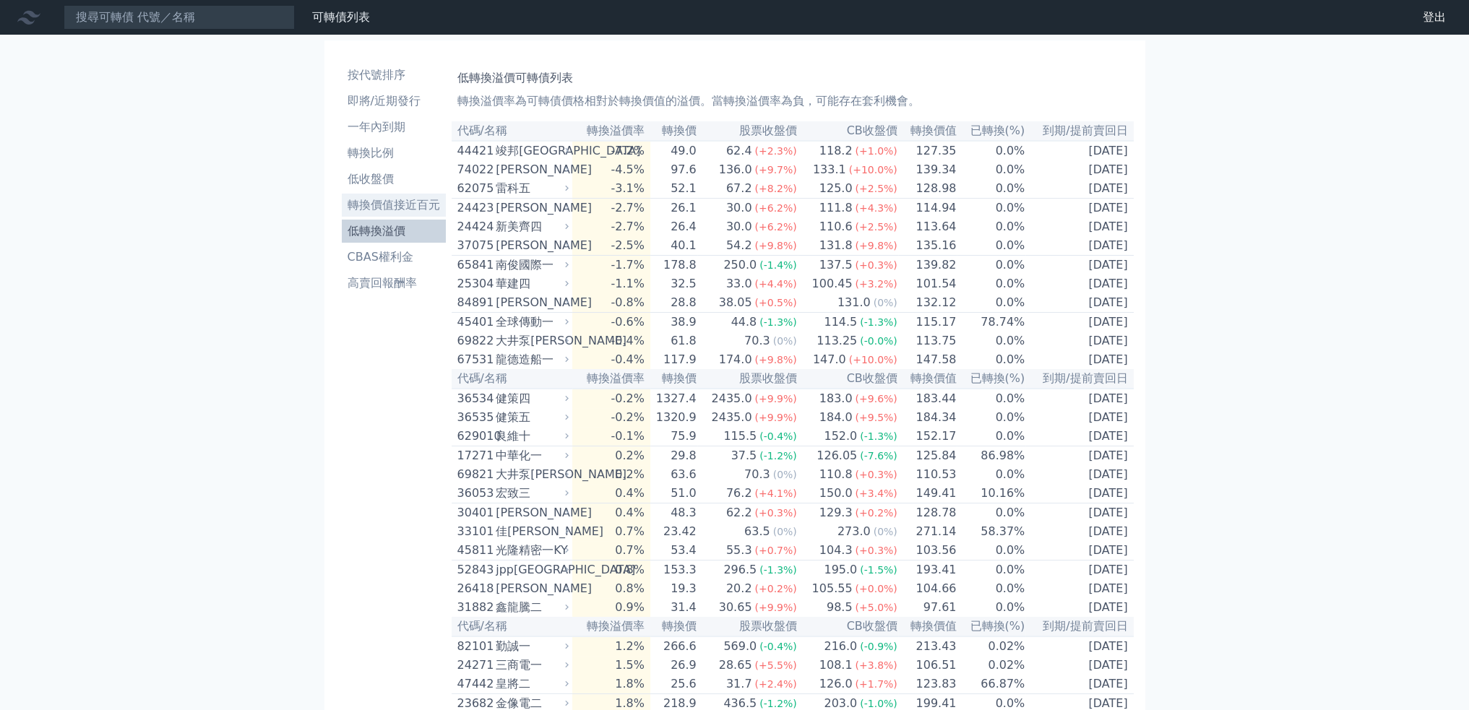
click at [374, 207] on li "轉換價值接近百元" at bounding box center [394, 205] width 104 height 17
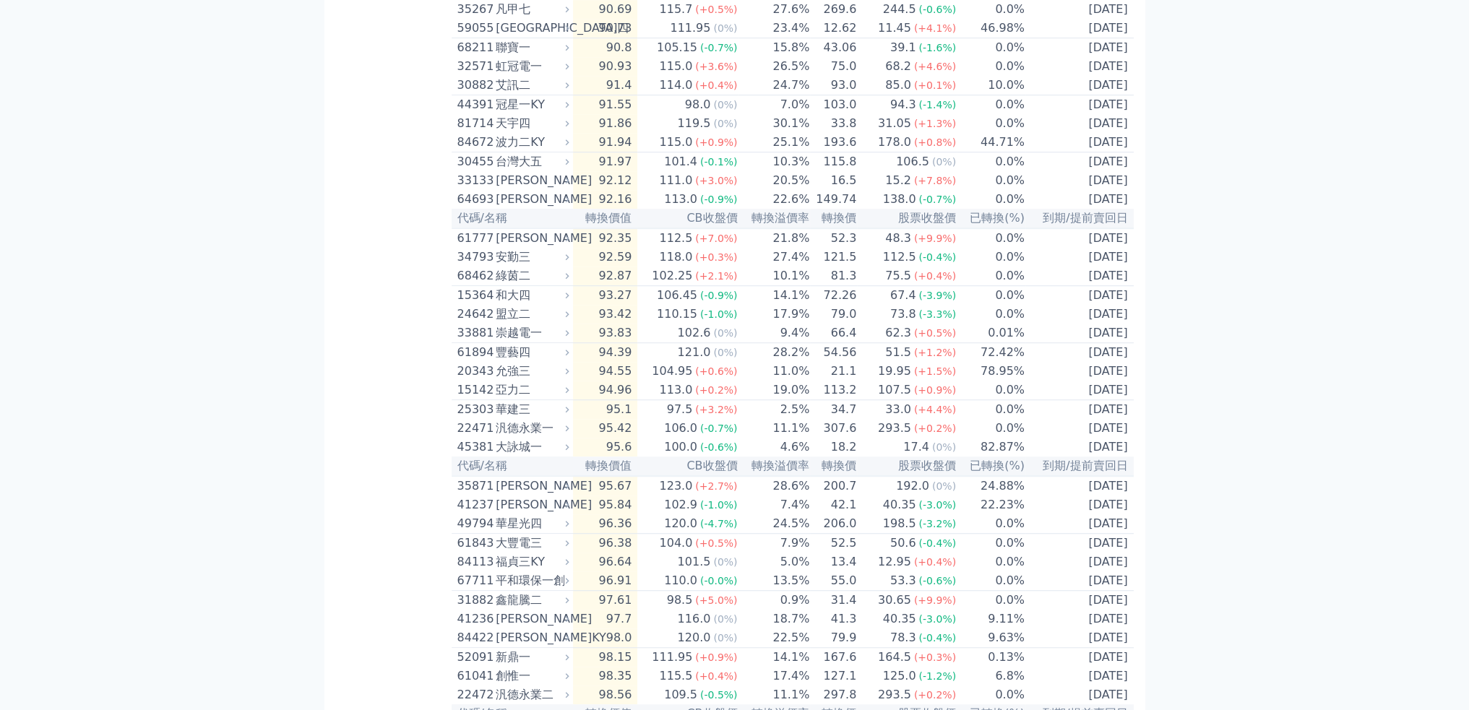
scroll to position [1445, 0]
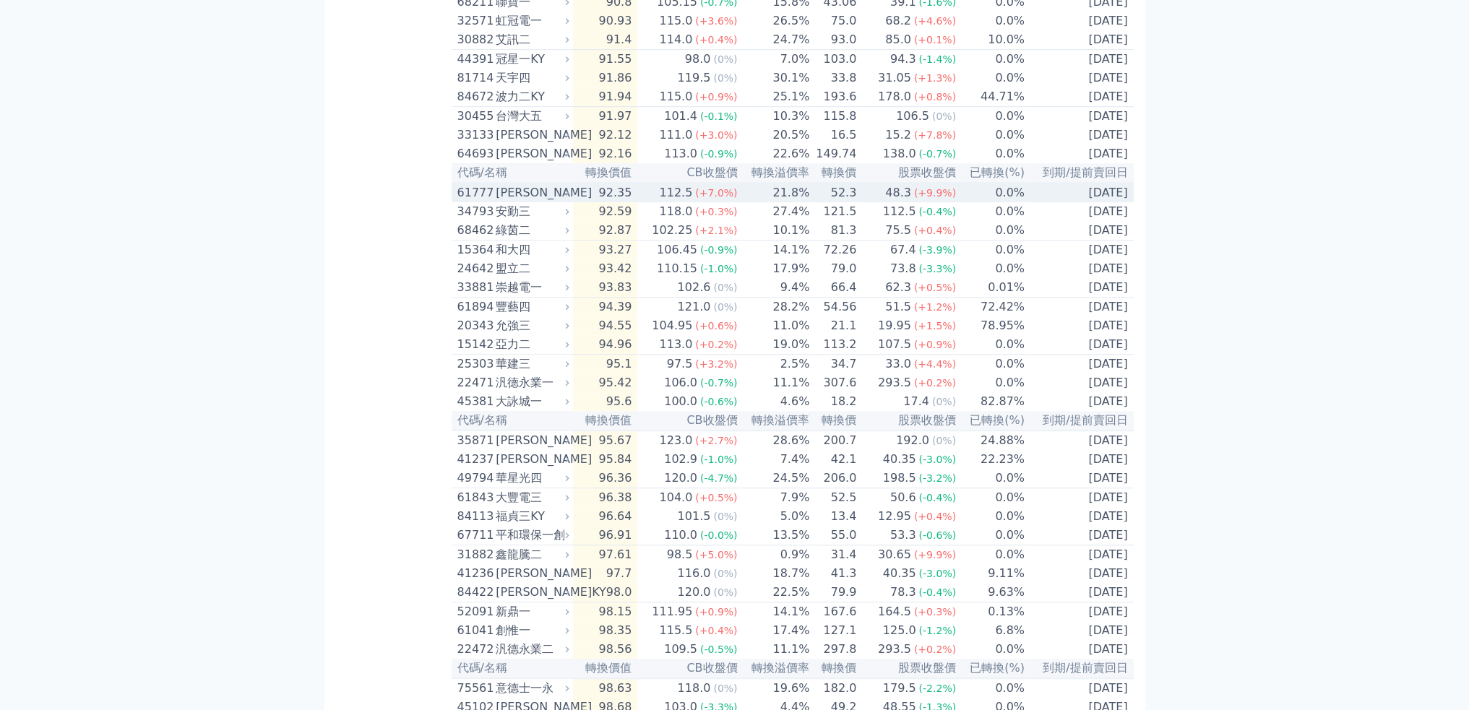
click at [682, 202] on div "112.5" at bounding box center [675, 192] width 39 height 17
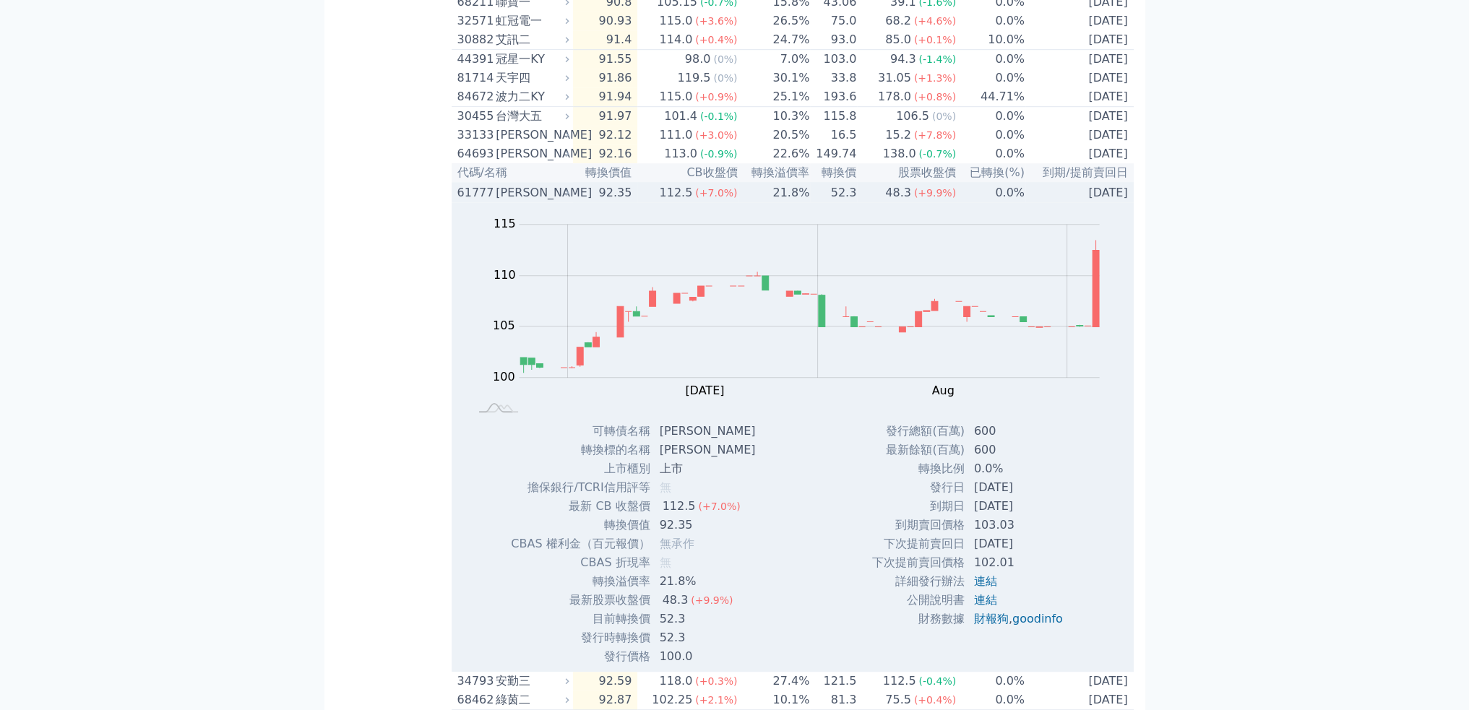
click at [683, 202] on div "112.5" at bounding box center [675, 192] width 39 height 17
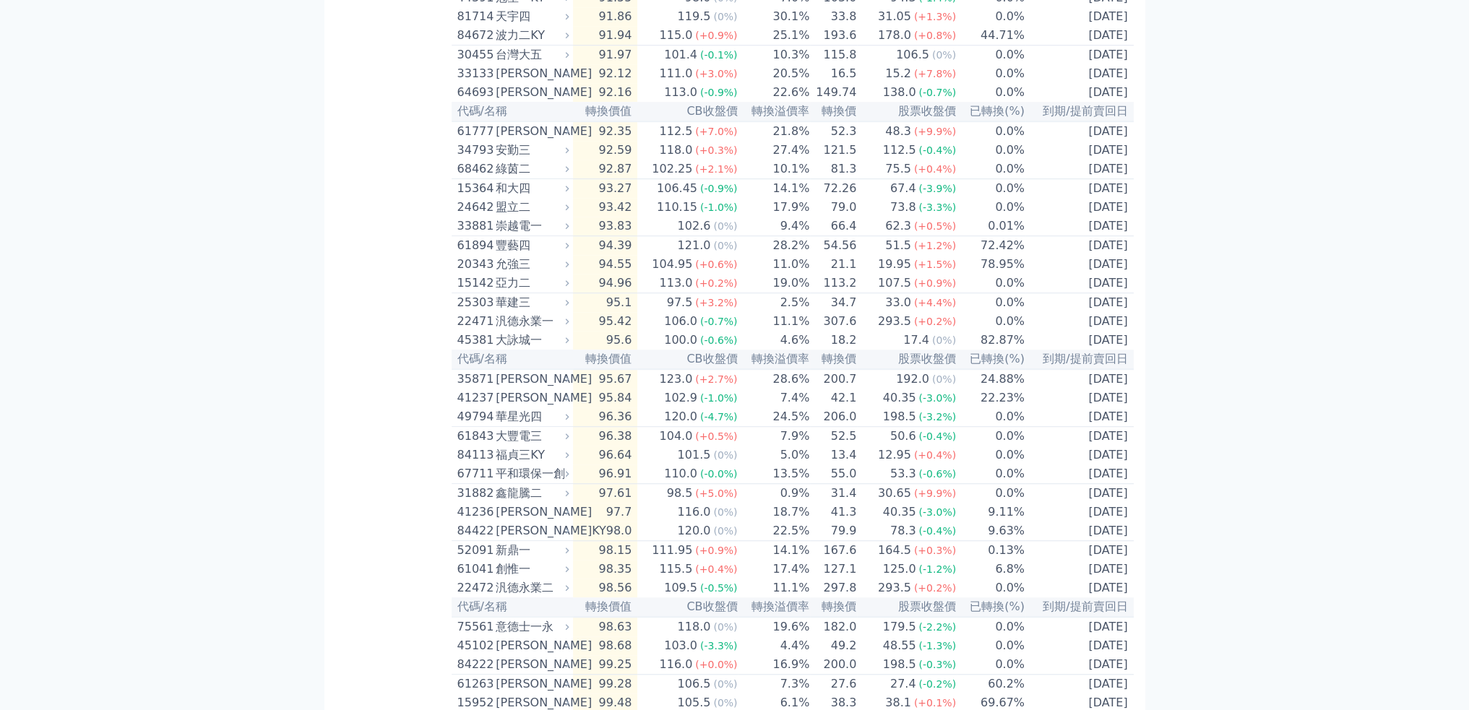
scroll to position [1515, 0]
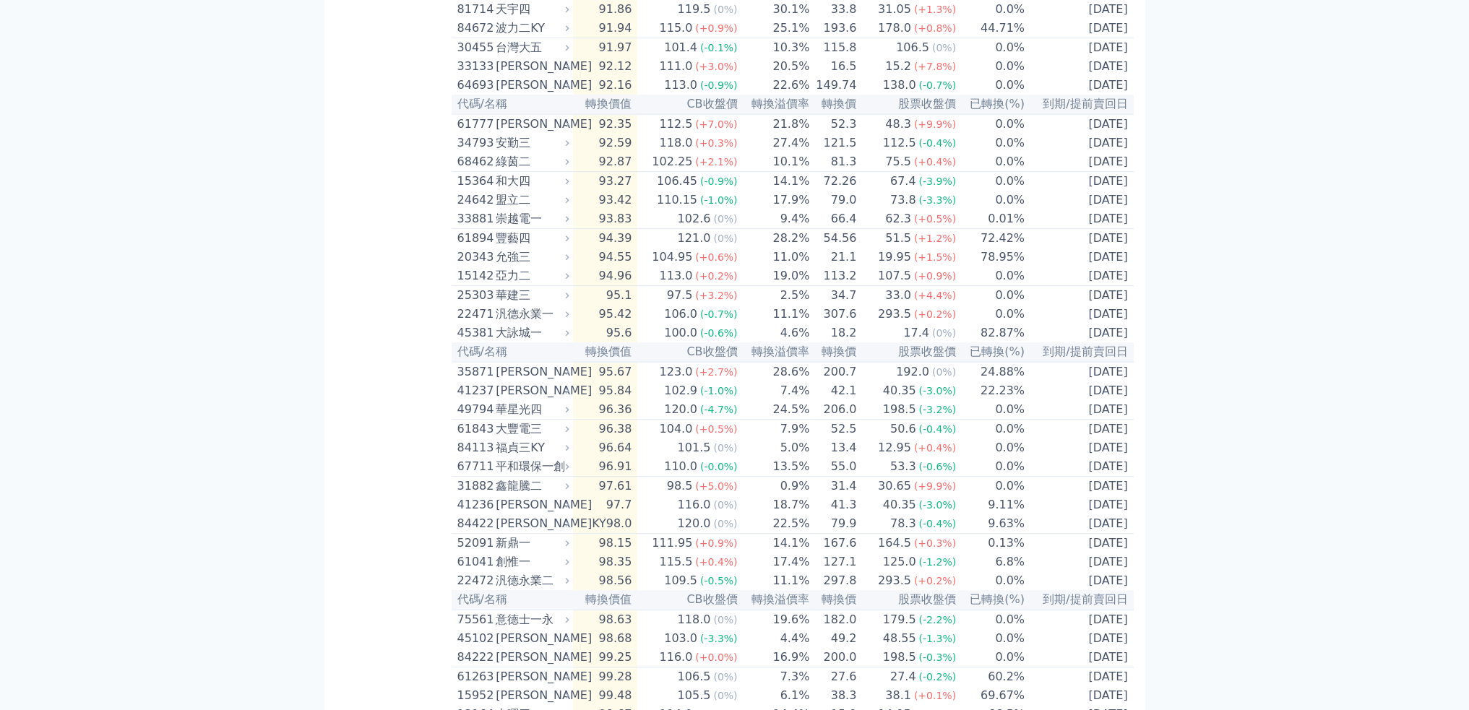
drag, startPoint x: 1217, startPoint y: 327, endPoint x: 1221, endPoint y: 361, distance: 34.2
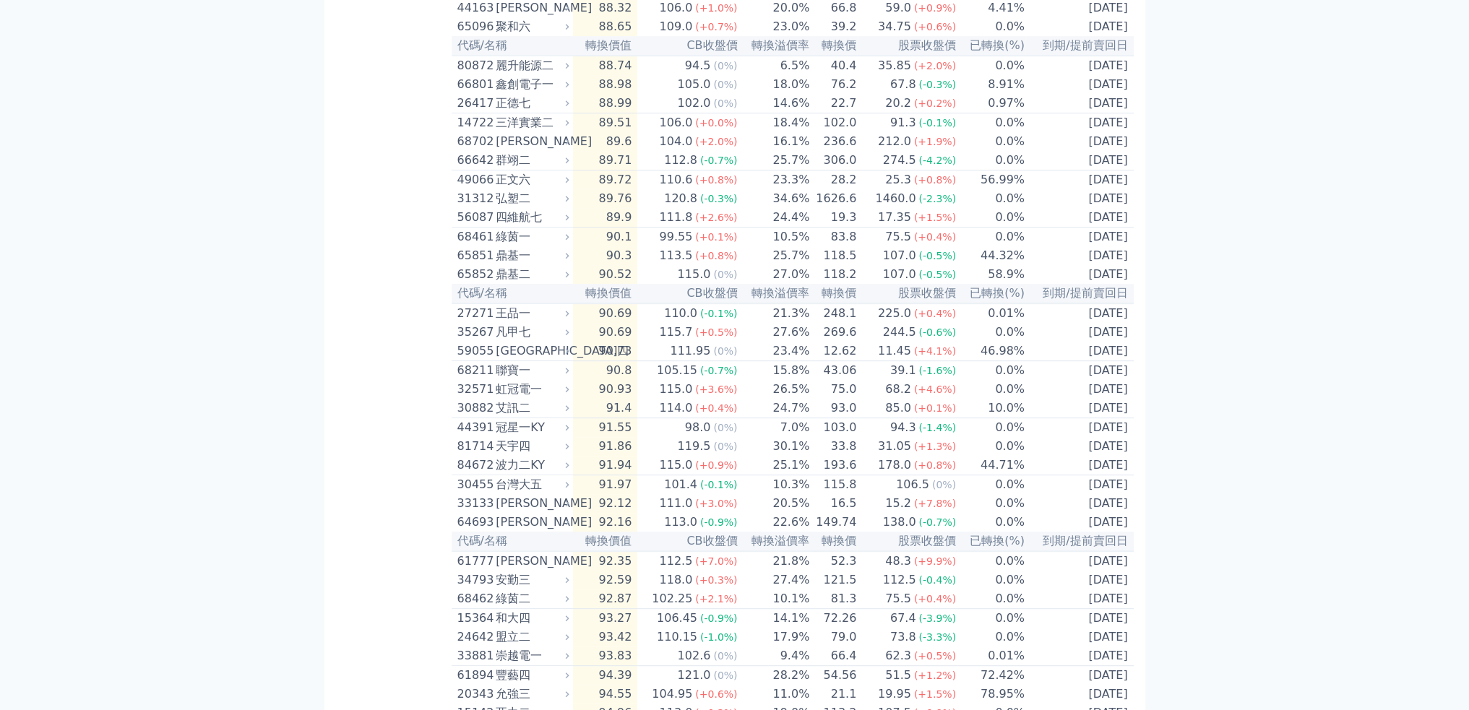
scroll to position [1061, 0]
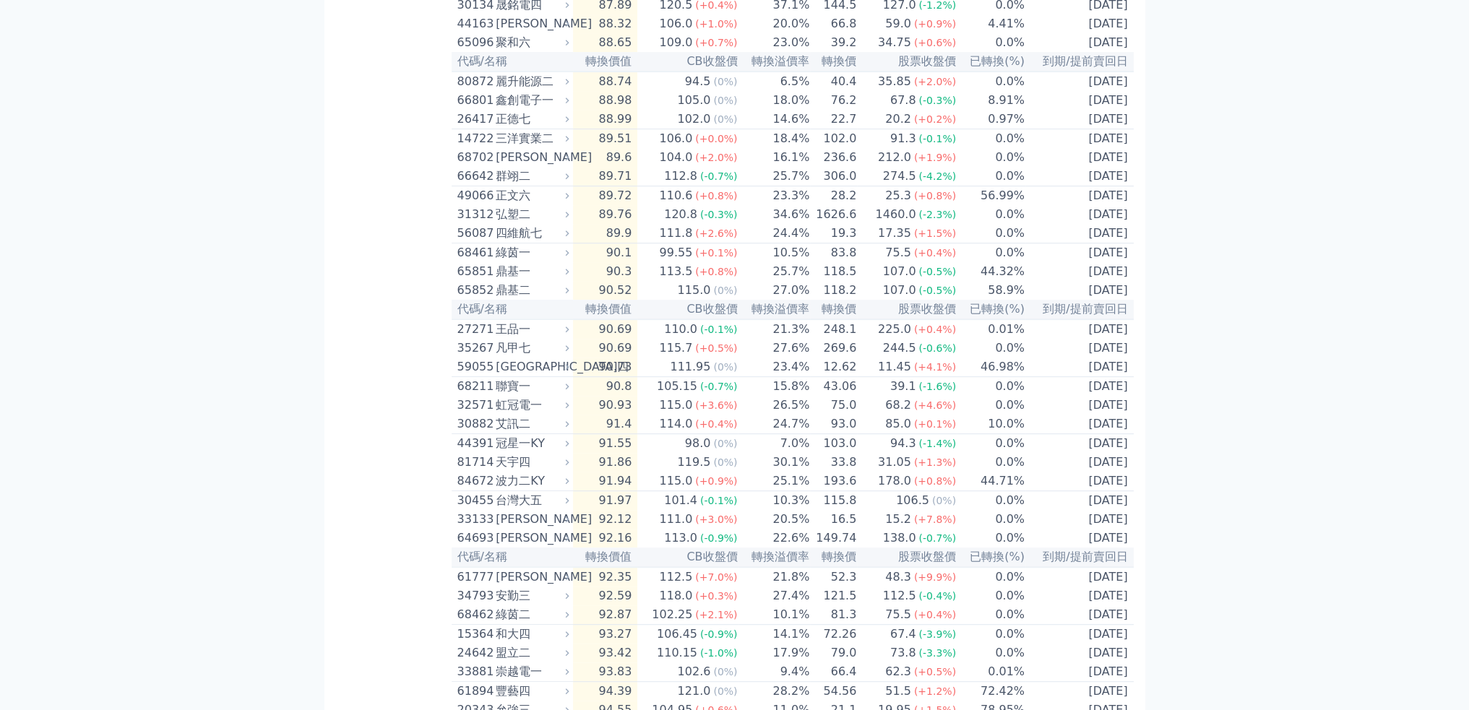
drag, startPoint x: 1198, startPoint y: 345, endPoint x: 1191, endPoint y: 311, distance: 35.3
click at [902, 280] on div "107.0" at bounding box center [899, 271] width 39 height 17
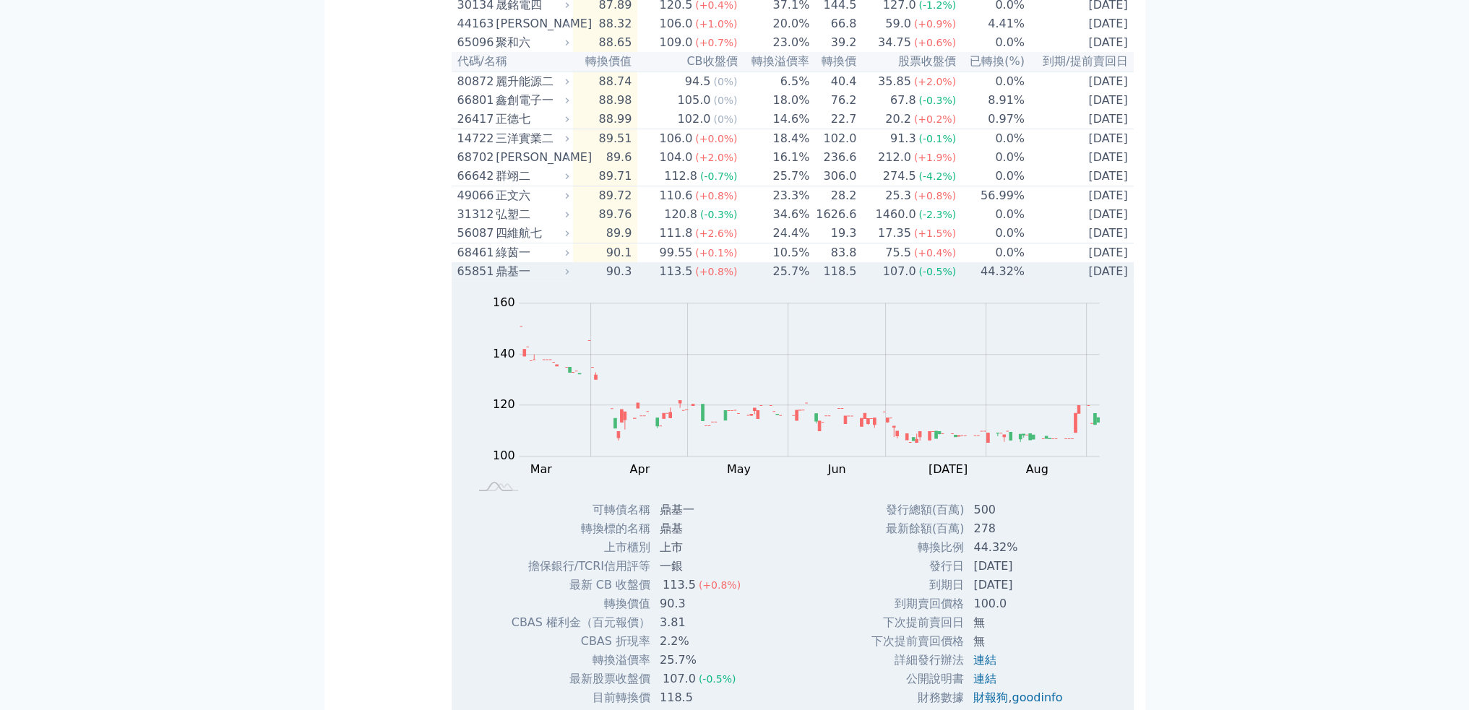
click at [1037, 281] on td "[DATE]" at bounding box center [1079, 271] width 108 height 19
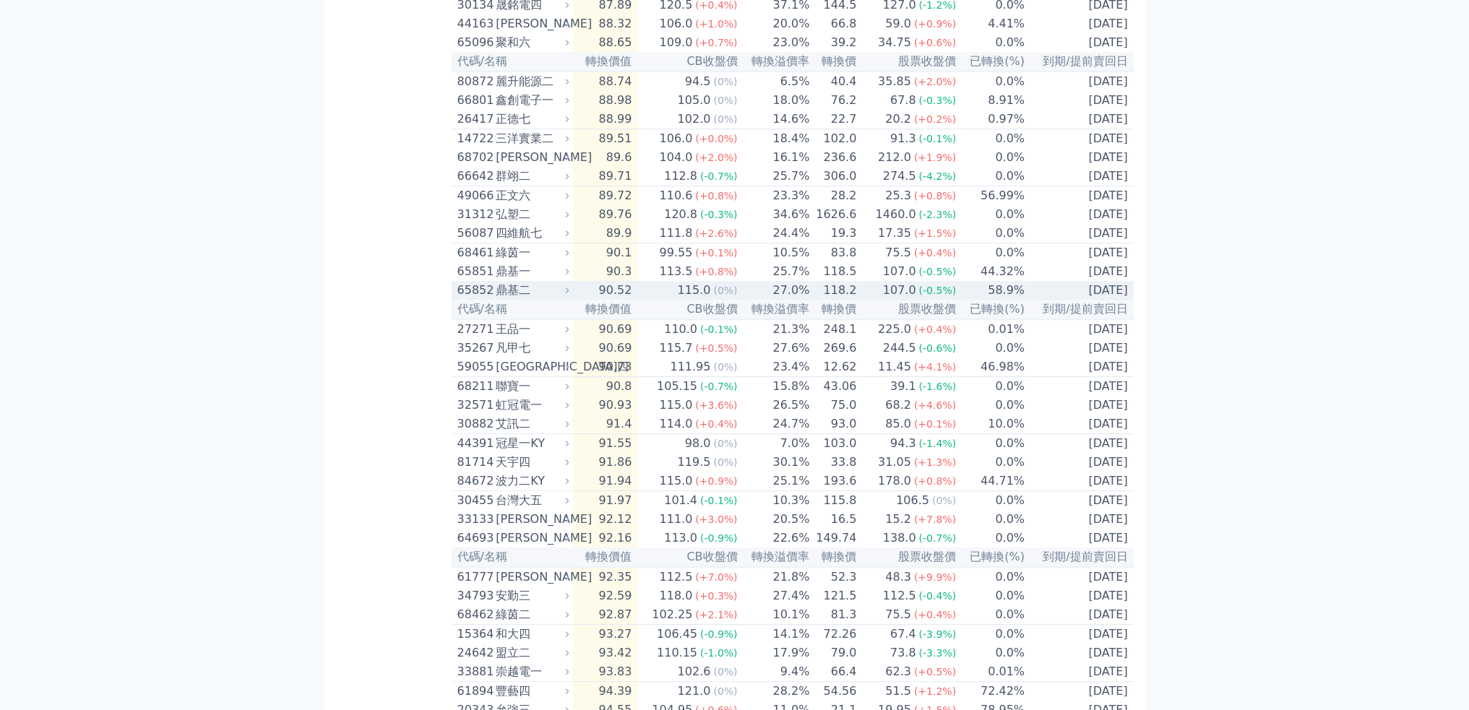
click at [1025, 300] on td "[DATE]" at bounding box center [1079, 290] width 108 height 19
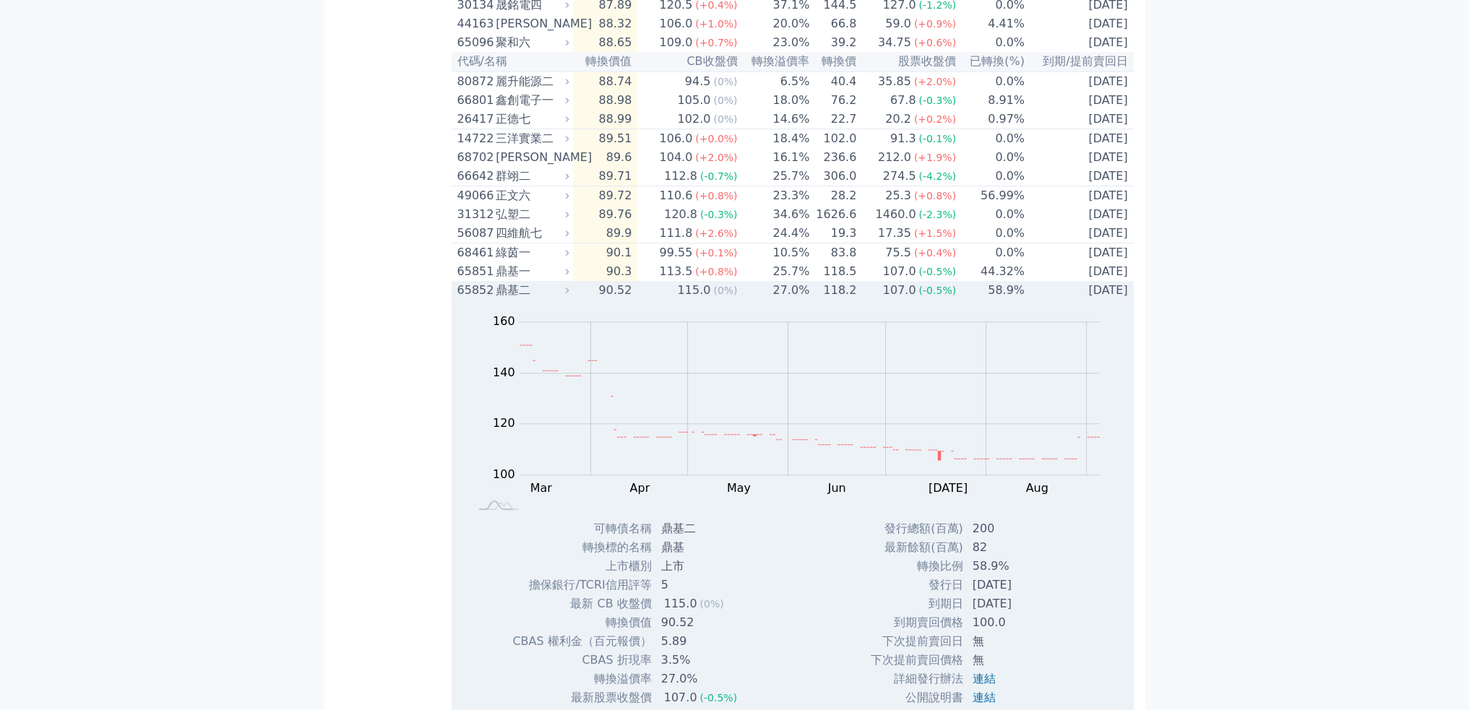
click at [1025, 300] on td "[DATE]" at bounding box center [1079, 290] width 108 height 19
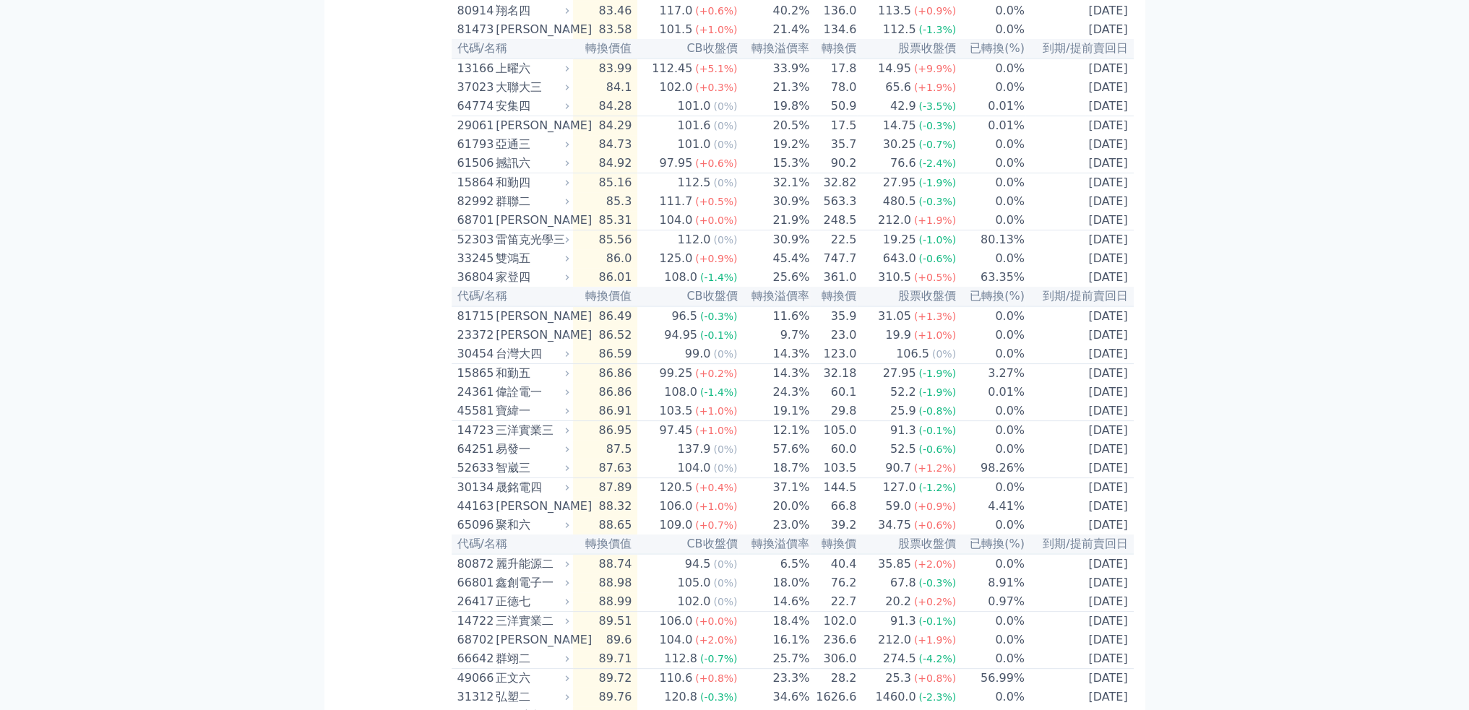
scroll to position [289, 0]
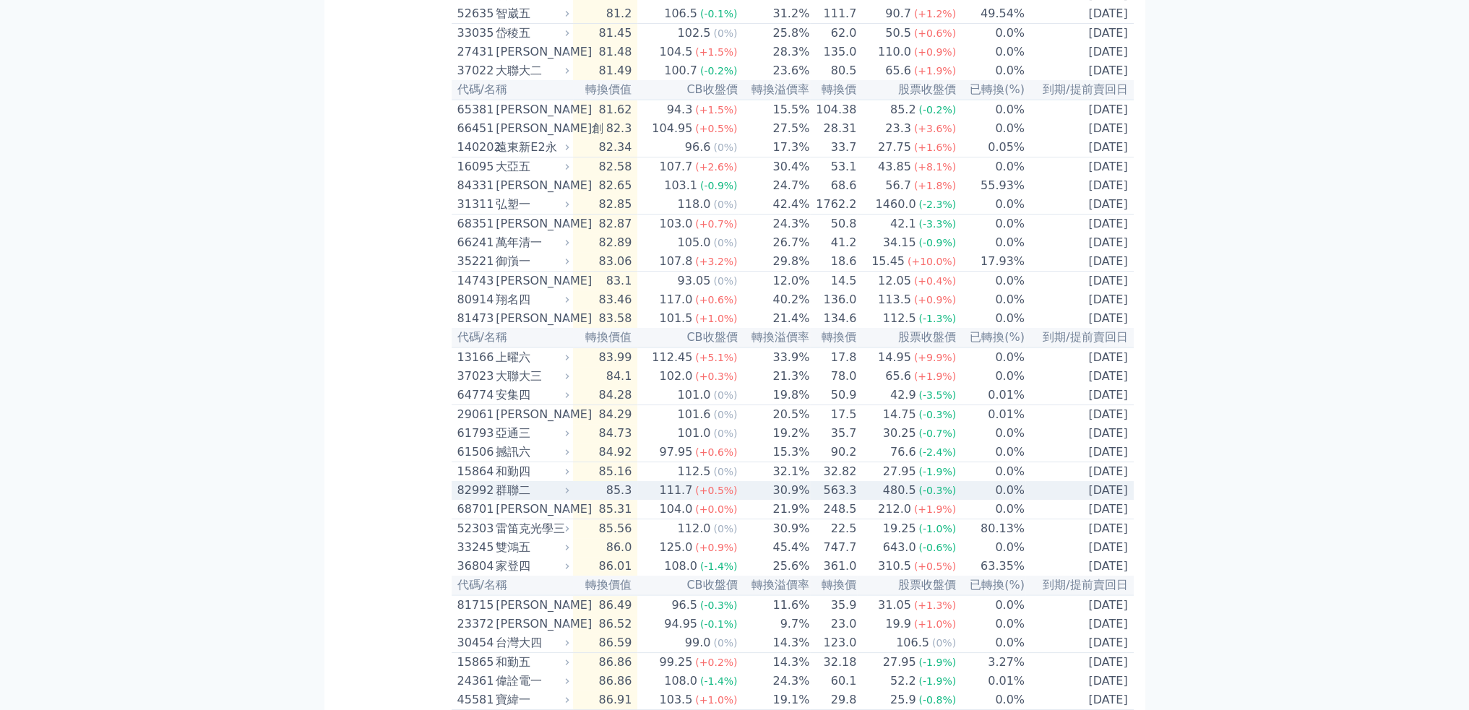
click at [665, 500] on td "111.7 (+0.5%)" at bounding box center [687, 490] width 100 height 19
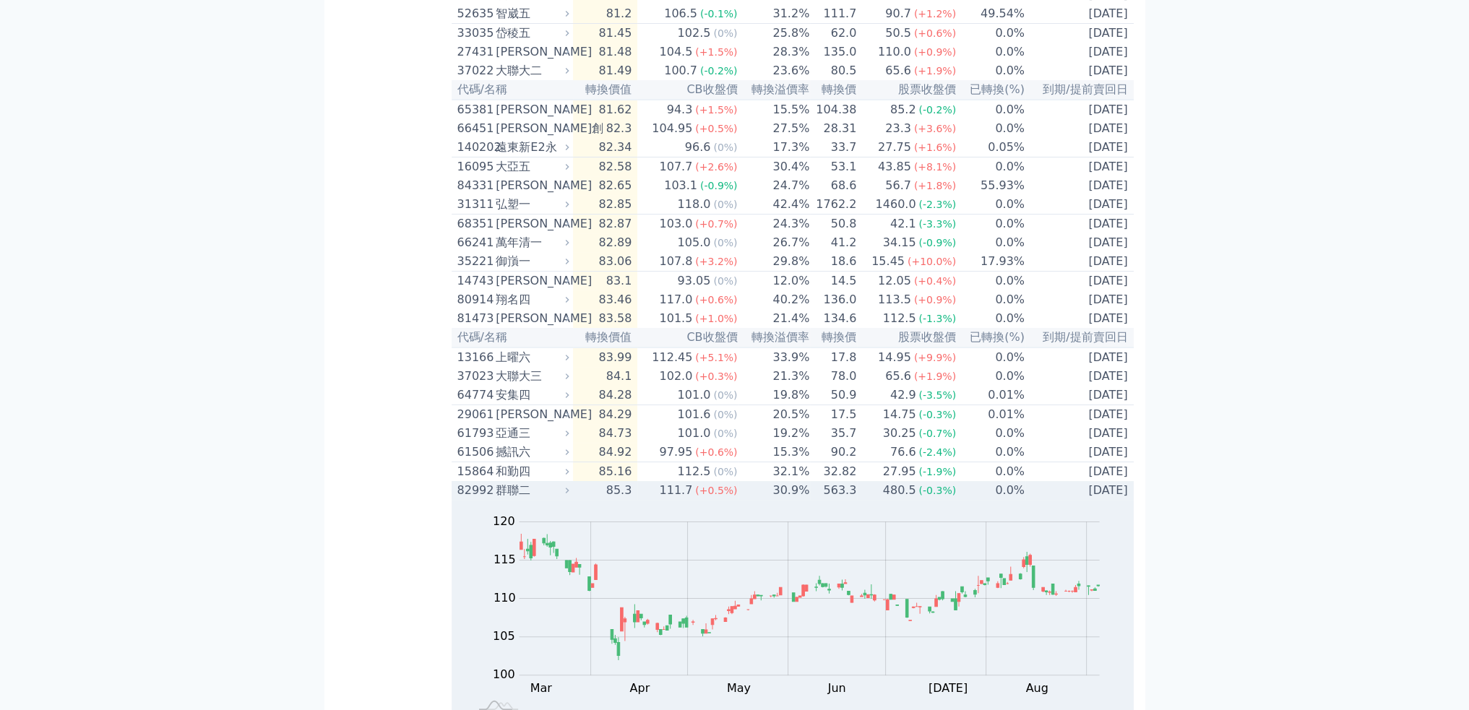
scroll to position [578, 0]
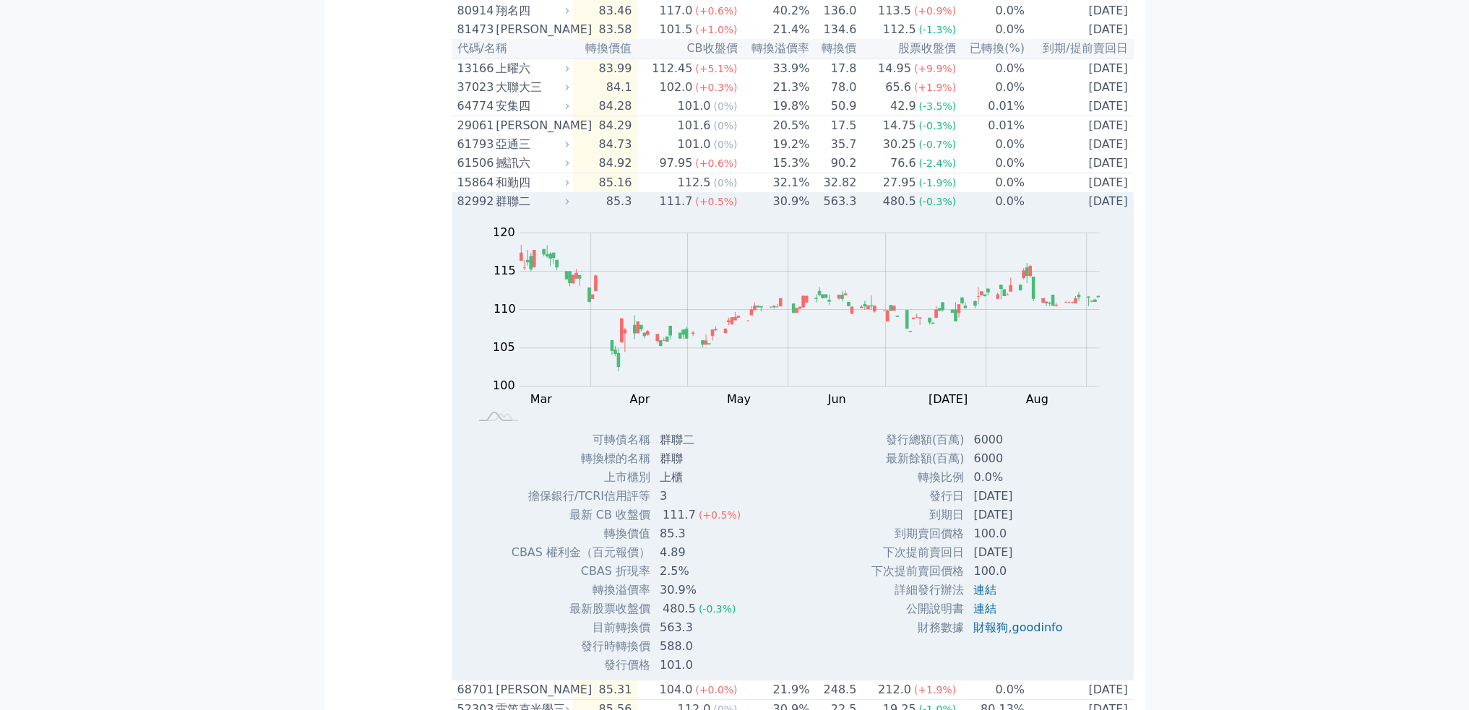
click at [614, 211] on td "85.3" at bounding box center [605, 201] width 65 height 19
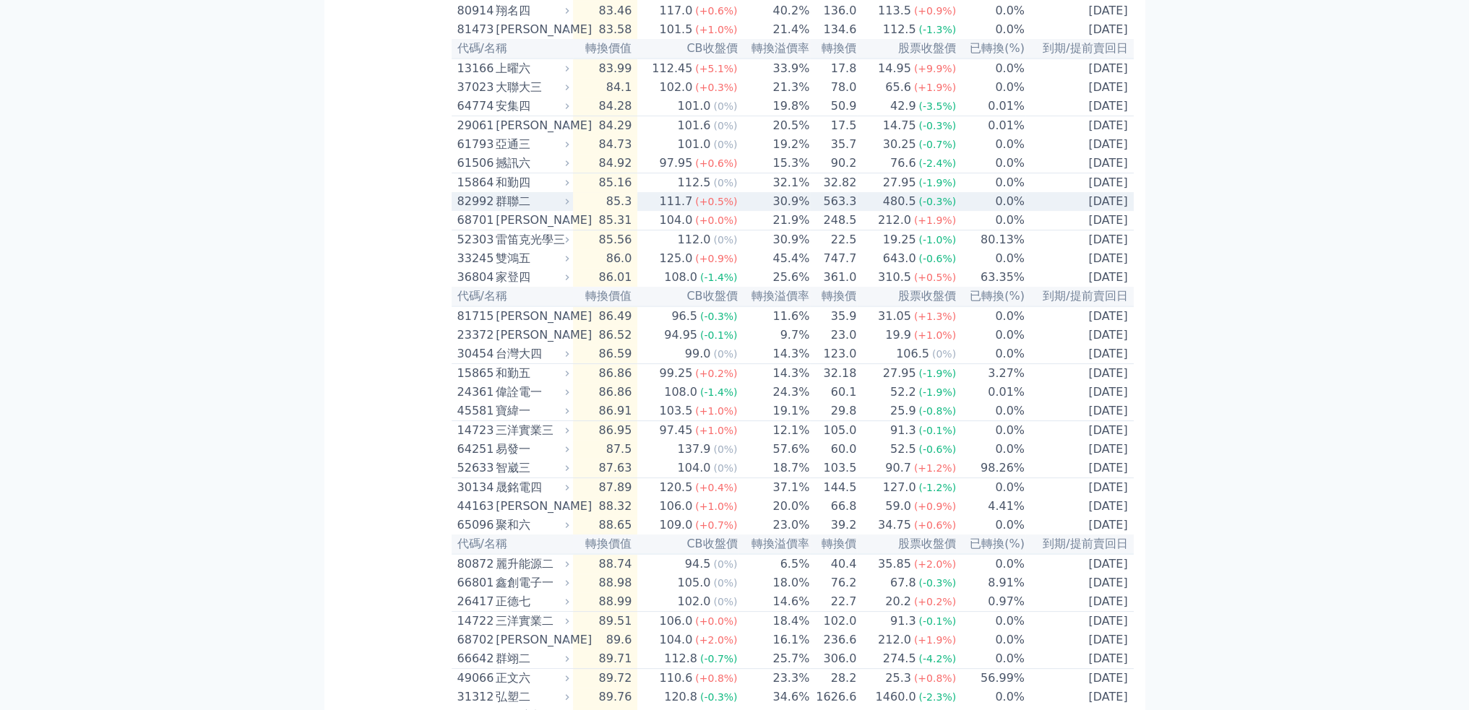
scroll to position [289, 0]
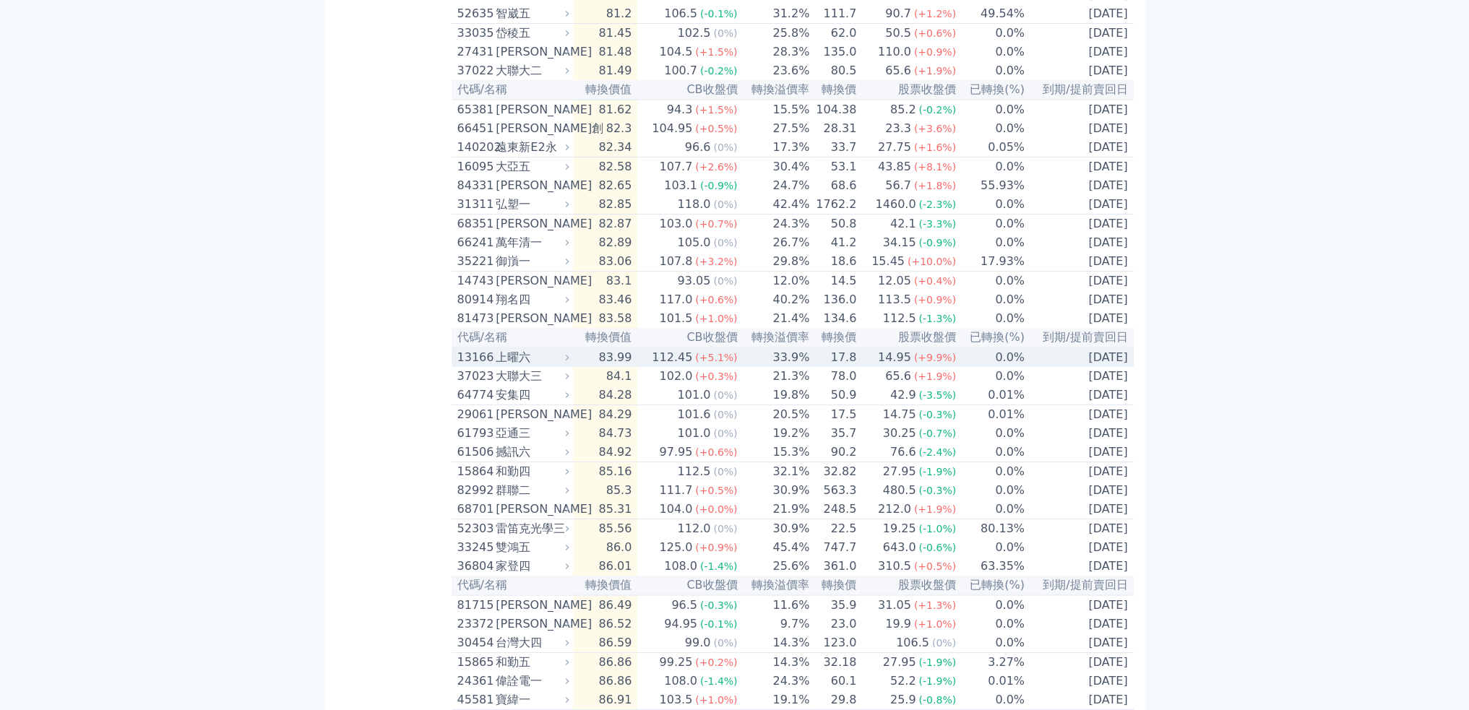
click at [638, 367] on td "83.99" at bounding box center [605, 358] width 65 height 20
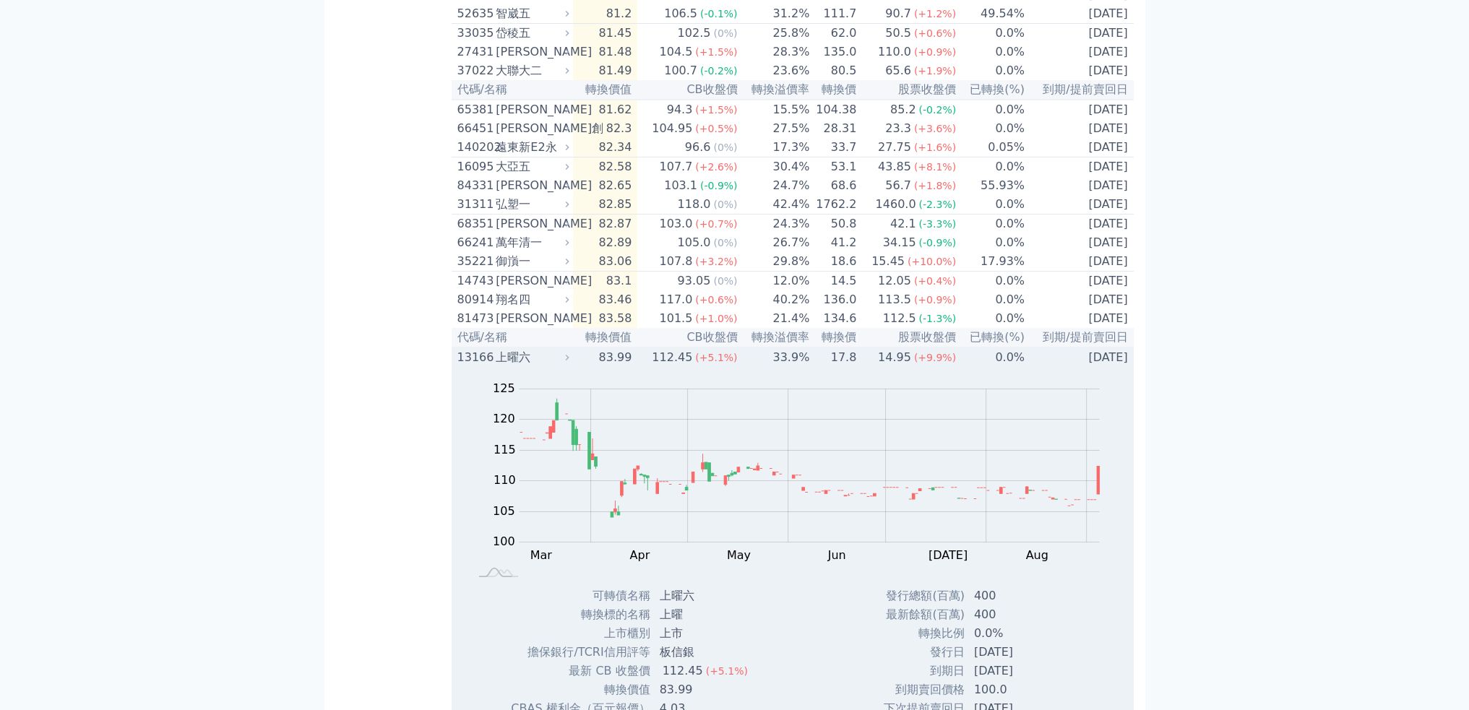
click at [679, 366] on div "112.45" at bounding box center [672, 357] width 46 height 17
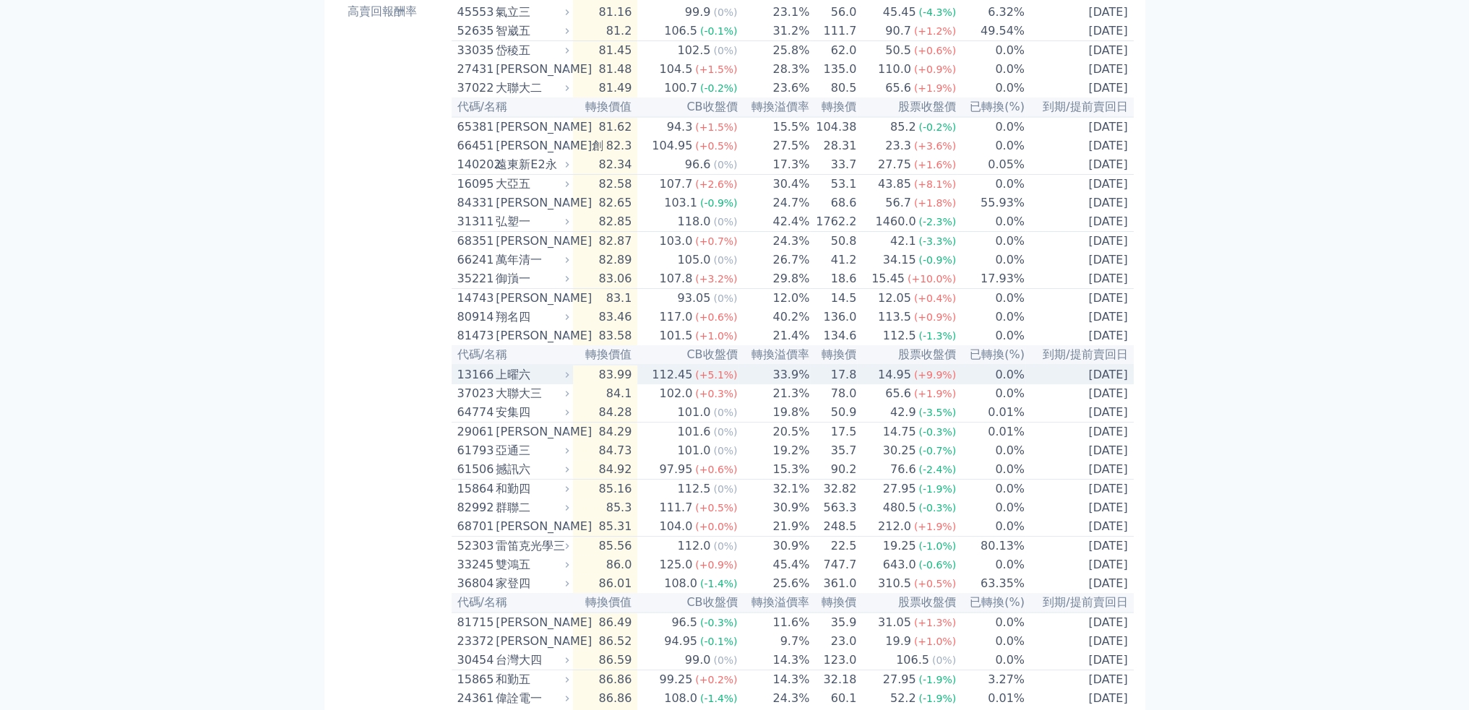
scroll to position [0, 0]
